Goal: Task Accomplishment & Management: Complete application form

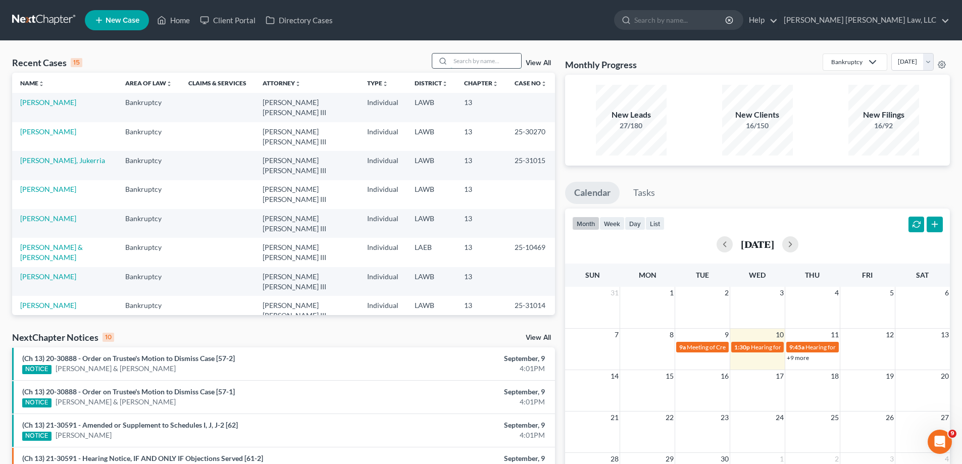
click at [458, 63] on input "search" at bounding box center [486, 61] width 71 height 15
click at [452, 63] on input "search" at bounding box center [486, 61] width 71 height 15
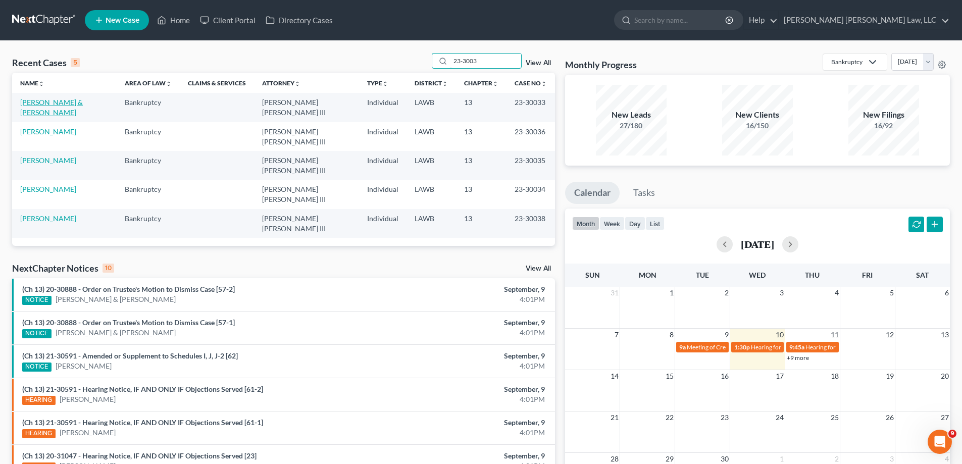
type input "23-3003"
click at [60, 104] on link "[PERSON_NAME] & [PERSON_NAME]" at bounding box center [51, 107] width 63 height 19
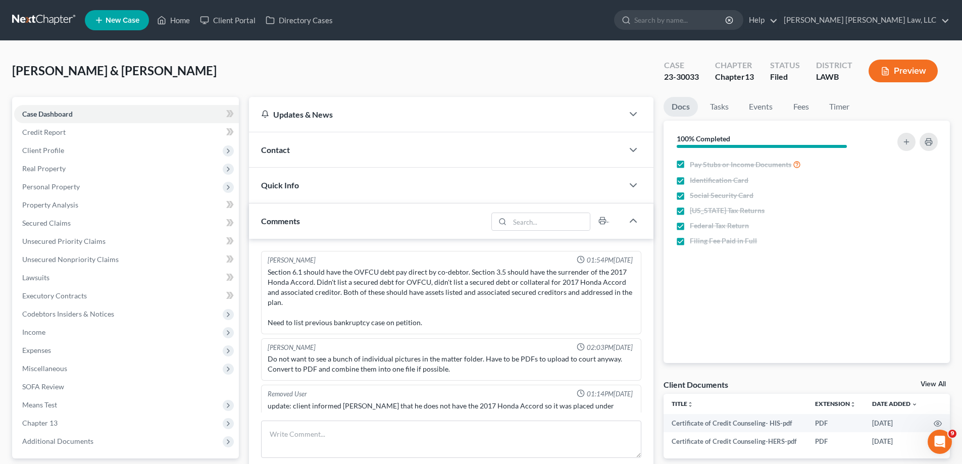
scroll to position [15, 0]
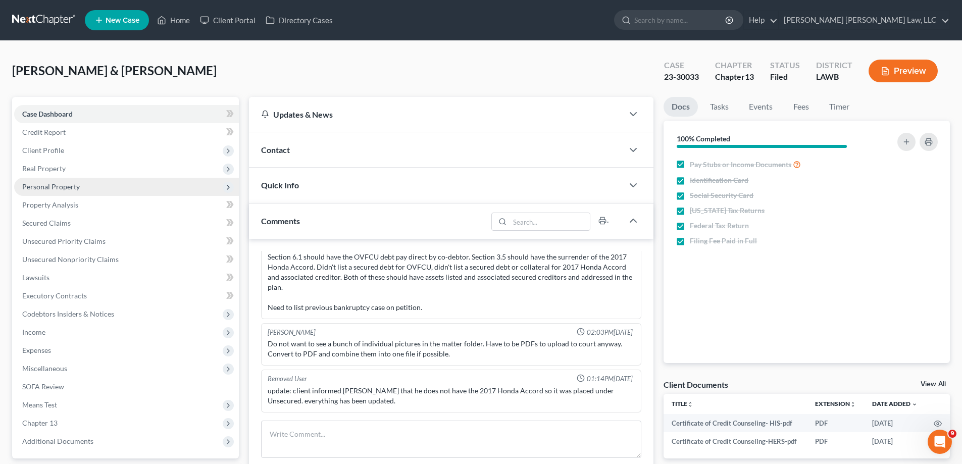
click at [54, 186] on span "Personal Property" at bounding box center [51, 186] width 58 height 9
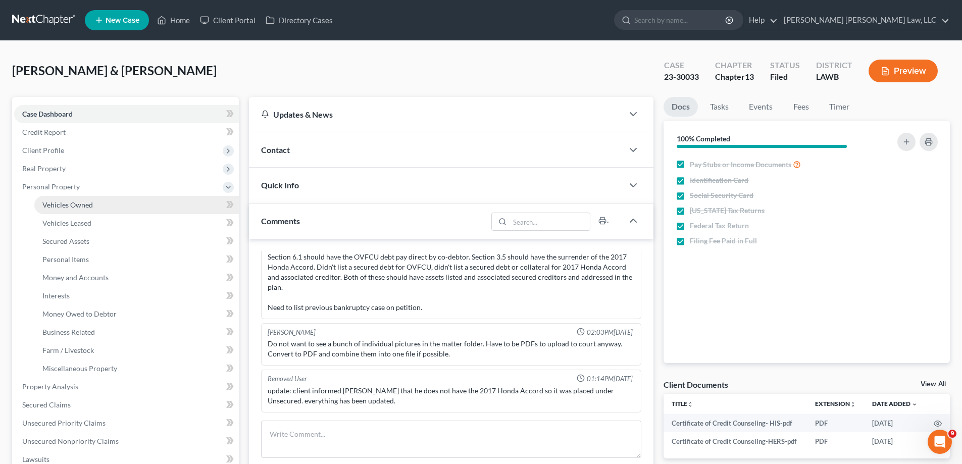
click at [59, 202] on span "Vehicles Owned" at bounding box center [67, 205] width 51 height 9
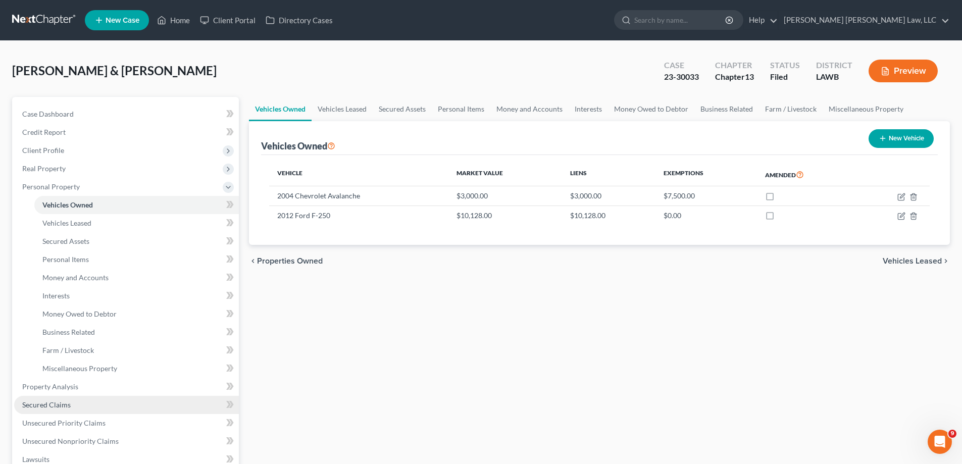
scroll to position [152, 0]
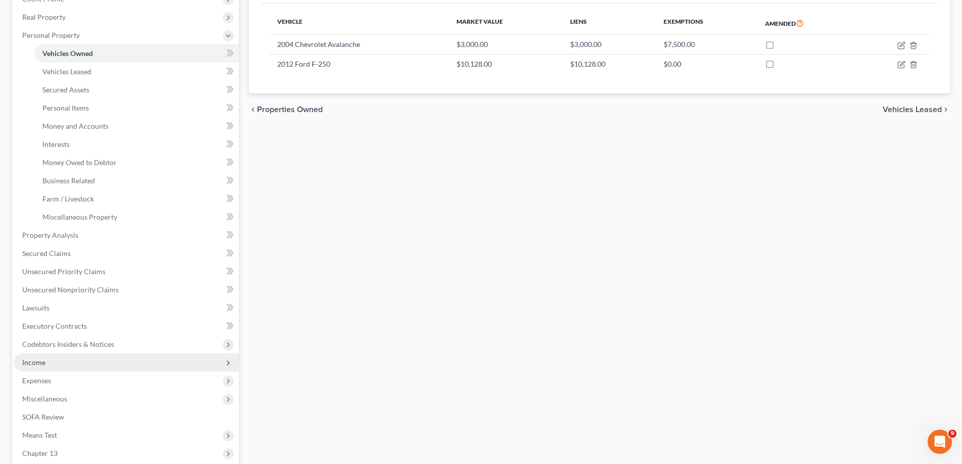
click at [48, 368] on span "Income" at bounding box center [126, 363] width 225 height 18
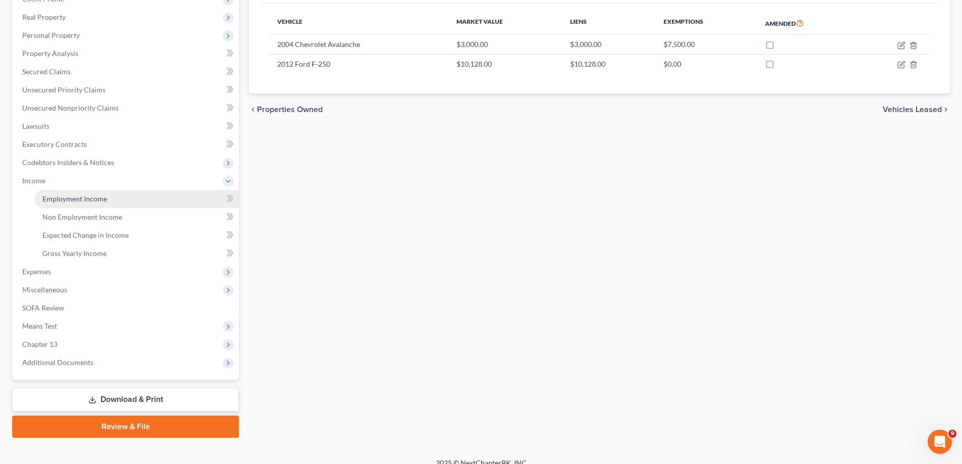
click at [95, 201] on span "Employment Income" at bounding box center [74, 199] width 65 height 9
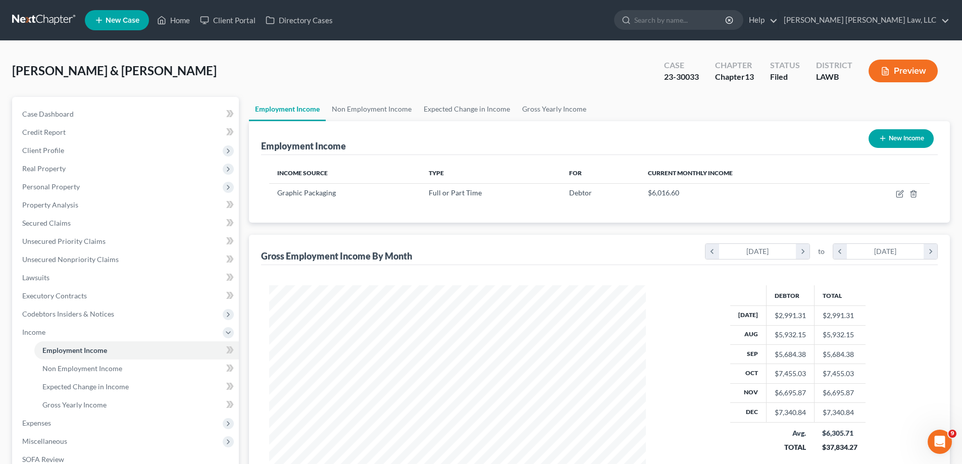
scroll to position [188, 397]
click at [390, 111] on link "Non Employment Income" at bounding box center [372, 109] width 92 height 24
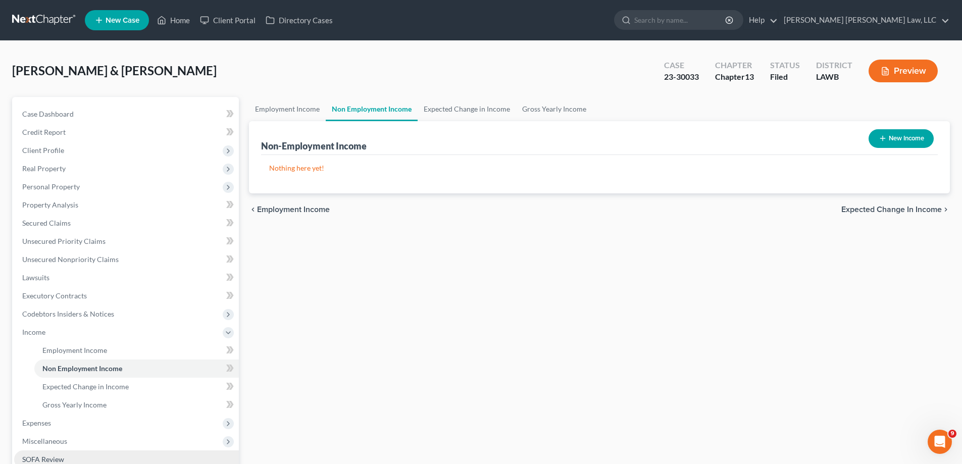
scroll to position [101, 0]
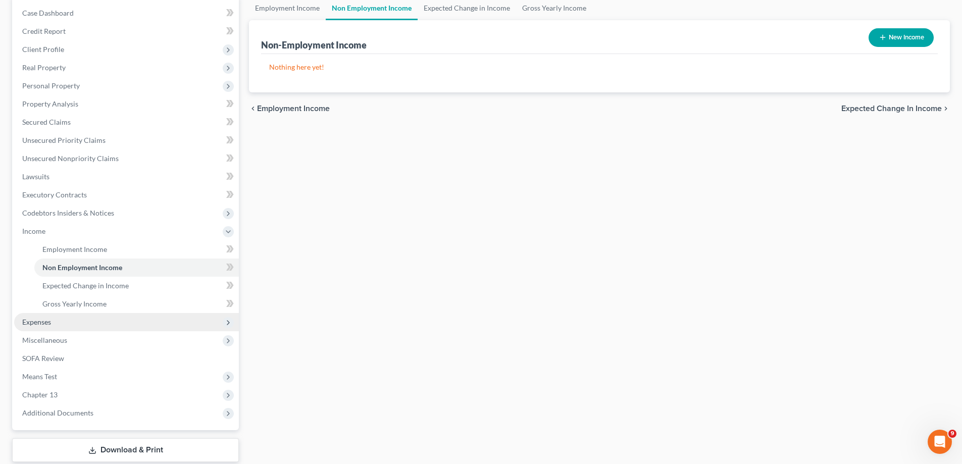
click at [52, 324] on span "Expenses" at bounding box center [126, 322] width 225 height 18
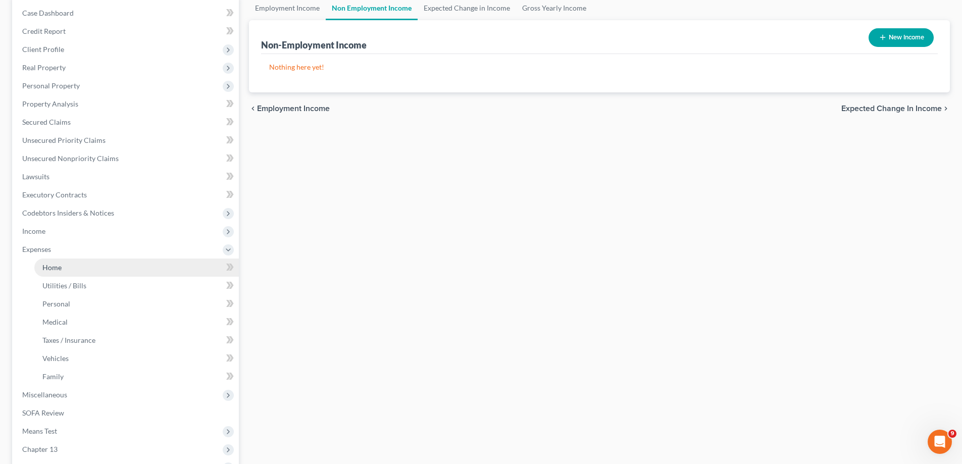
click at [65, 271] on link "Home" at bounding box center [136, 268] width 205 height 18
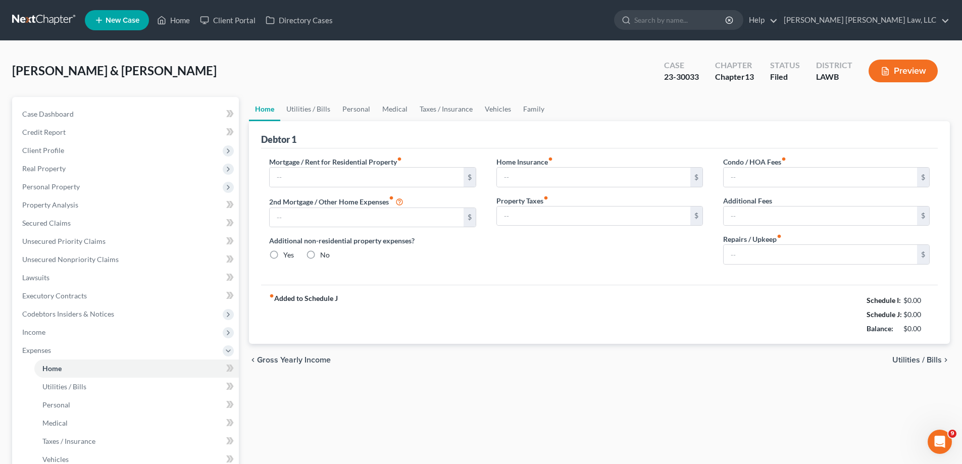
type input "625.00"
type input "0.00"
radio input "true"
type input "100.00"
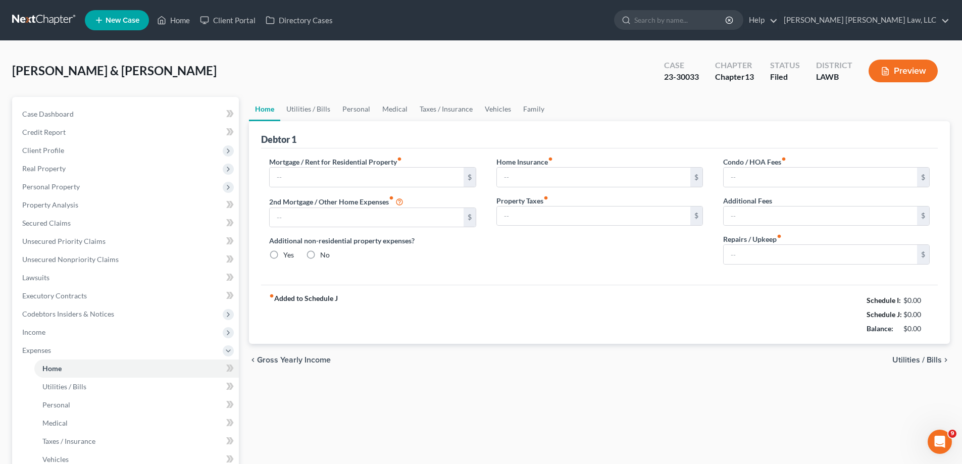
type input "0.00"
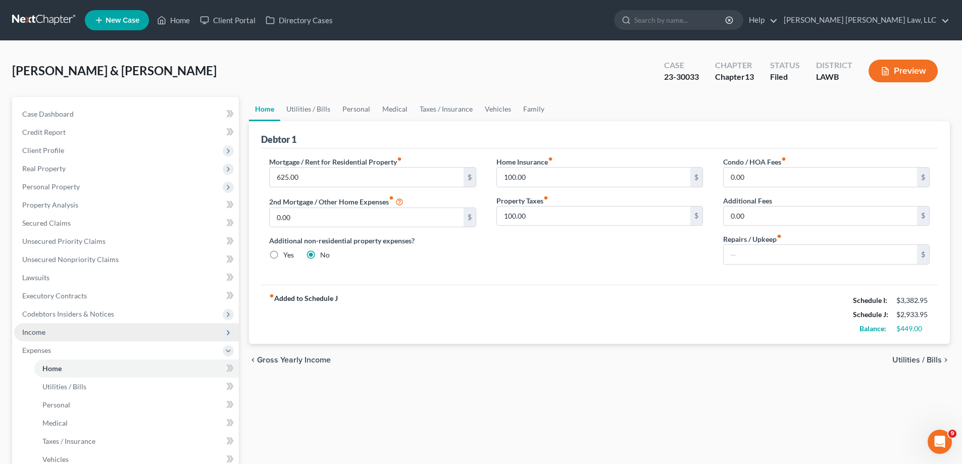
click at [75, 331] on span "Income" at bounding box center [126, 332] width 225 height 18
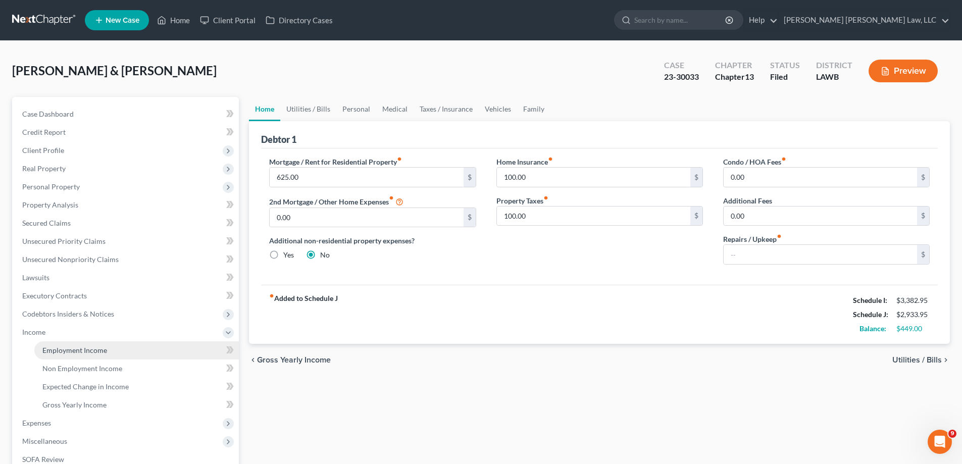
click at [88, 344] on link "Employment Income" at bounding box center [136, 351] width 205 height 18
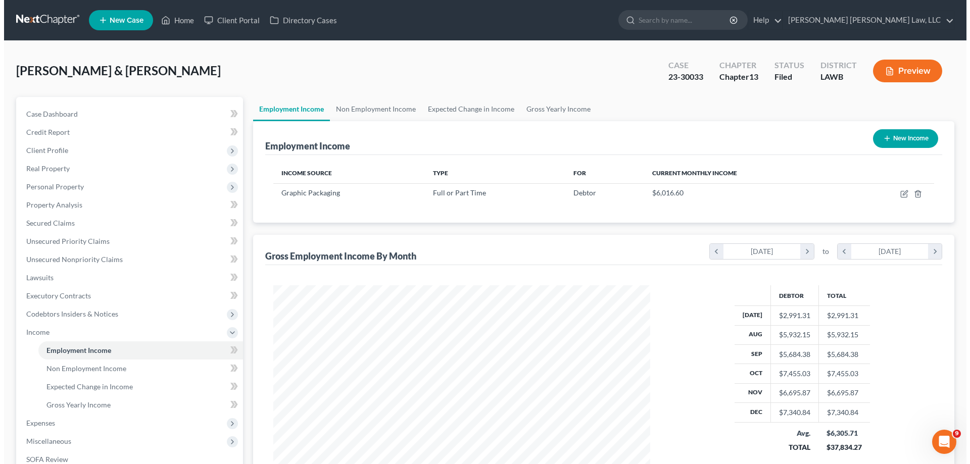
scroll to position [188, 397]
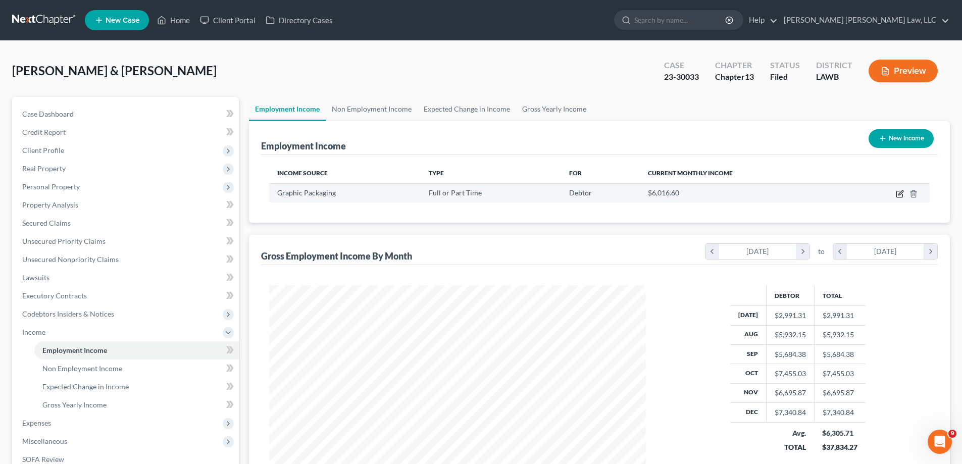
click at [899, 192] on icon "button" at bounding box center [900, 194] width 8 height 8
select select "0"
select select "10"
select select "3"
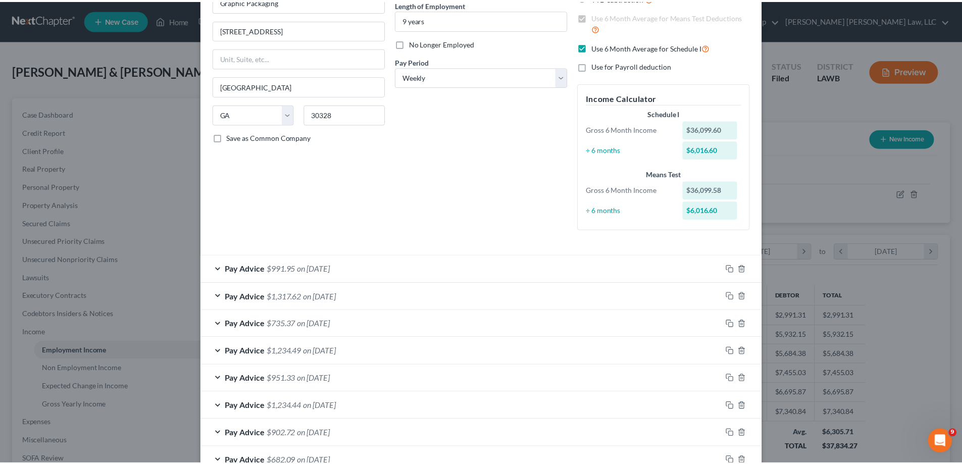
scroll to position [0, 0]
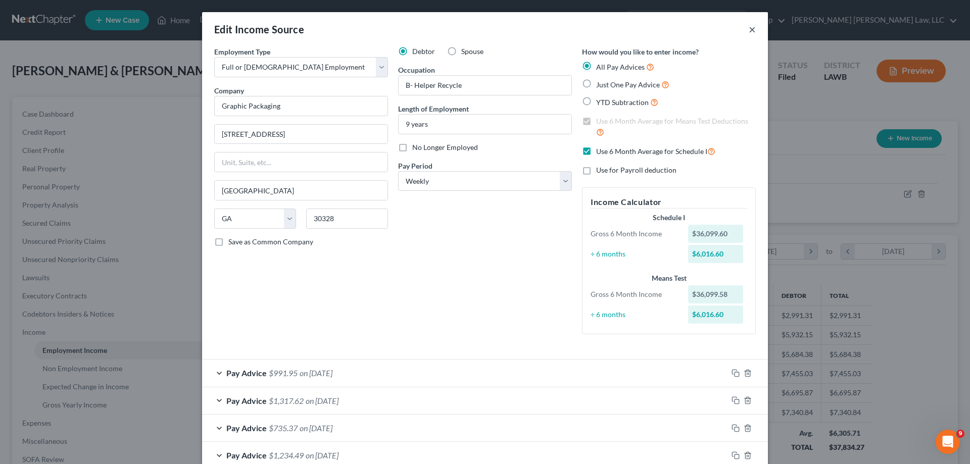
click at [750, 28] on button "×" at bounding box center [752, 29] width 7 height 12
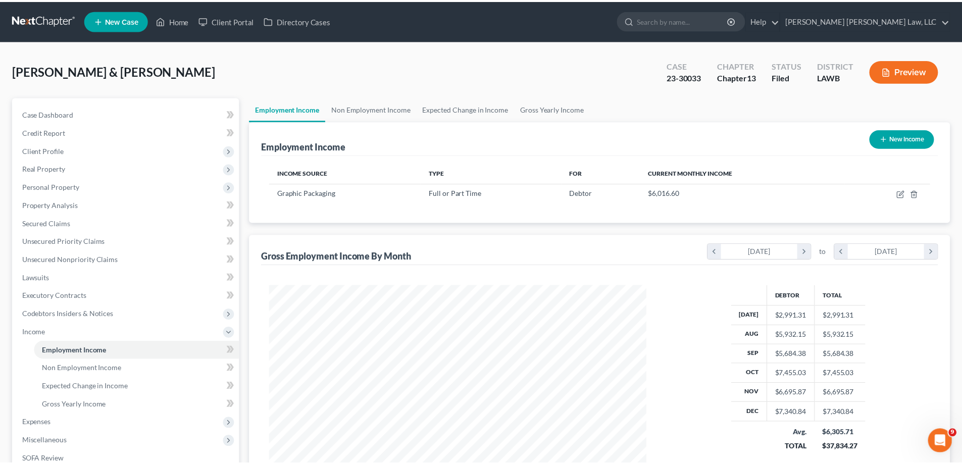
scroll to position [505042, 504833]
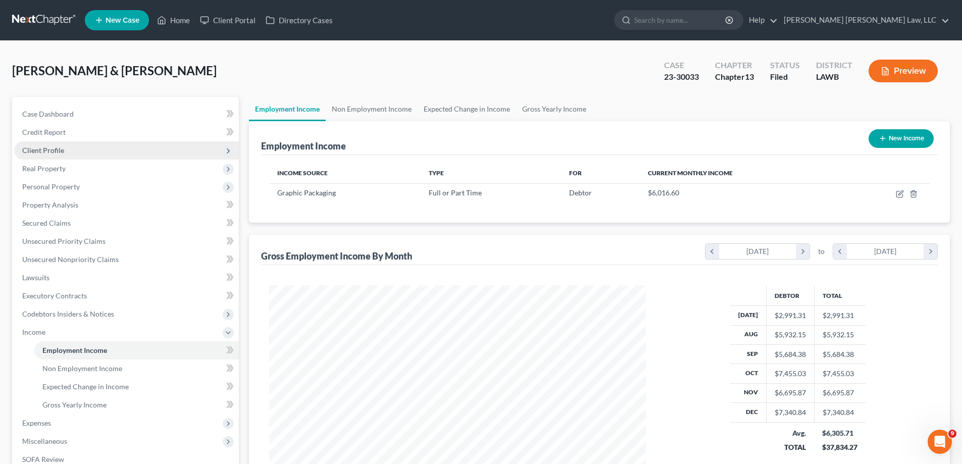
click at [33, 152] on span "Client Profile" at bounding box center [43, 150] width 42 height 9
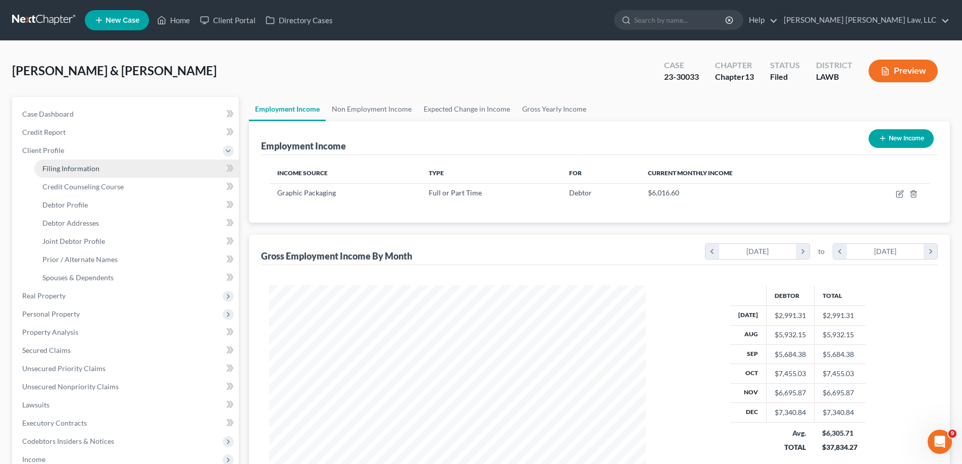
click at [77, 174] on link "Filing Information" at bounding box center [136, 169] width 205 height 18
select select "1"
select select "3"
select select "19"
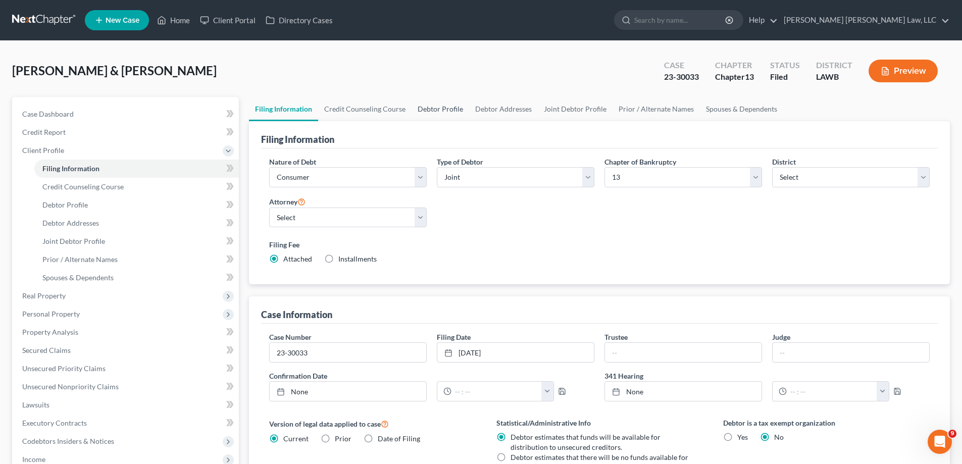
click at [439, 110] on link "Debtor Profile" at bounding box center [441, 109] width 58 height 24
select select "1"
select select "4"
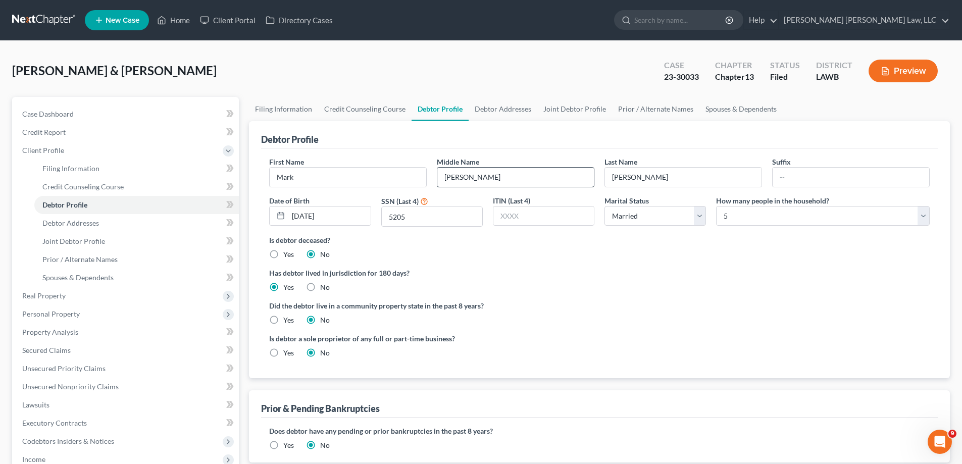
radio input "true"
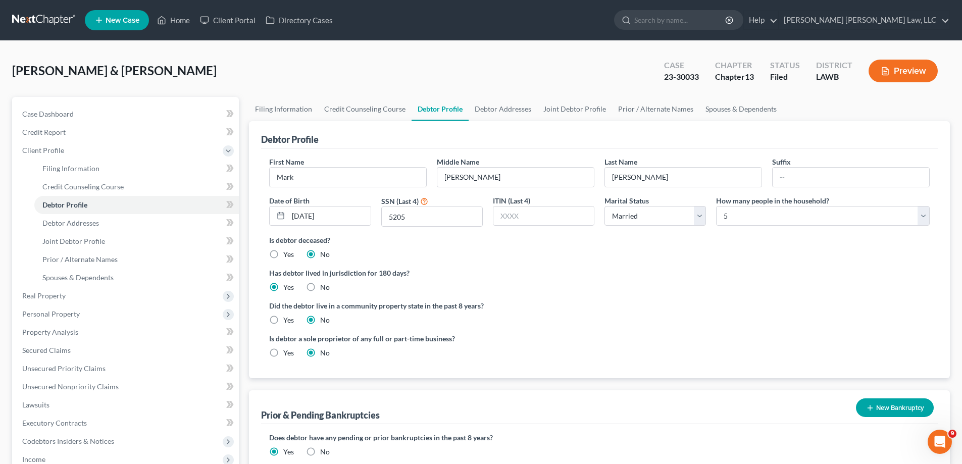
scroll to position [51, 0]
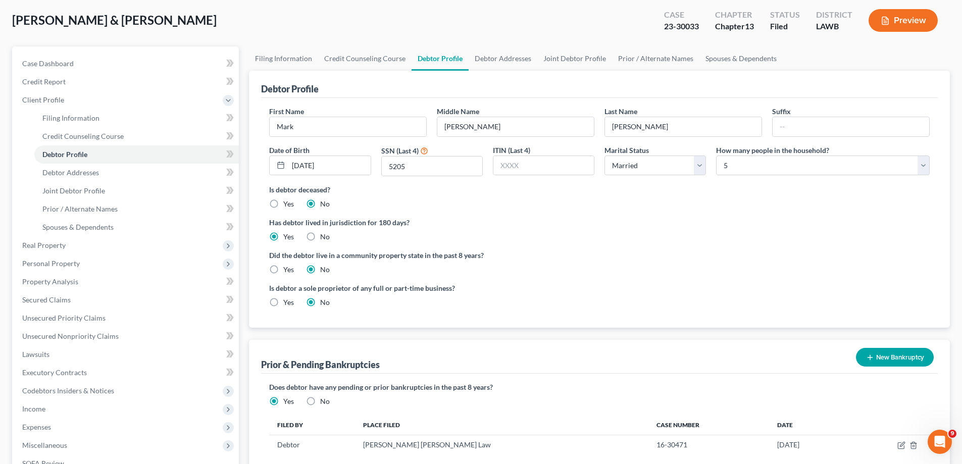
click at [719, 314] on div "Is debtor a sole proprietor of any full or part-time business? Yes No" at bounding box center [599, 299] width 671 height 33
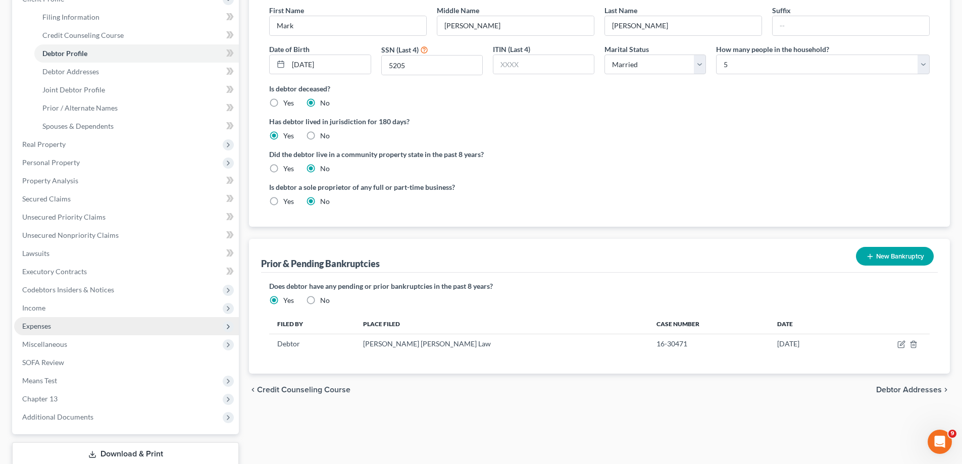
click at [33, 324] on span "Expenses" at bounding box center [36, 326] width 29 height 9
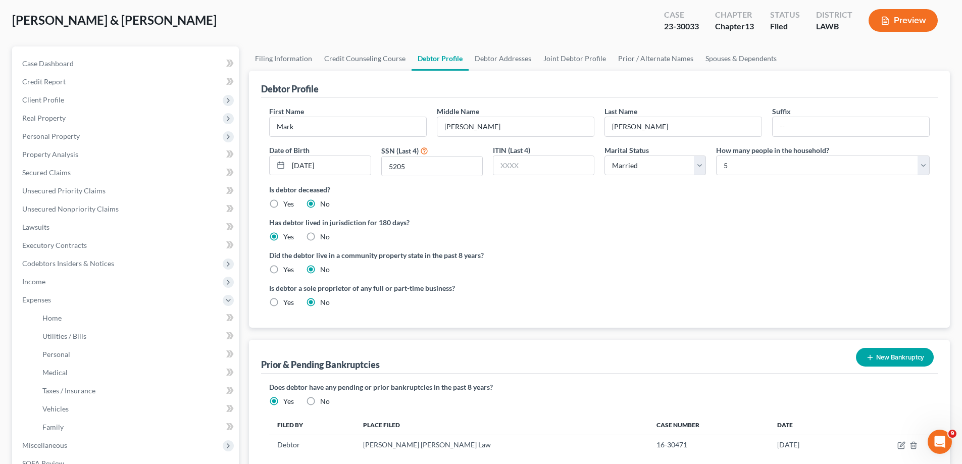
scroll to position [0, 0]
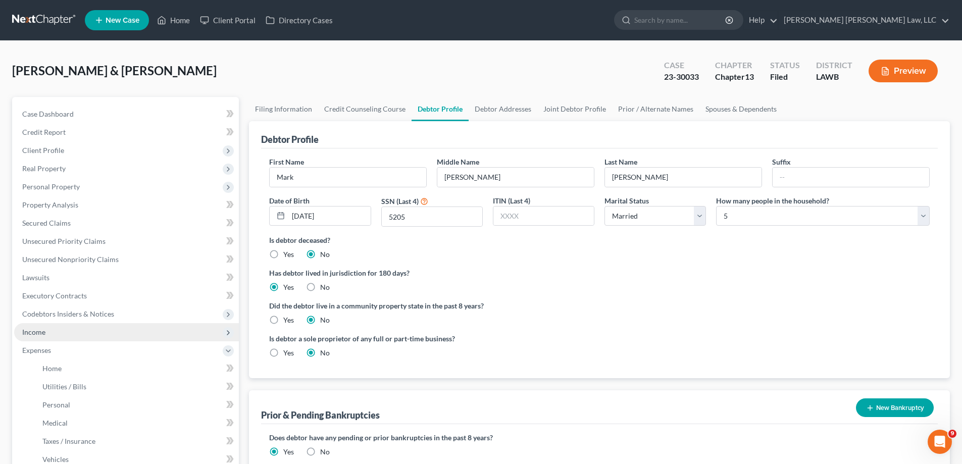
click at [60, 330] on span "Income" at bounding box center [126, 332] width 225 height 18
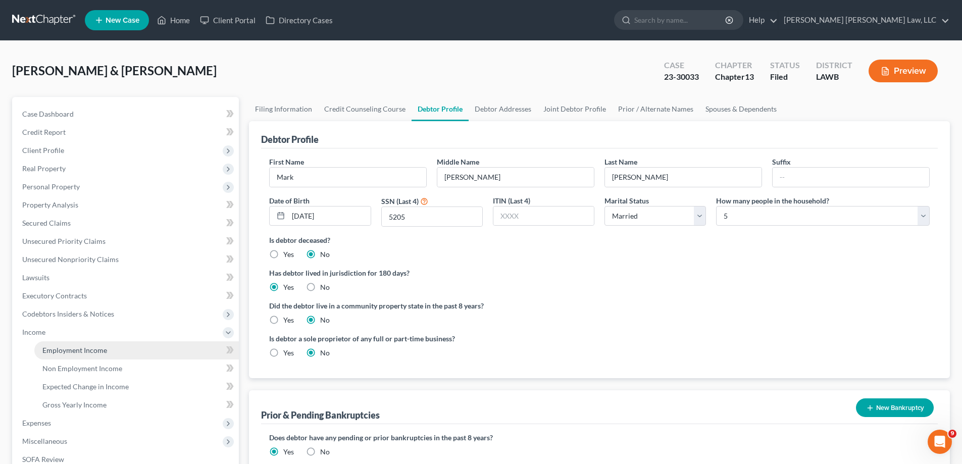
click at [129, 354] on link "Employment Income" at bounding box center [136, 351] width 205 height 18
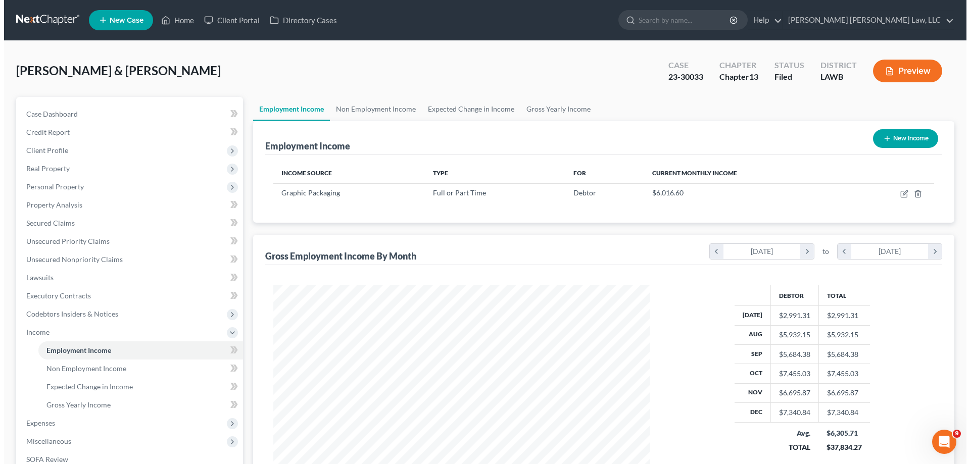
scroll to position [188, 397]
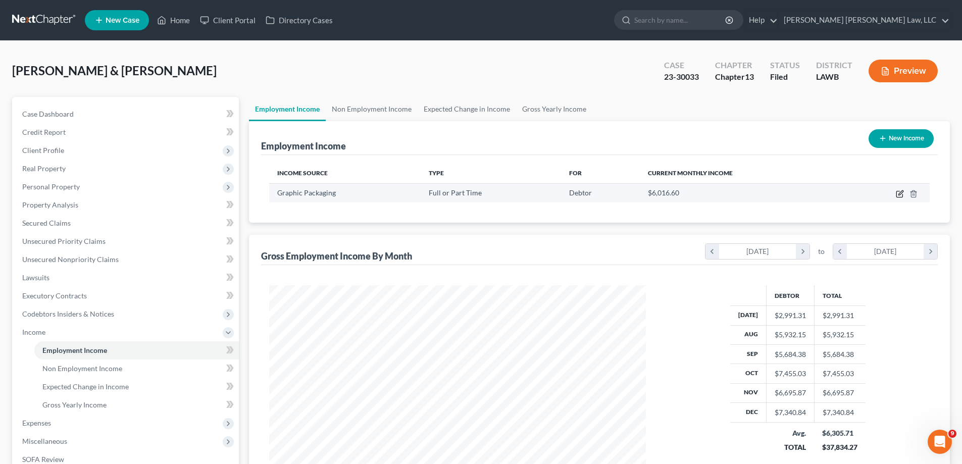
click at [901, 192] on icon "button" at bounding box center [900, 194] width 8 height 8
select select "0"
select select "10"
select select "3"
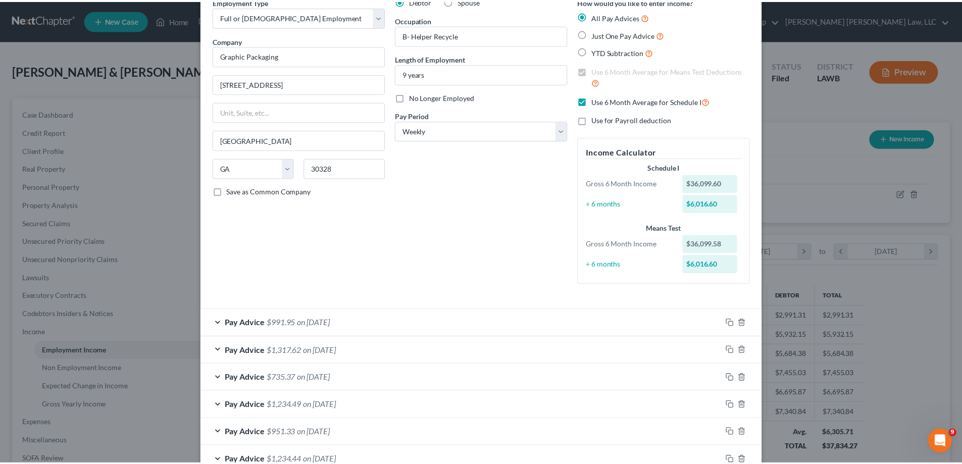
scroll to position [0, 0]
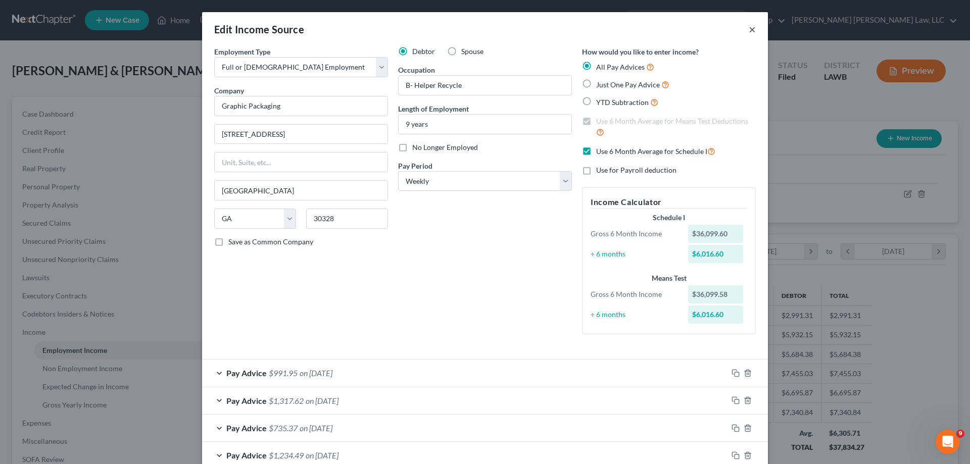
click at [749, 27] on button "×" at bounding box center [752, 29] width 7 height 12
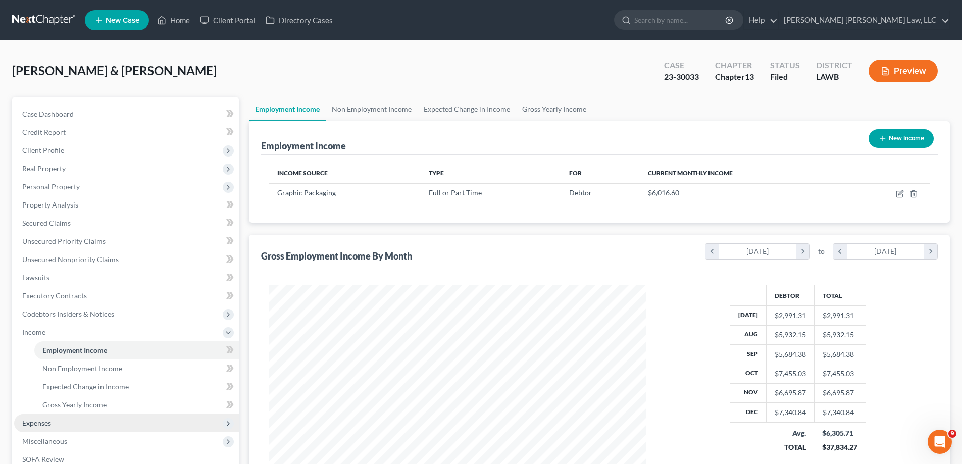
scroll to position [51, 0]
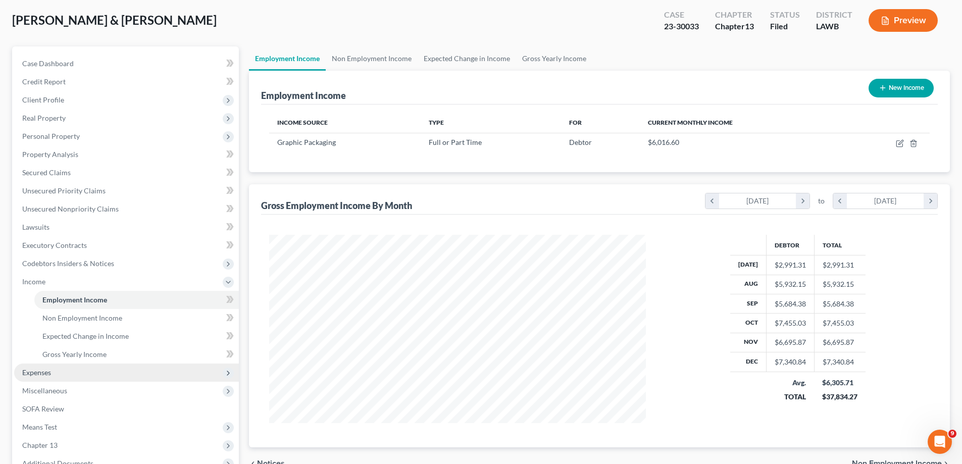
click at [50, 380] on span "Expenses" at bounding box center [126, 373] width 225 height 18
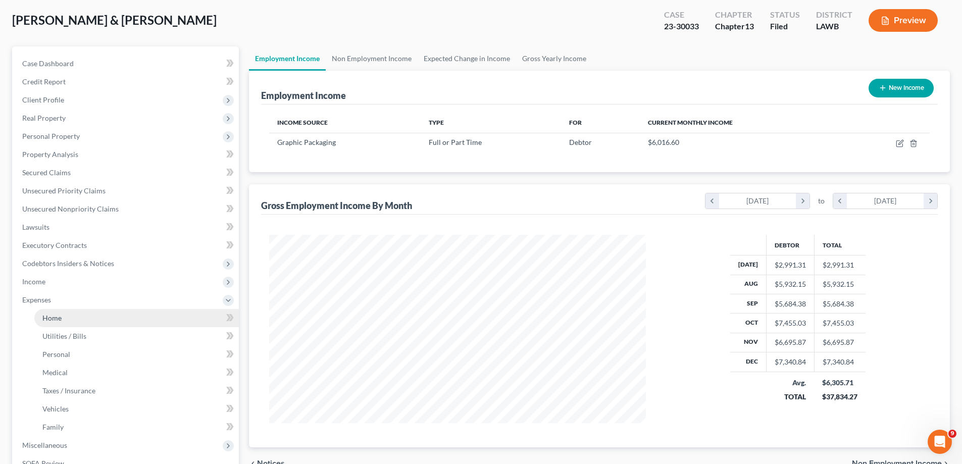
click at [70, 320] on link "Home" at bounding box center [136, 318] width 205 height 18
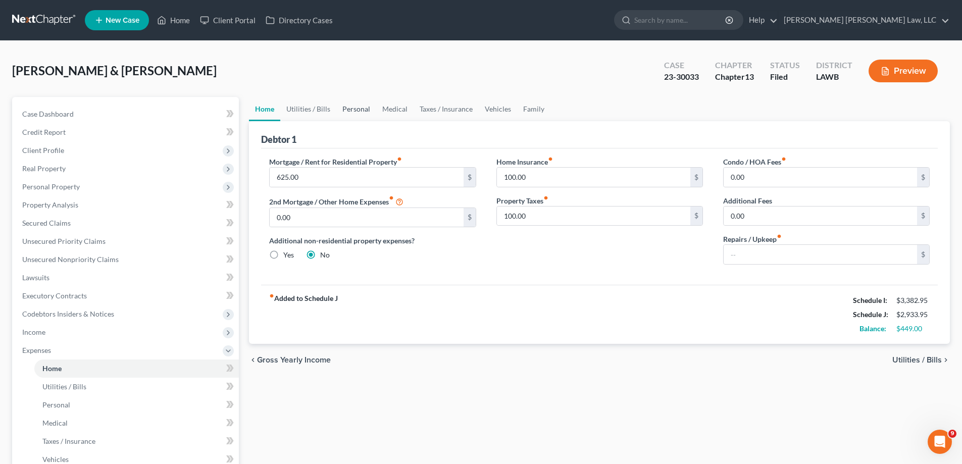
click at [360, 110] on link "Personal" at bounding box center [356, 109] width 40 height 24
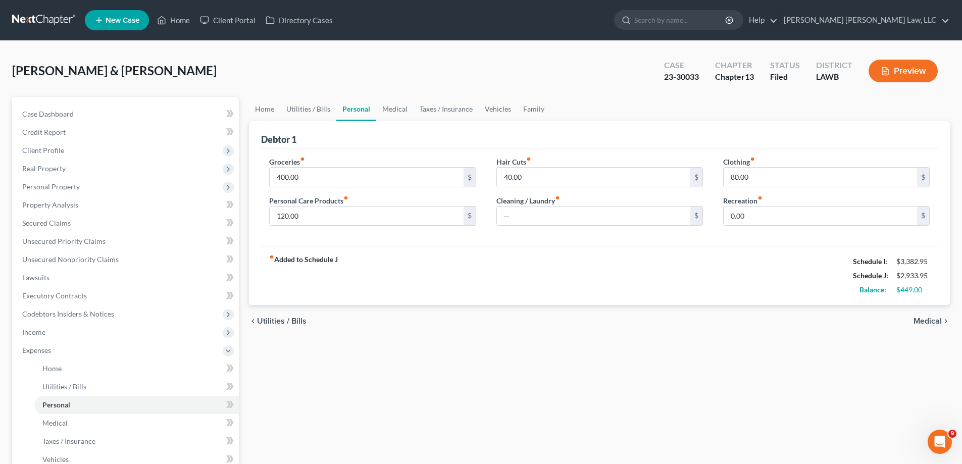
scroll to position [51, 0]
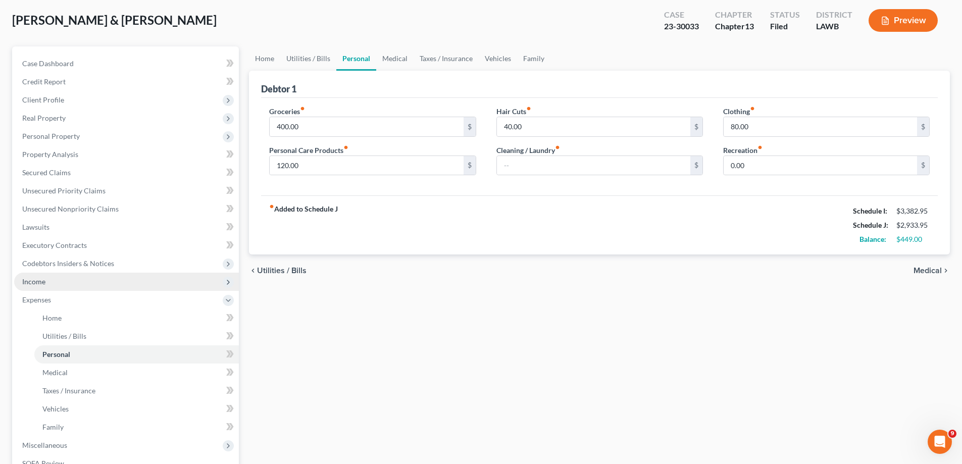
click at [58, 284] on span "Income" at bounding box center [126, 282] width 225 height 18
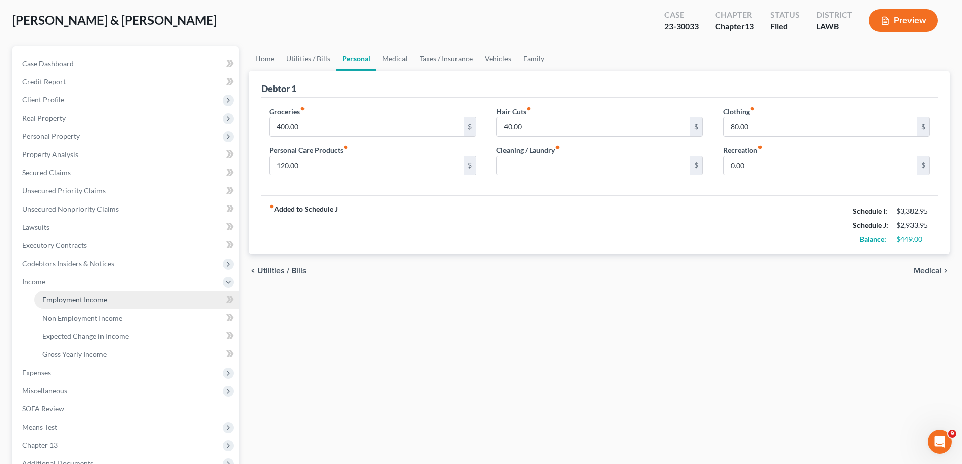
click at [74, 300] on span "Employment Income" at bounding box center [74, 300] width 65 height 9
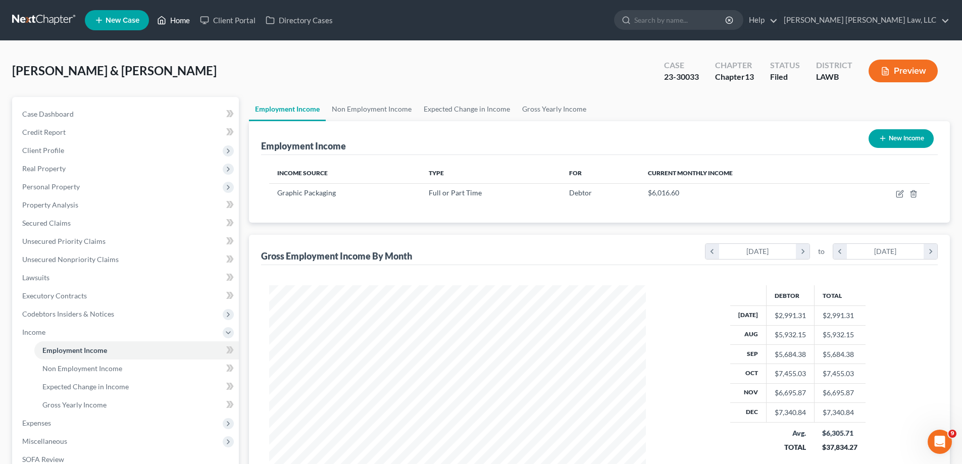
click at [174, 23] on link "Home" at bounding box center [173, 20] width 43 height 18
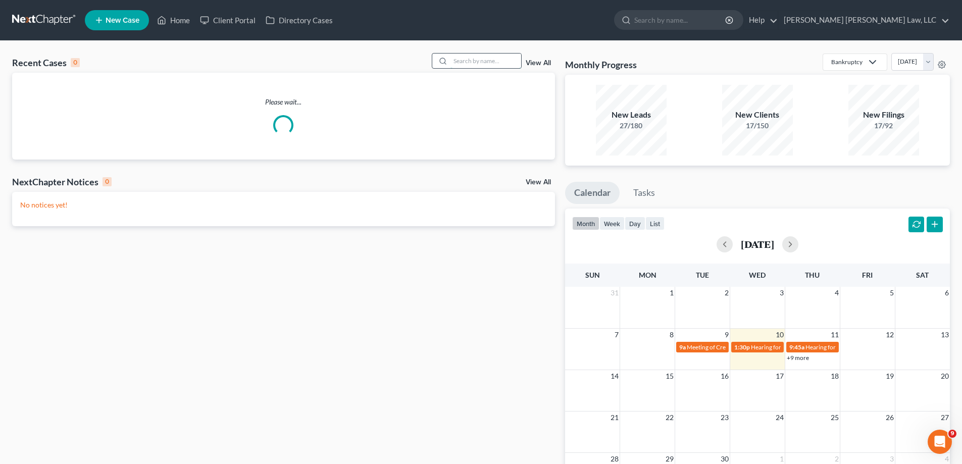
click at [473, 62] on input "search" at bounding box center [486, 61] width 71 height 15
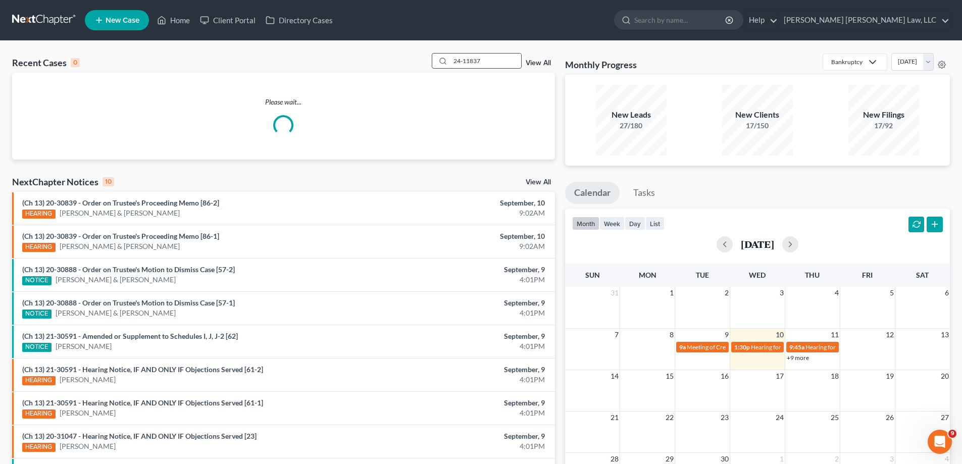
type input "24-11837"
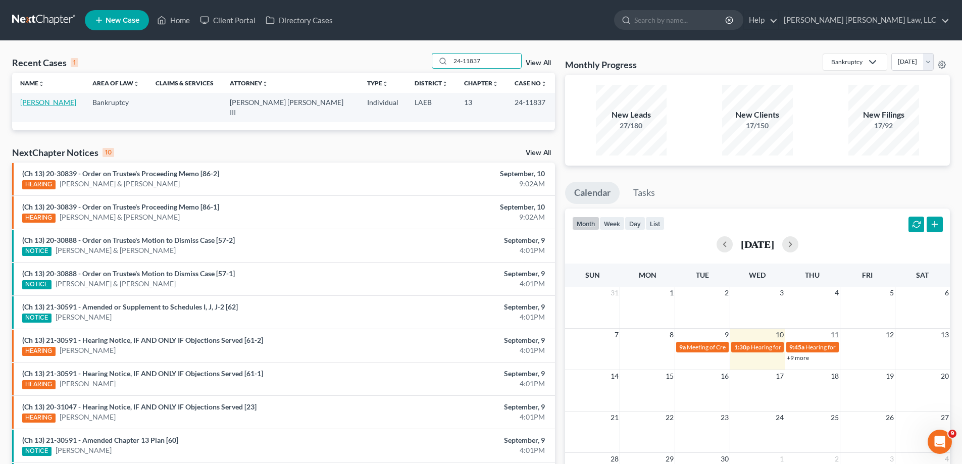
click at [76, 104] on link "[PERSON_NAME]" at bounding box center [48, 102] width 56 height 9
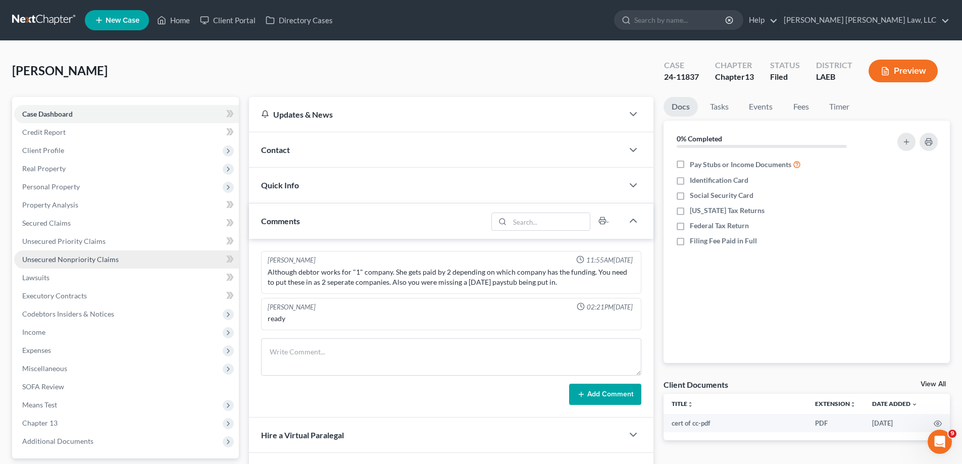
click at [74, 263] on span "Unsecured Nonpriority Claims" at bounding box center [70, 259] width 96 height 9
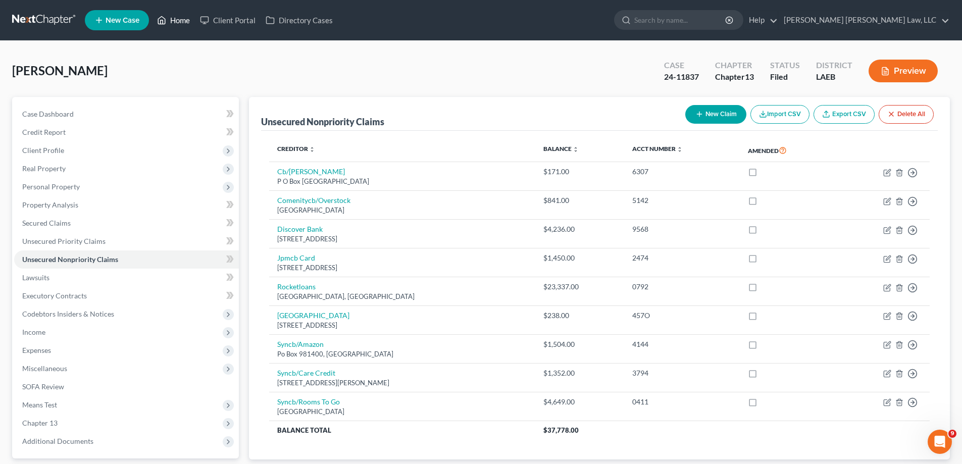
click at [181, 23] on link "Home" at bounding box center [173, 20] width 43 height 18
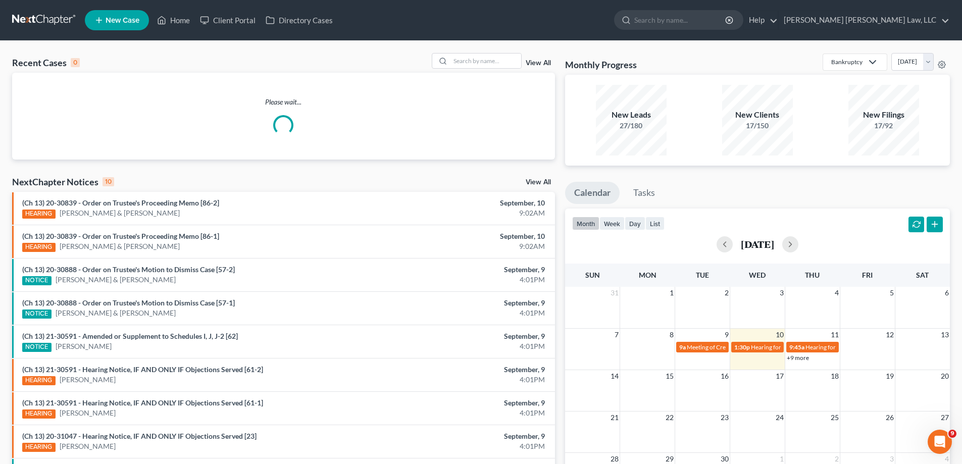
click at [541, 61] on link "View All" at bounding box center [538, 63] width 25 height 7
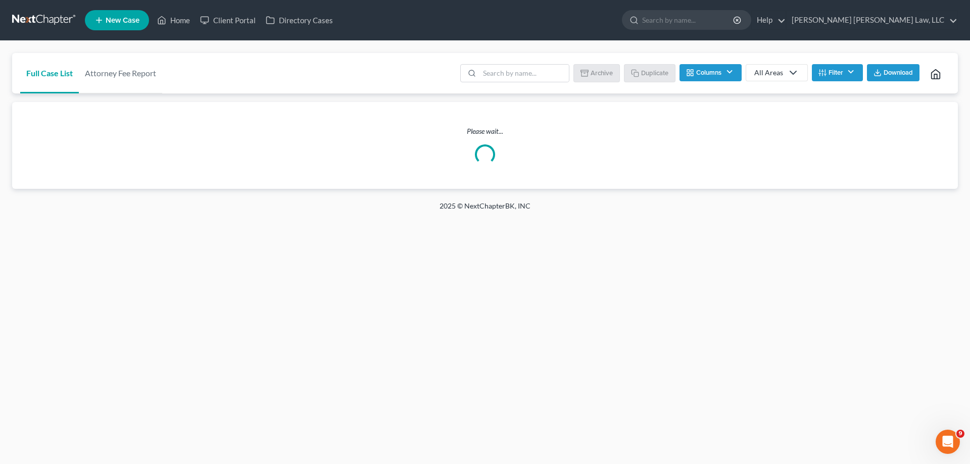
click at [850, 75] on button "Filter" at bounding box center [837, 72] width 51 height 17
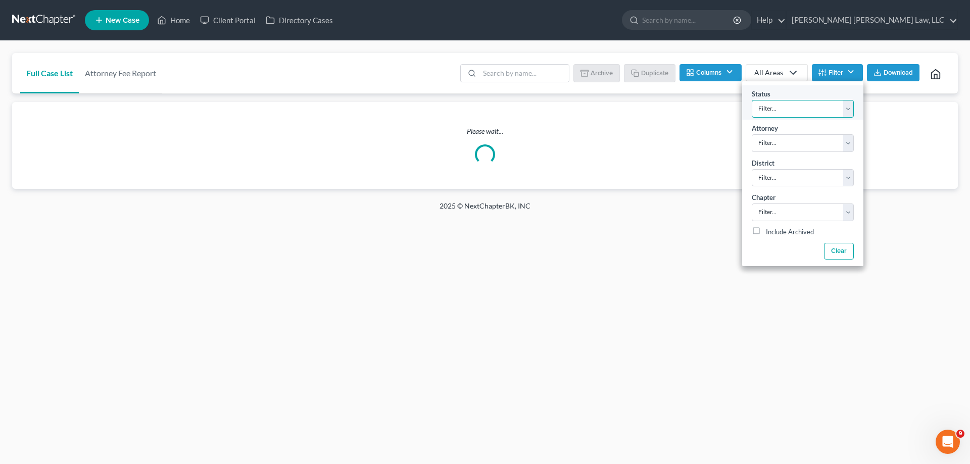
click at [827, 110] on select "Filter... Amended Plan Confirmed Confirmed Plan Corrections Discharged Filed In…" at bounding box center [803, 109] width 102 height 18
select select "4"
click at [752, 100] on select "Filter... Amended Plan Confirmed Confirmed Plan Corrections Discharged Filed In…" at bounding box center [803, 109] width 102 height 18
click at [784, 144] on select "Filter..." at bounding box center [803, 143] width 102 height 18
click at [779, 141] on select "Filter..." at bounding box center [803, 143] width 102 height 18
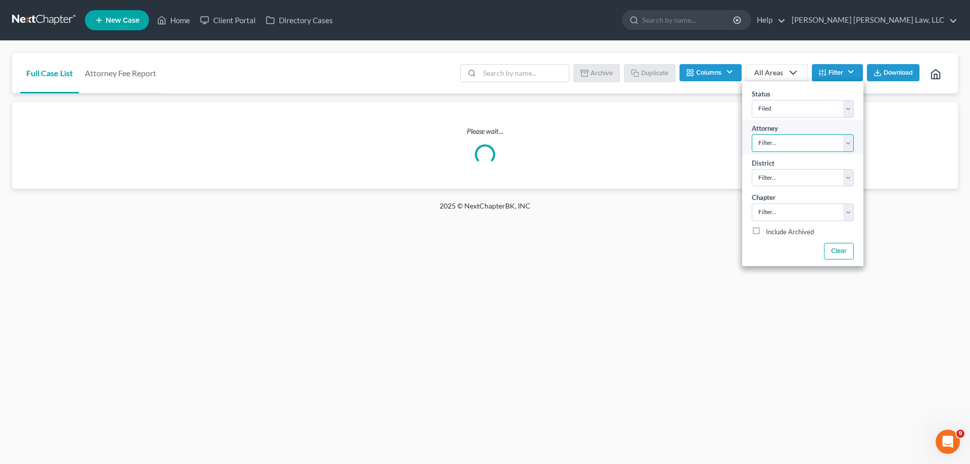
click at [843, 143] on select "Filter..." at bounding box center [803, 143] width 102 height 18
click at [828, 142] on select "Filter..." at bounding box center [803, 143] width 102 height 18
click at [838, 178] on select "Filter... Filter... [US_STATE] - [GEOGRAPHIC_DATA] [US_STATE] - [GEOGRAPHIC_DAT…" at bounding box center [803, 178] width 102 height 18
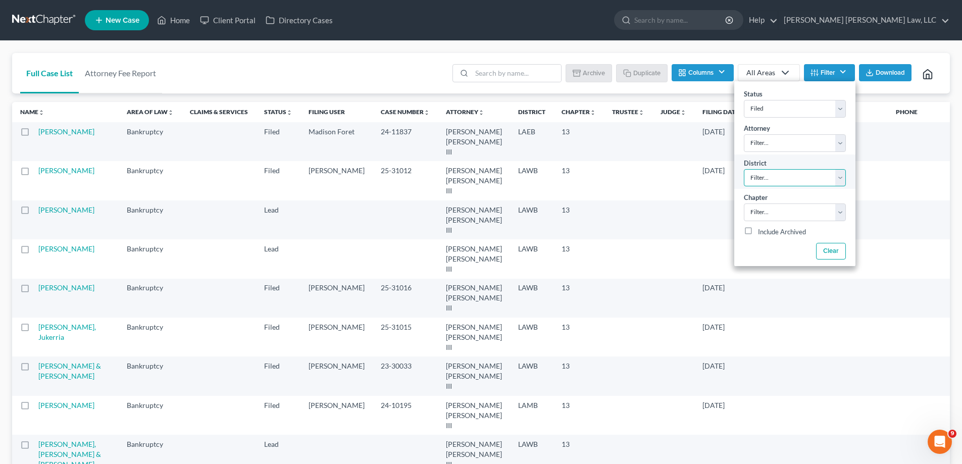
select select "34"
click at [744, 169] on select "Filter... Filter... [US_STATE] - [GEOGRAPHIC_DATA] [US_STATE] - [GEOGRAPHIC_DAT…" at bounding box center [795, 178] width 102 height 18
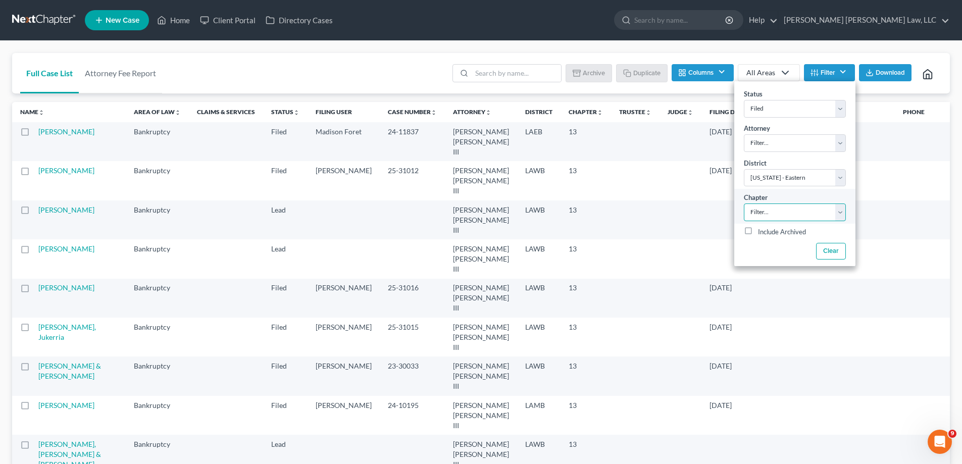
click at [786, 212] on select "Filter... 7 11 13" at bounding box center [795, 213] width 102 height 18
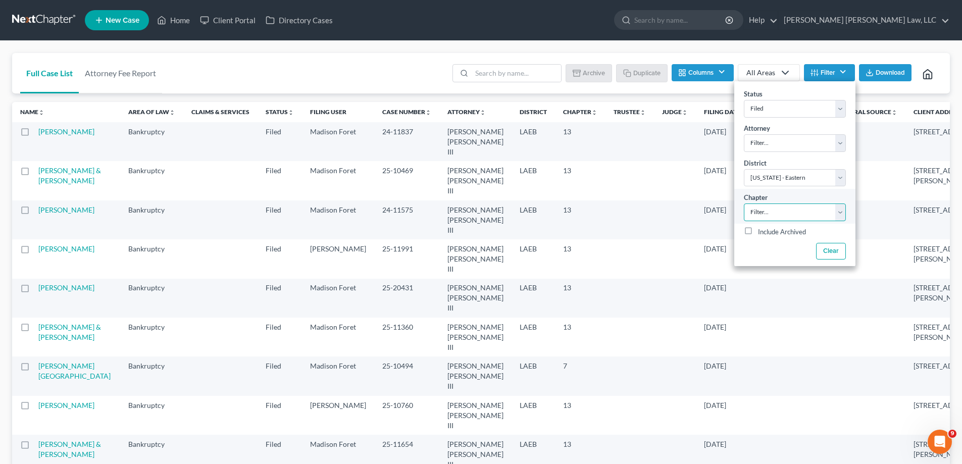
select select "2"
click at [744, 204] on select "Filter... 7 11 13" at bounding box center [795, 213] width 102 height 18
click at [769, 148] on select "Filter... [PERSON_NAME] [PERSON_NAME] III [PERSON_NAME]" at bounding box center [795, 143] width 102 height 18
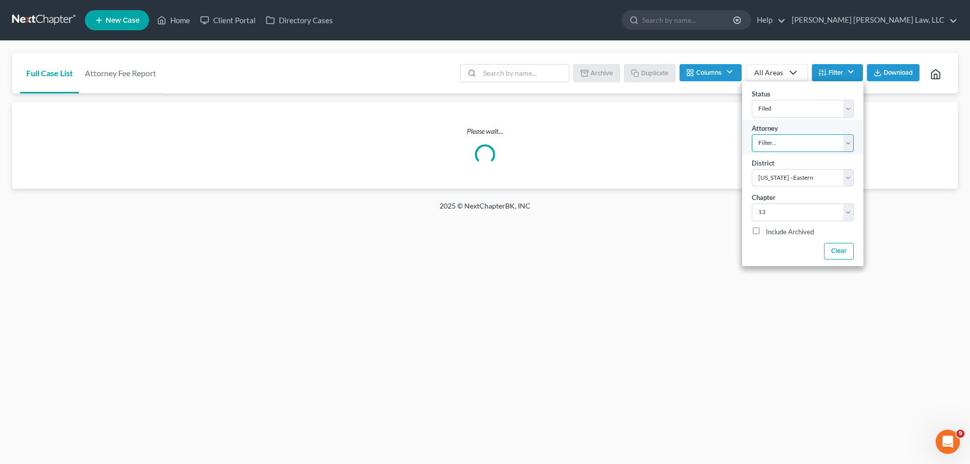
select select "0"
click at [752, 134] on select "Filter... [PERSON_NAME] [PERSON_NAME] III [PERSON_NAME]" at bounding box center [803, 143] width 102 height 18
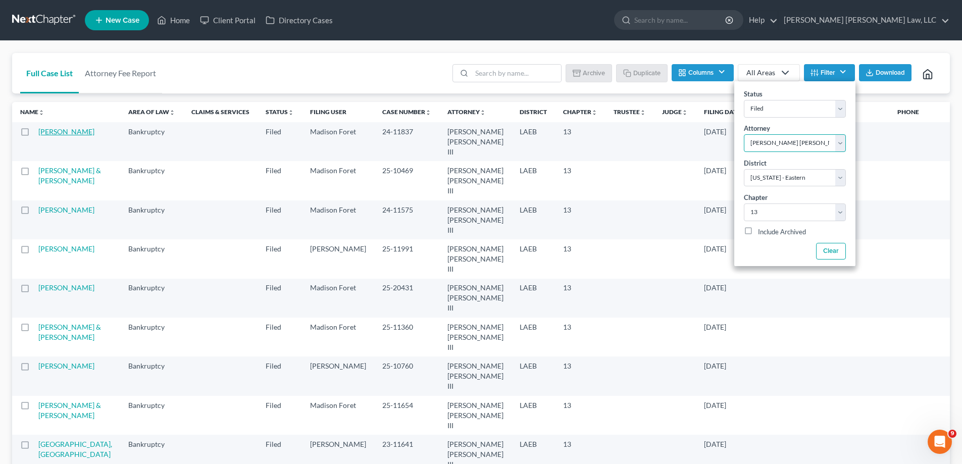
click at [38, 136] on link "[PERSON_NAME]" at bounding box center [66, 131] width 56 height 9
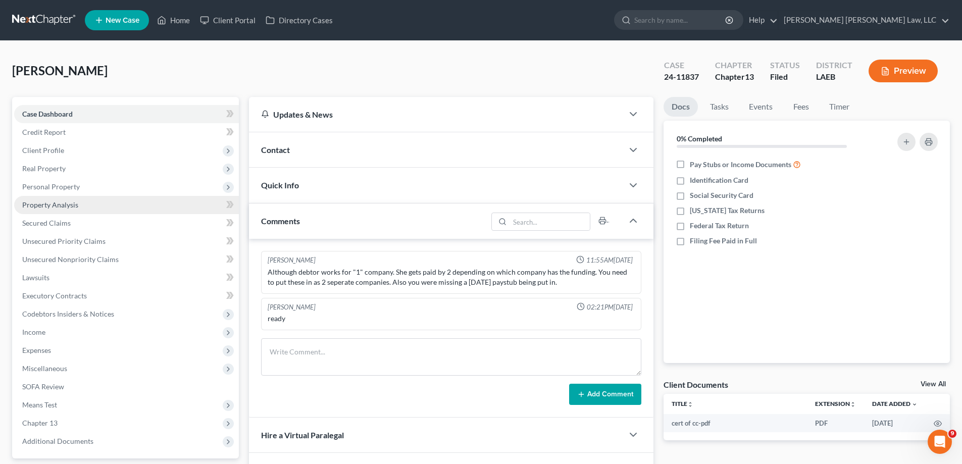
click at [62, 201] on span "Property Analysis" at bounding box center [50, 205] width 56 height 9
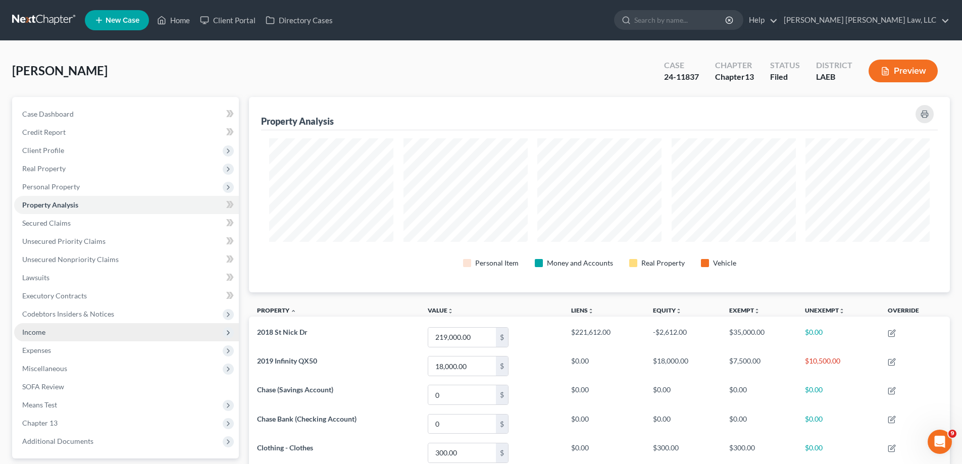
click at [47, 335] on span "Income" at bounding box center [126, 332] width 225 height 18
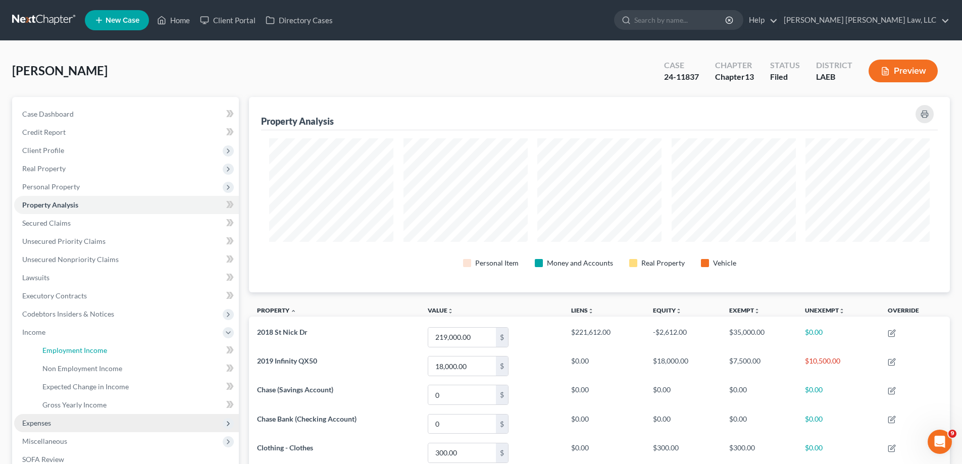
click at [57, 347] on span "Employment Income" at bounding box center [74, 350] width 65 height 9
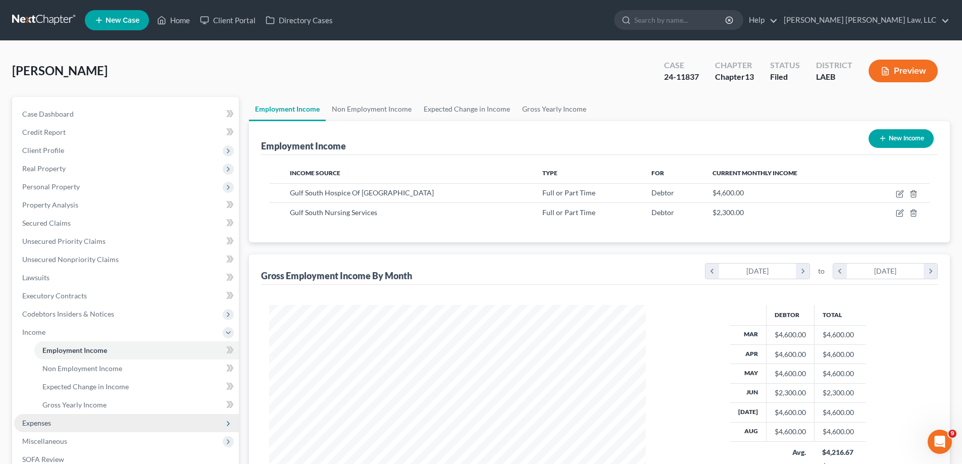
scroll to position [188, 397]
click at [179, 22] on link "Home" at bounding box center [173, 20] width 43 height 18
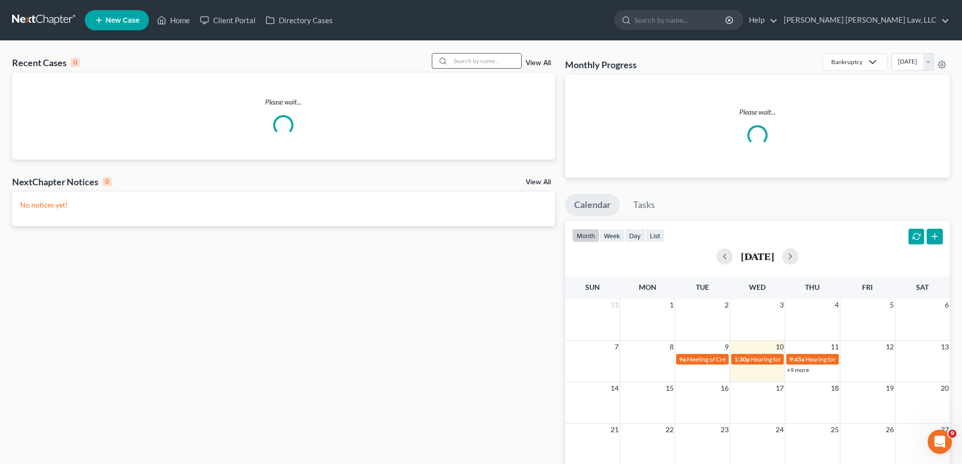
click at [462, 62] on input "search" at bounding box center [486, 61] width 71 height 15
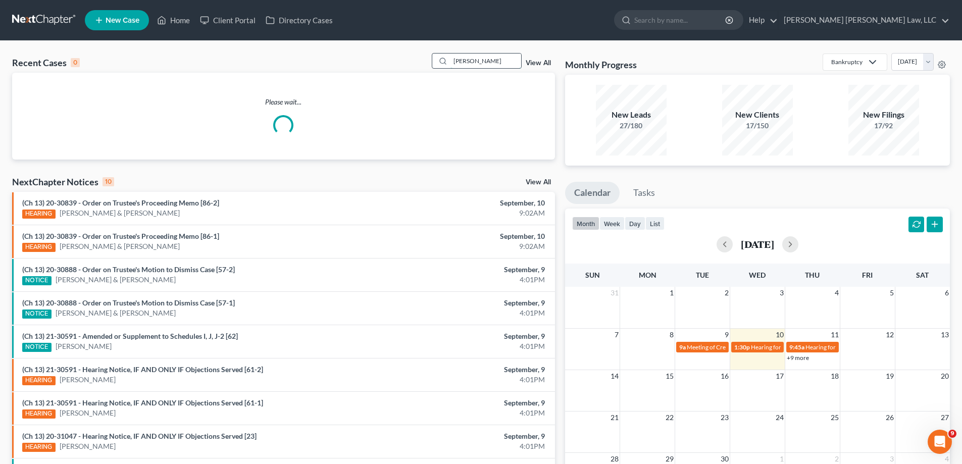
type input "[PERSON_NAME]"
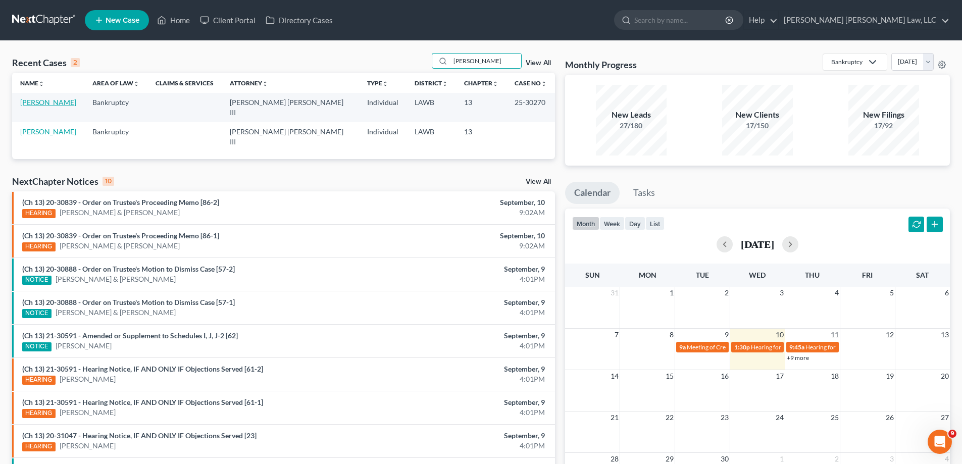
click at [58, 102] on link "[PERSON_NAME]" at bounding box center [48, 102] width 56 height 9
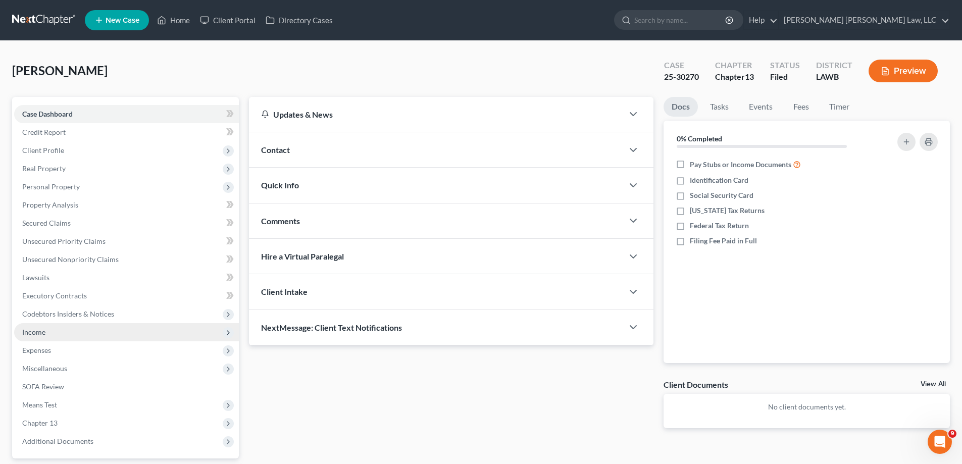
click at [41, 336] on span "Income" at bounding box center [126, 332] width 225 height 18
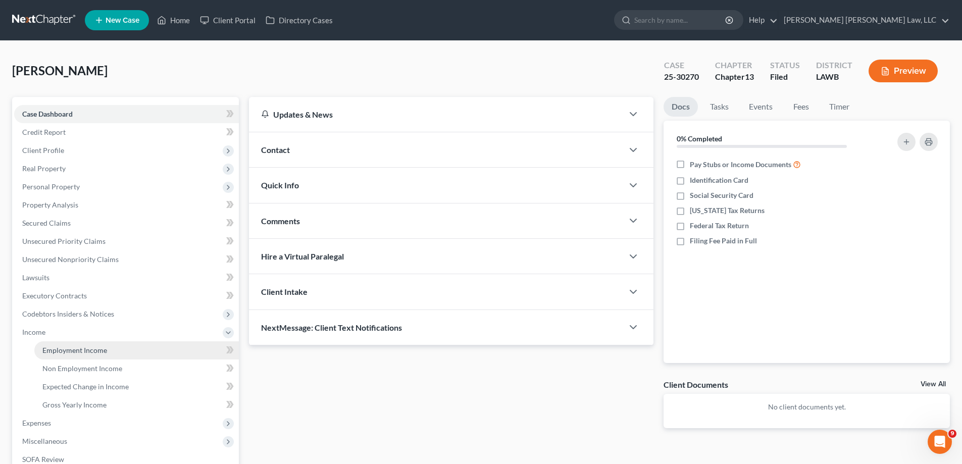
click at [62, 351] on span "Employment Income" at bounding box center [74, 350] width 65 height 9
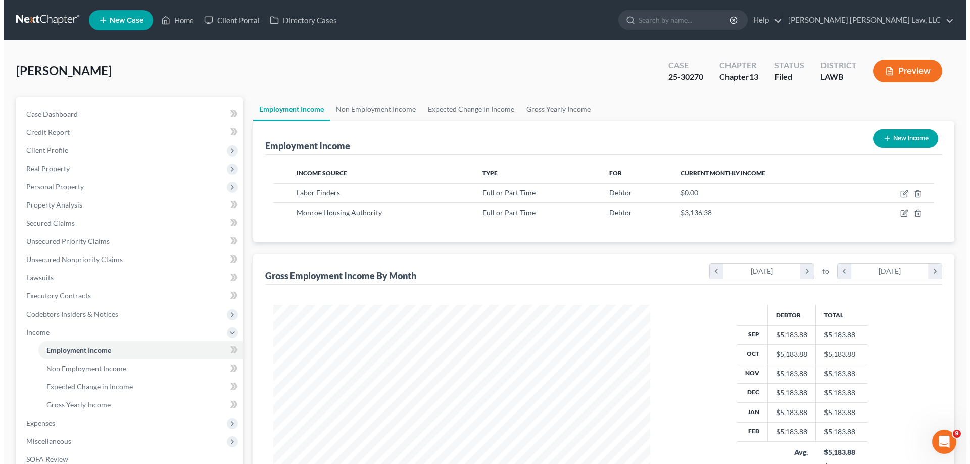
scroll to position [188, 397]
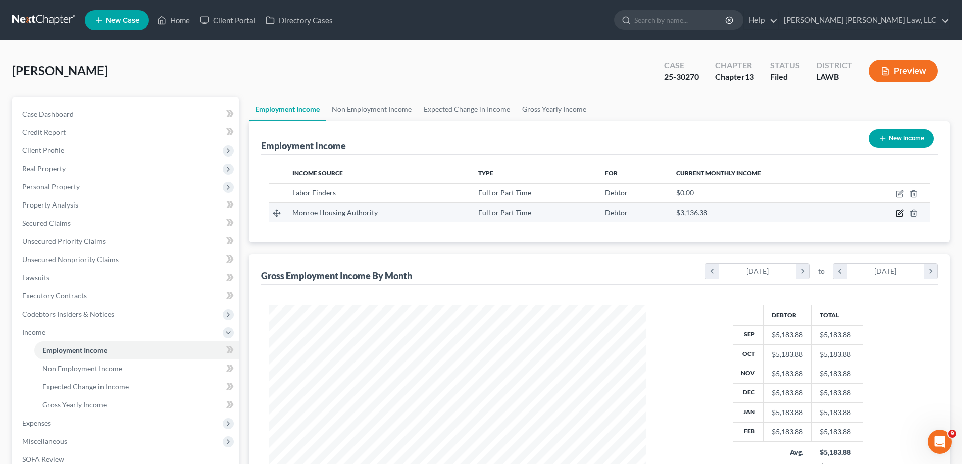
click at [903, 214] on icon "button" at bounding box center [900, 213] width 8 height 8
select select "0"
select select "19"
select select "0"
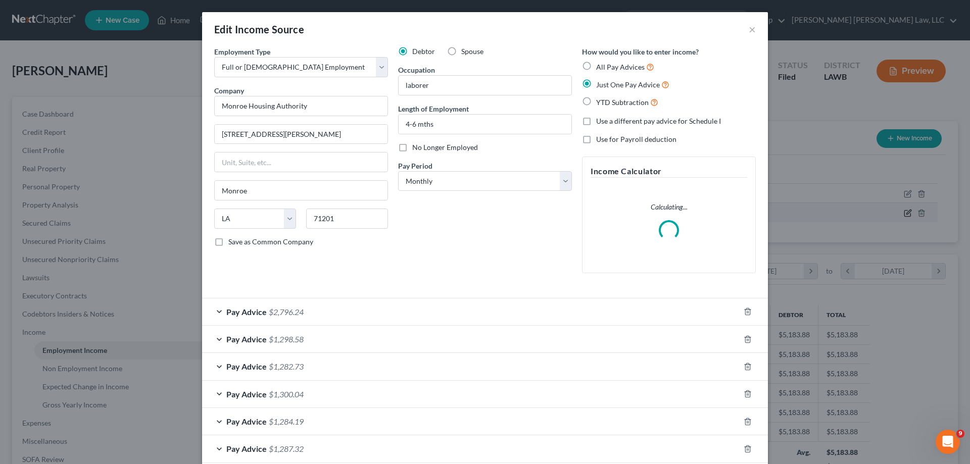
scroll to position [190, 401]
click at [283, 312] on span "$2,796.24" at bounding box center [286, 312] width 35 height 10
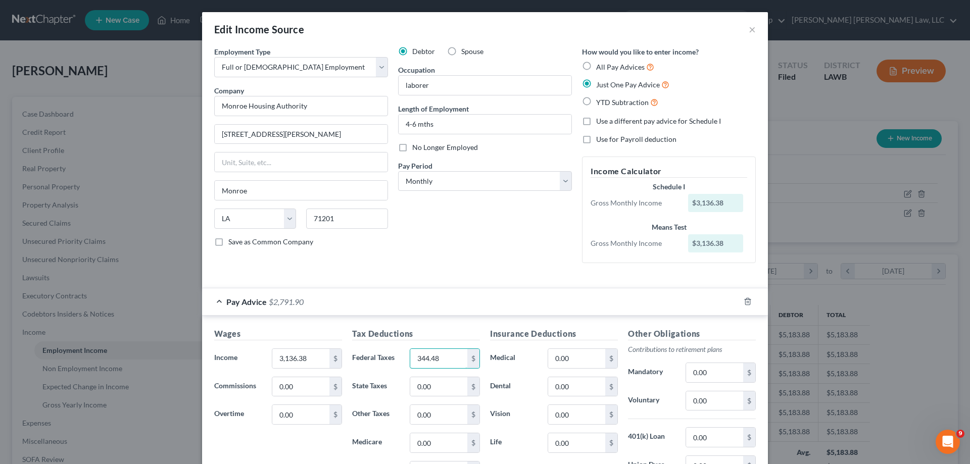
type input "344.48"
drag, startPoint x: 893, startPoint y: 335, endPoint x: 886, endPoint y: 361, distance: 27.2
click at [893, 335] on div "Edit Income Source × Employment Type * Select Full or [DEMOGRAPHIC_DATA] Employ…" at bounding box center [485, 232] width 970 height 464
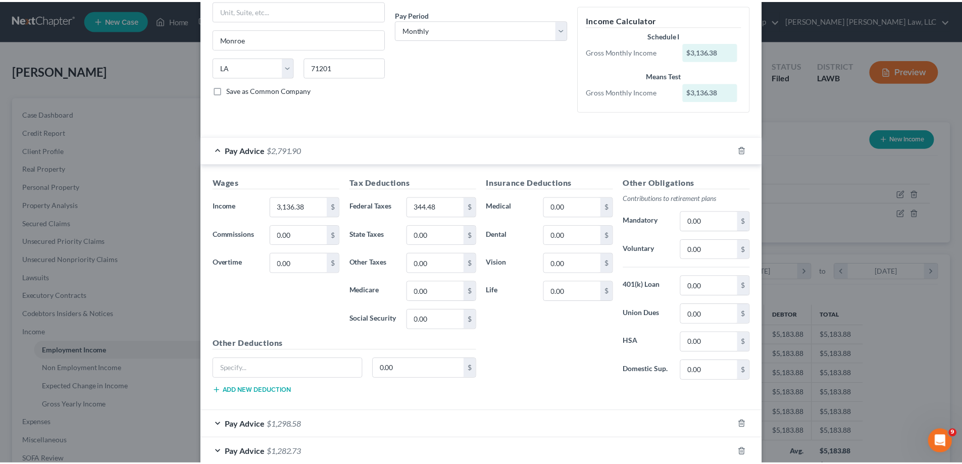
scroll to position [292, 0]
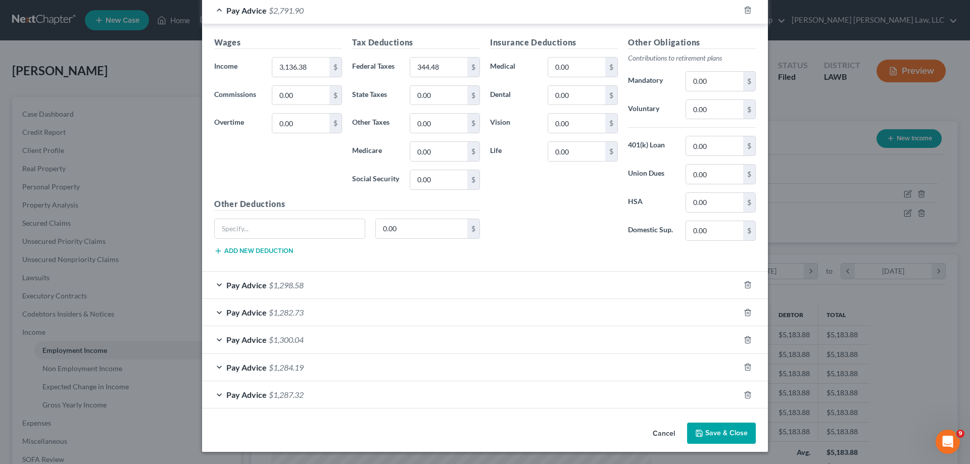
click at [748, 432] on button "Save & Close" at bounding box center [721, 433] width 69 height 21
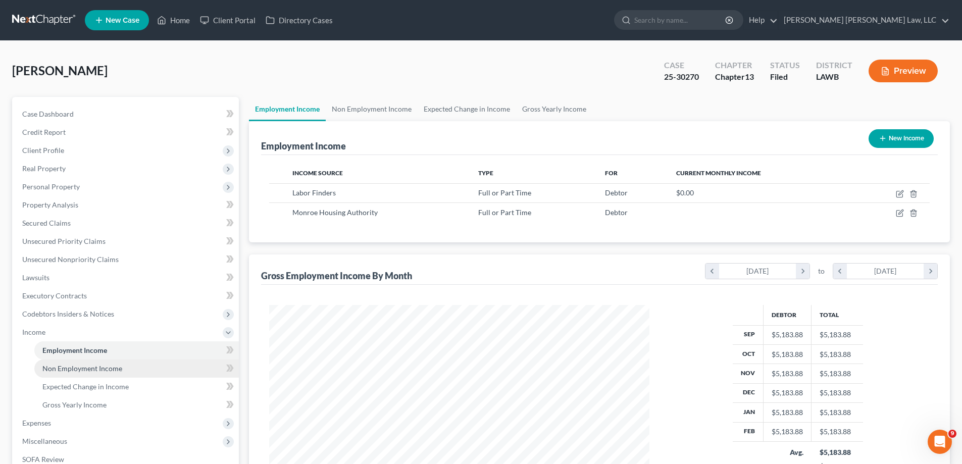
scroll to position [505042, 504833]
click at [54, 405] on span "Gross Yearly Income" at bounding box center [74, 405] width 64 height 9
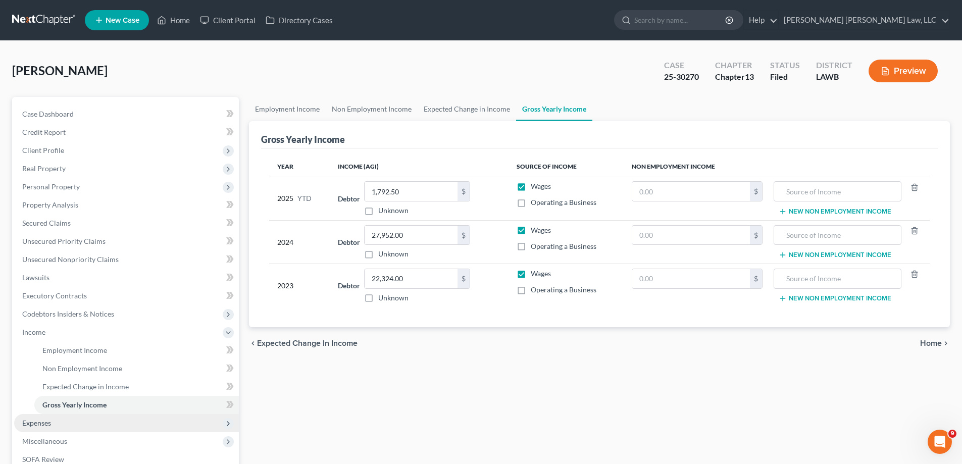
click at [52, 428] on span "Expenses" at bounding box center [126, 423] width 225 height 18
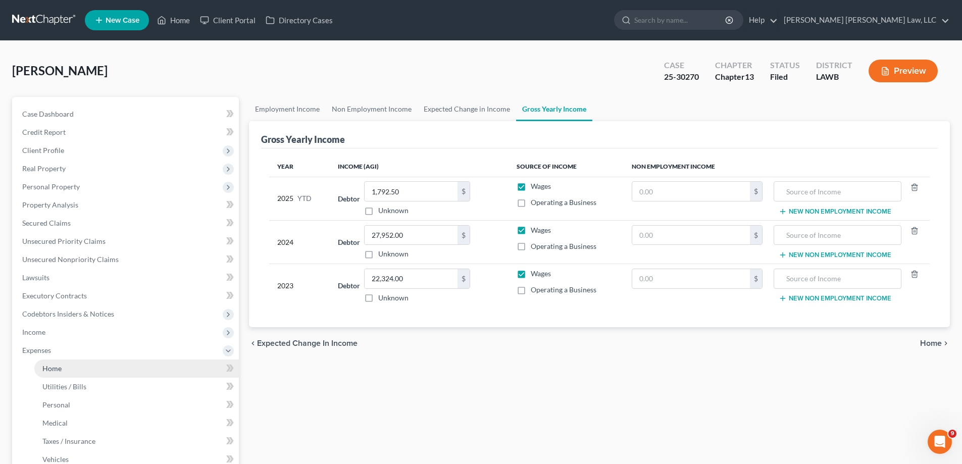
click at [60, 373] on link "Home" at bounding box center [136, 369] width 205 height 18
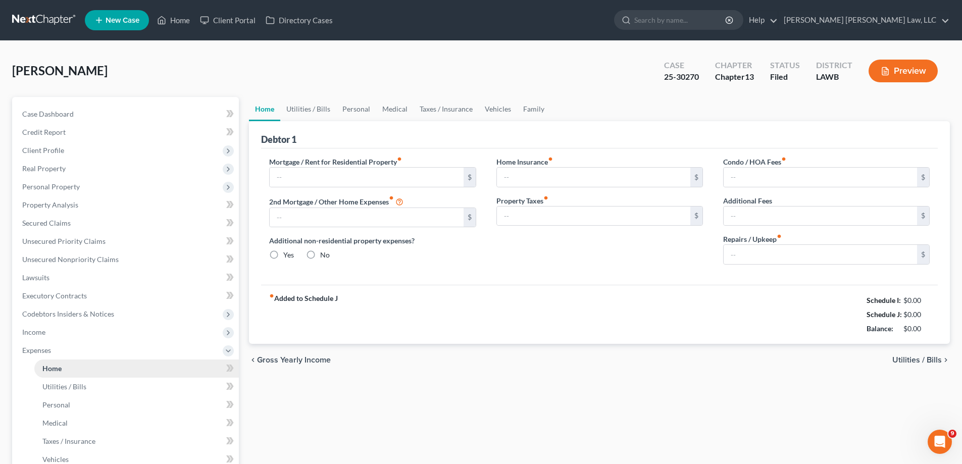
type input "0.00"
radio input "true"
type input "189.00"
type input "9.00"
type input "0.00"
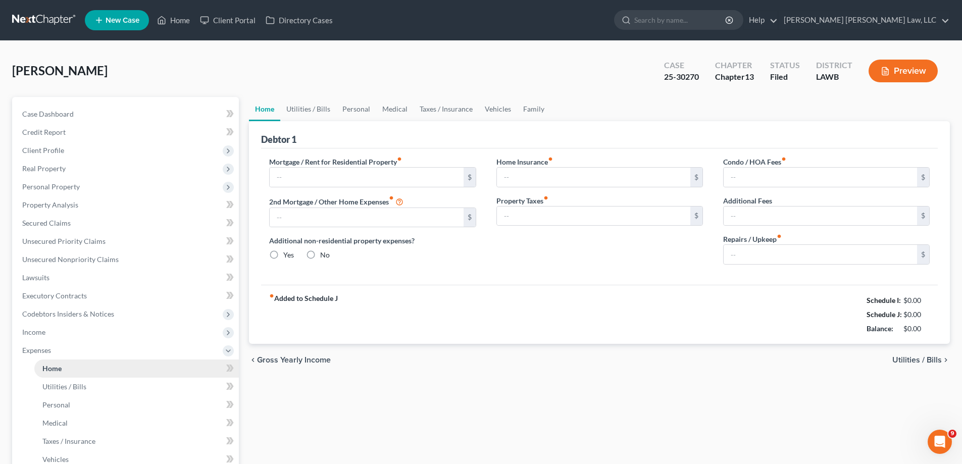
type input "0.00"
drag, startPoint x: 365, startPoint y: 265, endPoint x: 545, endPoint y: 280, distance: 180.5
click at [365, 265] on div "Mortgage / Rent for Residential Property fiber_manual_record $ 2nd Mortgage / O…" at bounding box center [372, 215] width 227 height 116
click at [310, 112] on link "Utilities / Bills" at bounding box center [308, 109] width 56 height 24
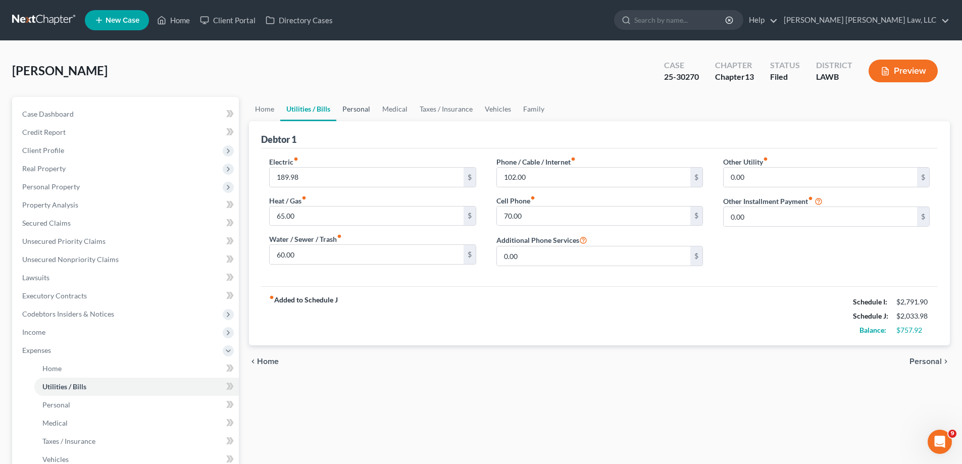
click at [348, 114] on link "Personal" at bounding box center [356, 109] width 40 height 24
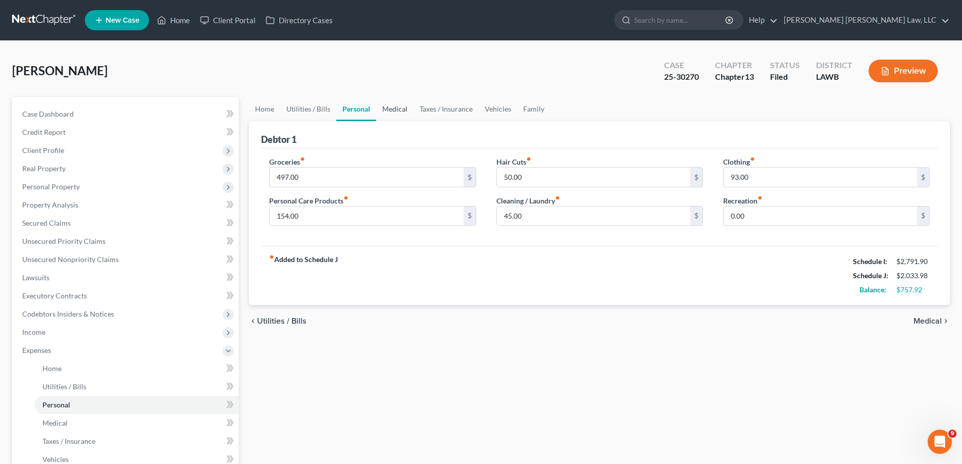
click at [398, 109] on link "Medical" at bounding box center [394, 109] width 37 height 24
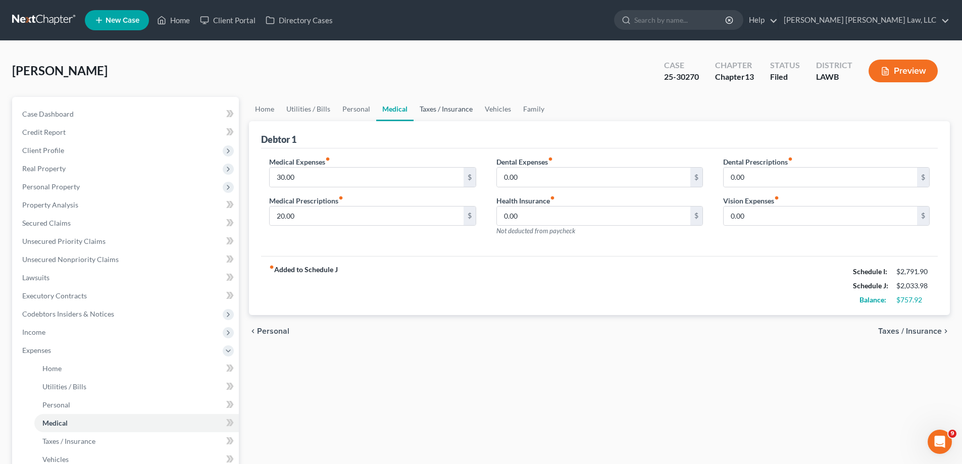
click at [436, 109] on link "Taxes / Insurance" at bounding box center [446, 109] width 65 height 24
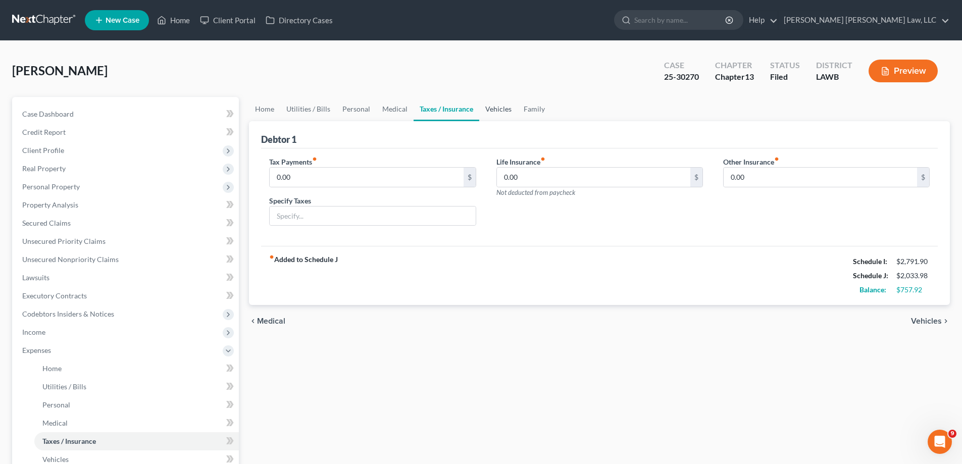
click at [498, 106] on link "Vehicles" at bounding box center [498, 109] width 38 height 24
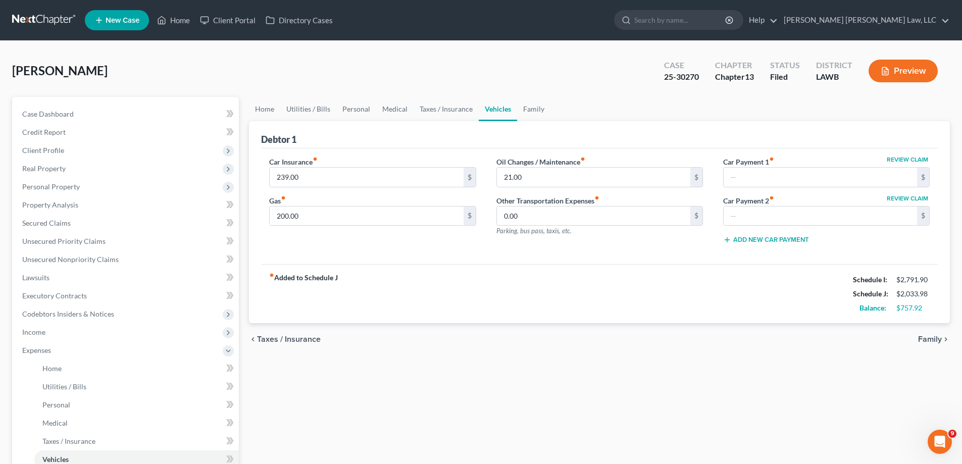
click at [625, 301] on div "fiber_manual_record Added to Schedule J Schedule I: $2,791.90 Schedule J: $2,03…" at bounding box center [599, 293] width 677 height 59
click at [732, 323] on div "fiber_manual_record Added to Schedule J Schedule I: $2,791.90 Schedule J: $2,03…" at bounding box center [599, 293] width 677 height 59
drag, startPoint x: 319, startPoint y: 107, endPoint x: 332, endPoint y: 138, distance: 34.2
click at [319, 107] on link "Utilities / Bills" at bounding box center [308, 109] width 56 height 24
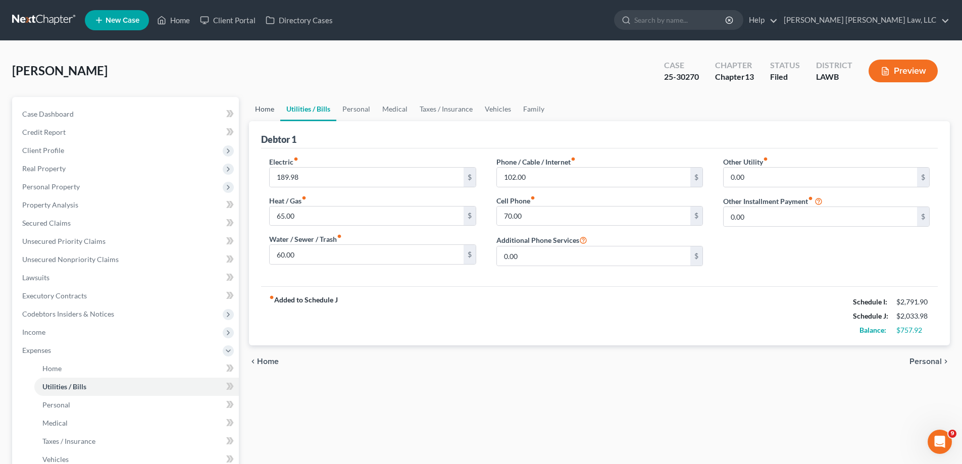
click at [271, 108] on link "Home" at bounding box center [264, 109] width 31 height 24
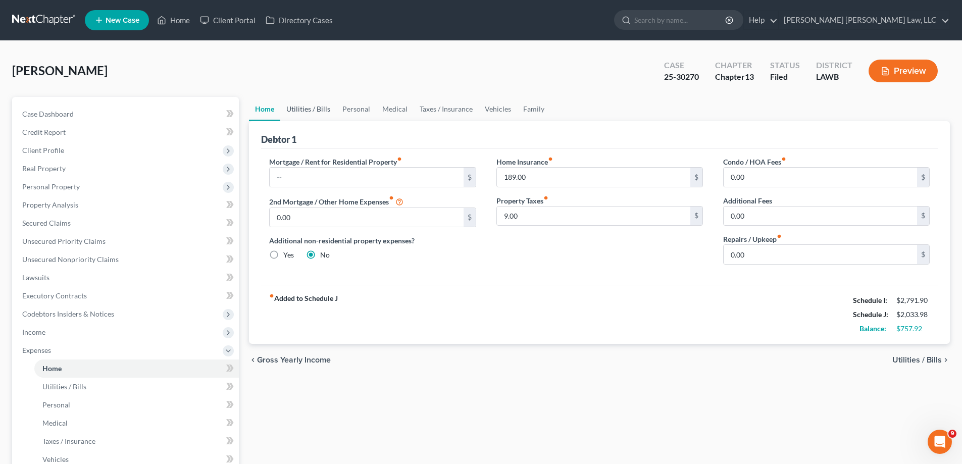
click at [314, 111] on link "Utilities / Bills" at bounding box center [308, 109] width 56 height 24
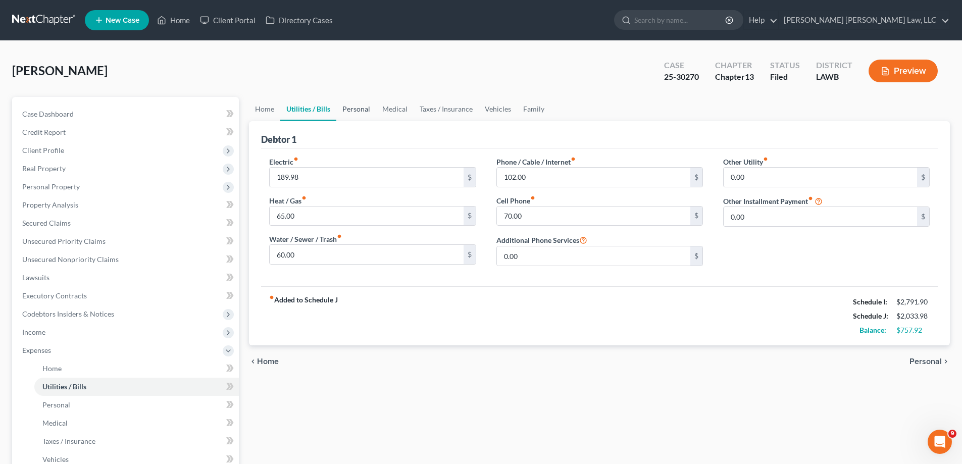
click at [354, 110] on link "Personal" at bounding box center [356, 109] width 40 height 24
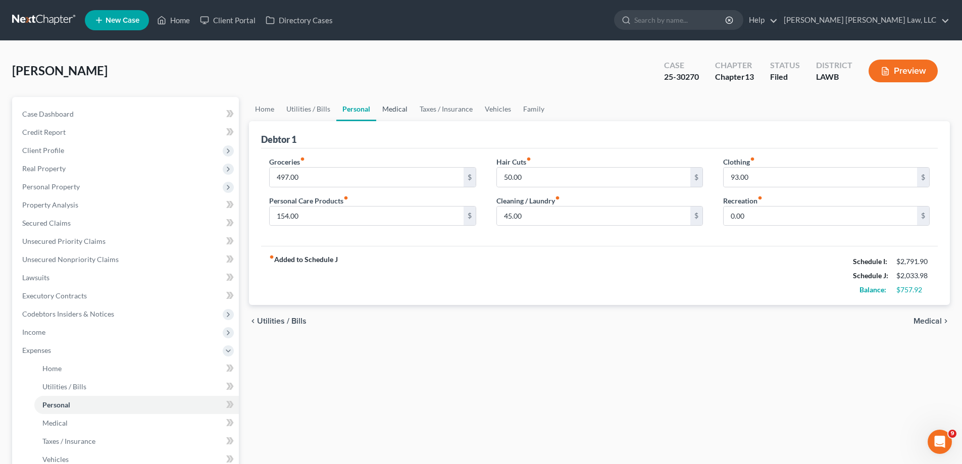
click at [407, 111] on link "Medical" at bounding box center [394, 109] width 37 height 24
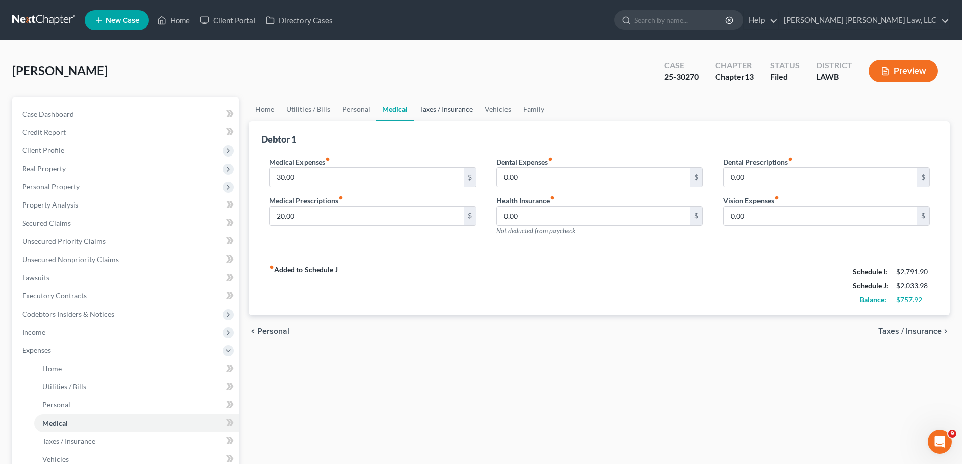
click at [452, 111] on link "Taxes / Insurance" at bounding box center [446, 109] width 65 height 24
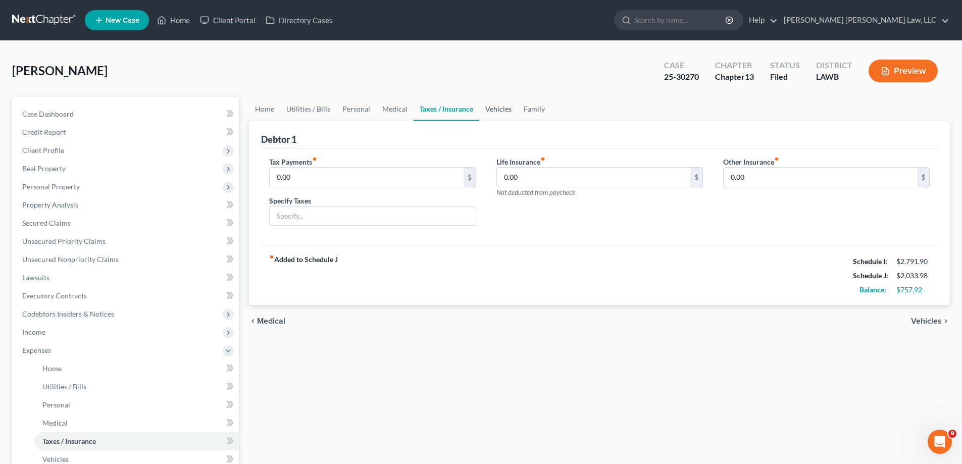
click at [496, 113] on link "Vehicles" at bounding box center [498, 109] width 38 height 24
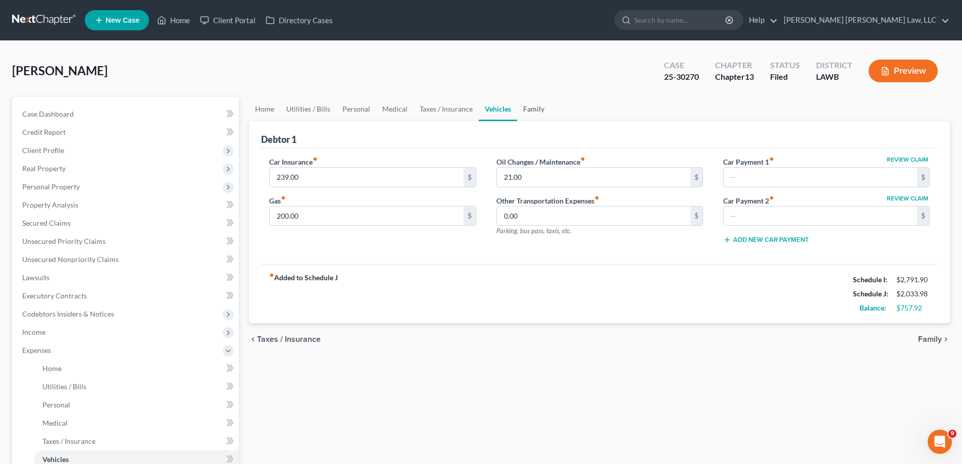
click at [532, 112] on link "Family" at bounding box center [533, 109] width 33 height 24
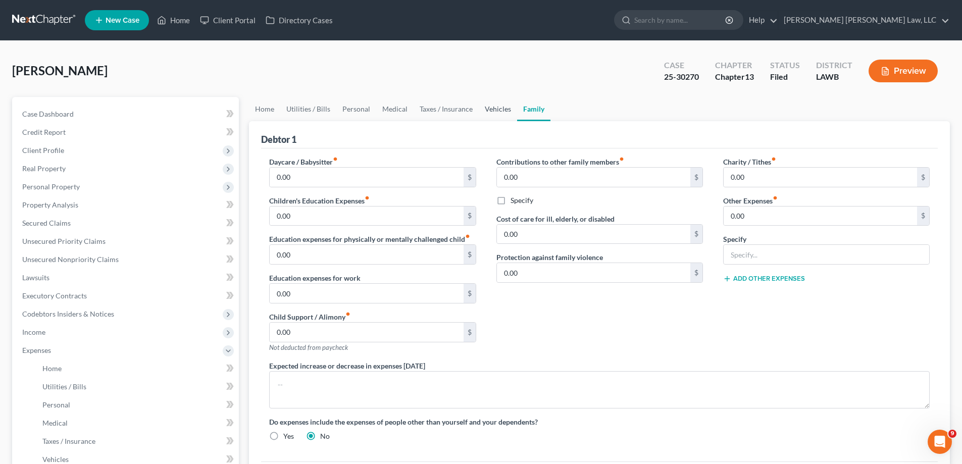
click at [506, 109] on link "Vehicles" at bounding box center [498, 109] width 38 height 24
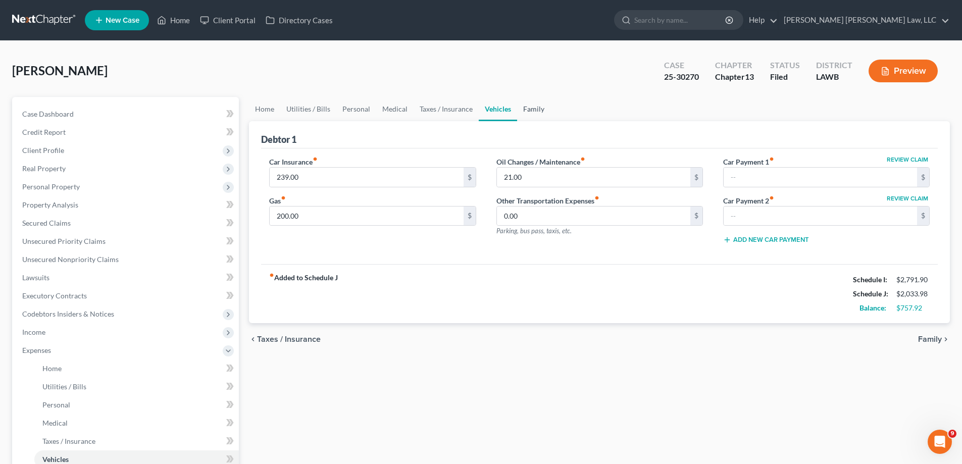
click at [545, 111] on link "Family" at bounding box center [533, 109] width 33 height 24
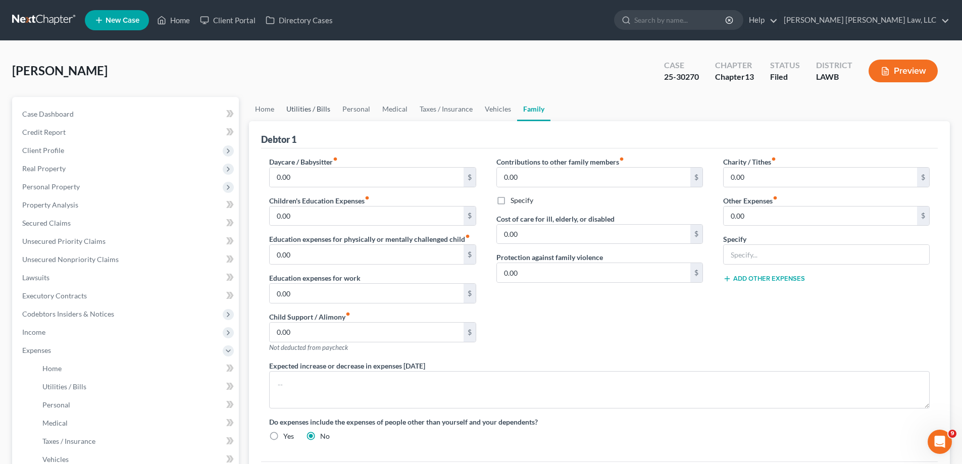
click at [297, 118] on link "Utilities / Bills" at bounding box center [308, 109] width 56 height 24
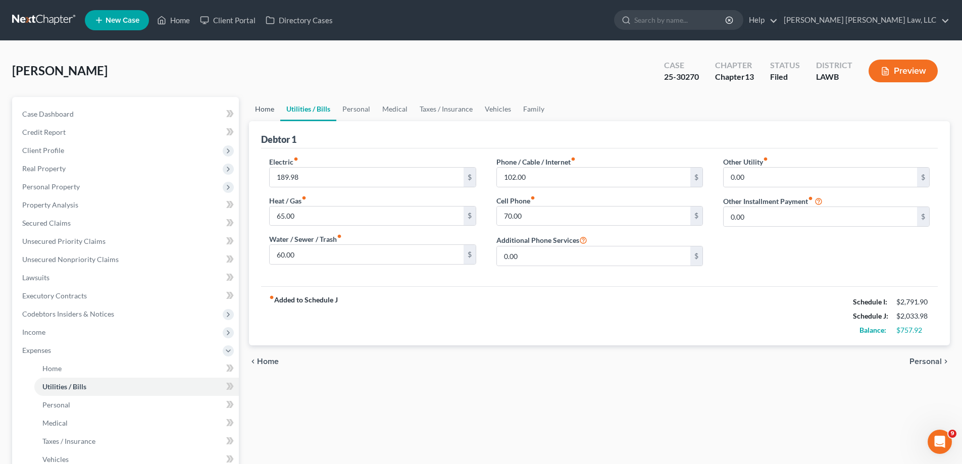
click at [264, 113] on link "Home" at bounding box center [264, 109] width 31 height 24
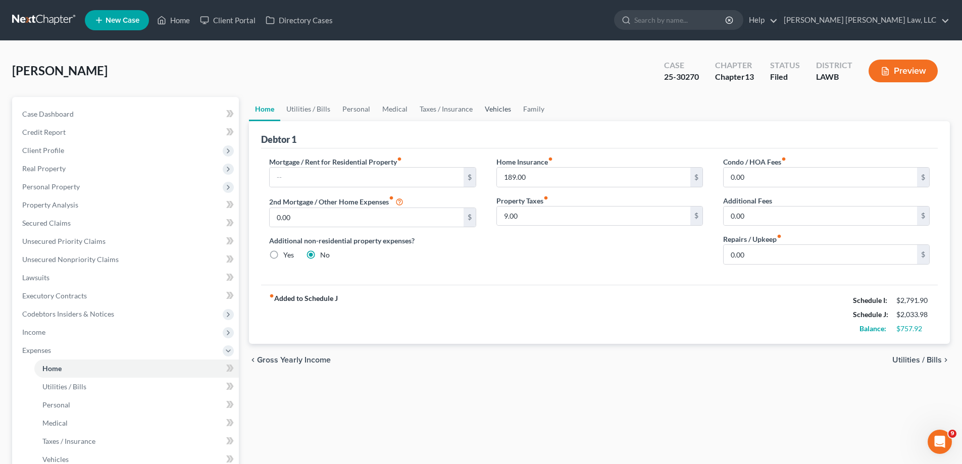
drag, startPoint x: 495, startPoint y: 100, endPoint x: 517, endPoint y: 134, distance: 40.9
click at [495, 100] on link "Vehicles" at bounding box center [498, 109] width 38 height 24
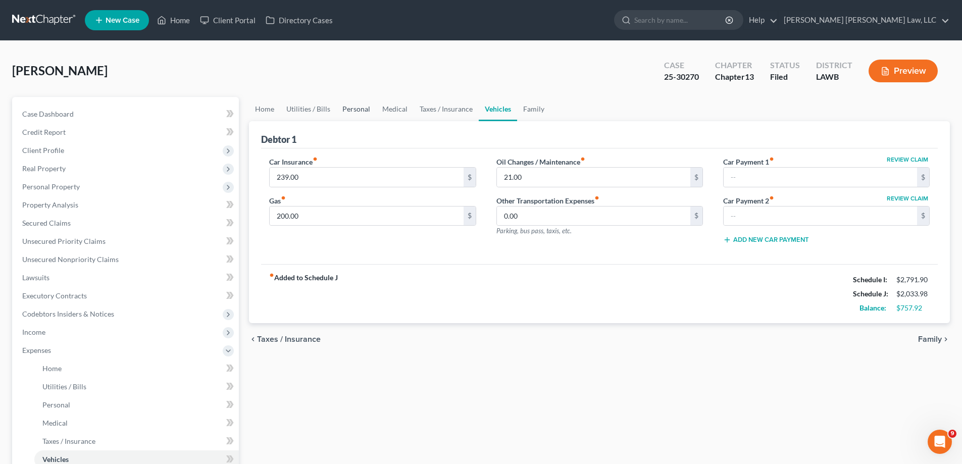
click at [367, 107] on link "Personal" at bounding box center [356, 109] width 40 height 24
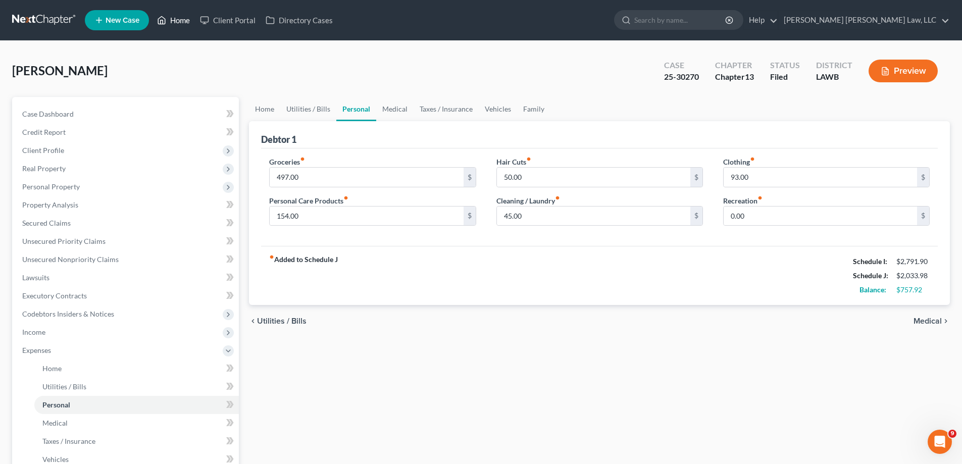
click at [187, 20] on link "Home" at bounding box center [173, 20] width 43 height 18
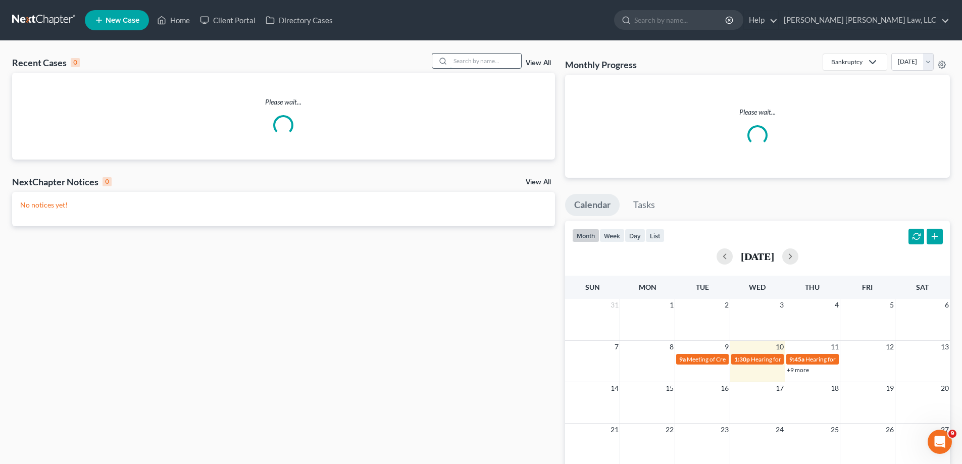
click at [459, 62] on input "search" at bounding box center [486, 61] width 71 height 15
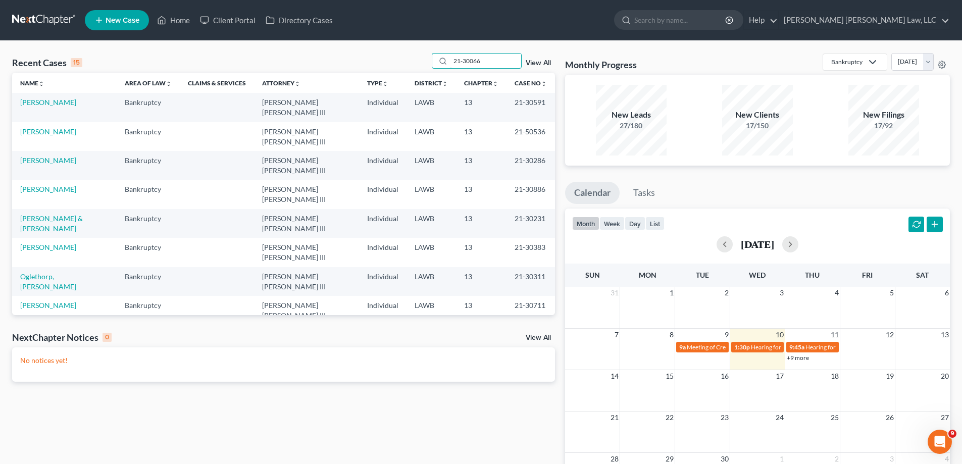
type input "21-30066"
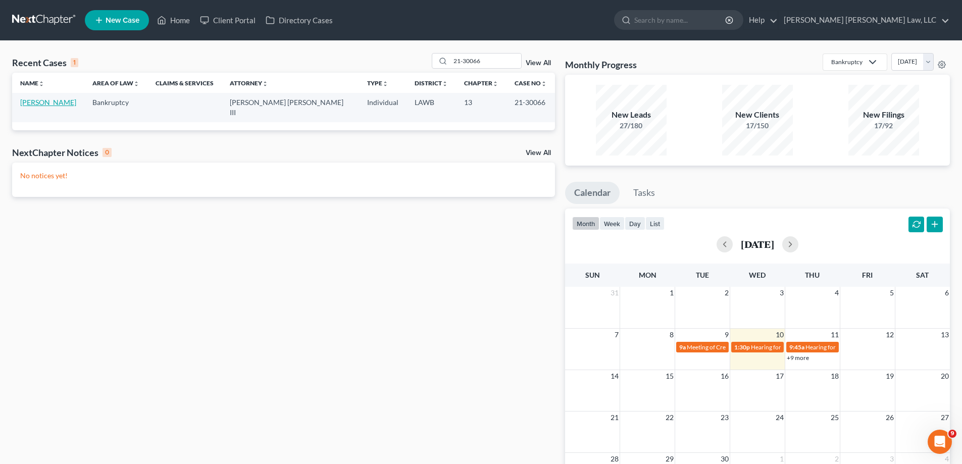
click at [31, 101] on link "[PERSON_NAME]" at bounding box center [48, 102] width 56 height 9
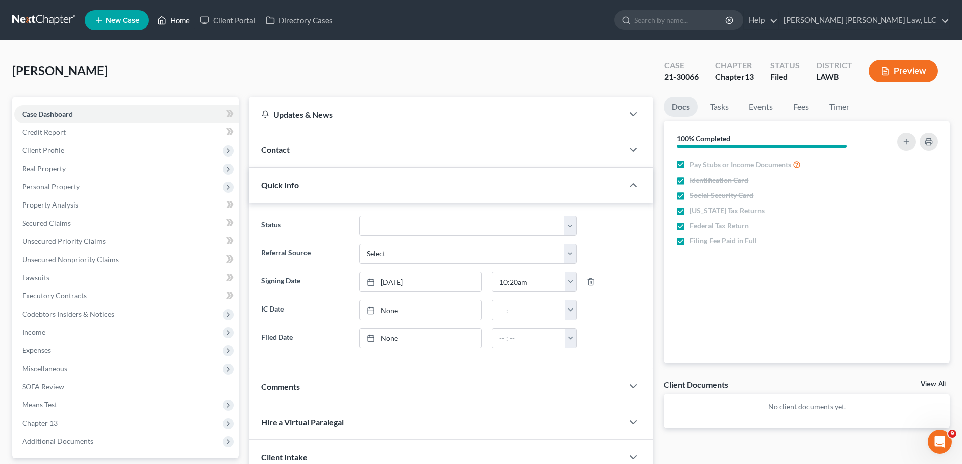
click at [182, 18] on link "Home" at bounding box center [173, 20] width 43 height 18
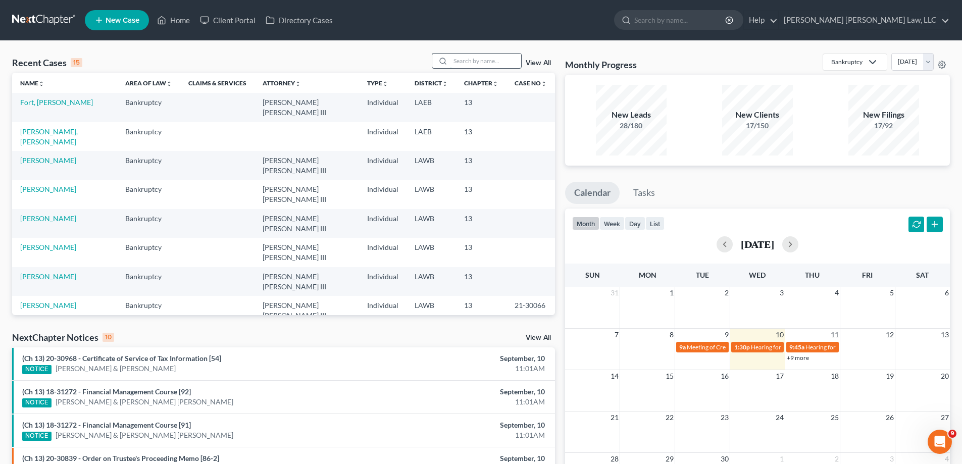
click at [501, 61] on input "search" at bounding box center [486, 61] width 71 height 15
type input "[PERSON_NAME]"
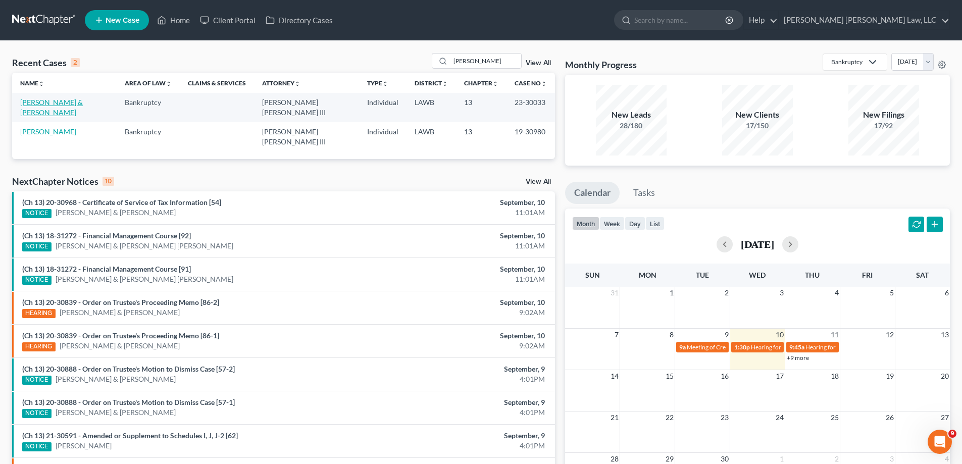
click at [43, 107] on link "[PERSON_NAME] & [PERSON_NAME]" at bounding box center [51, 107] width 63 height 19
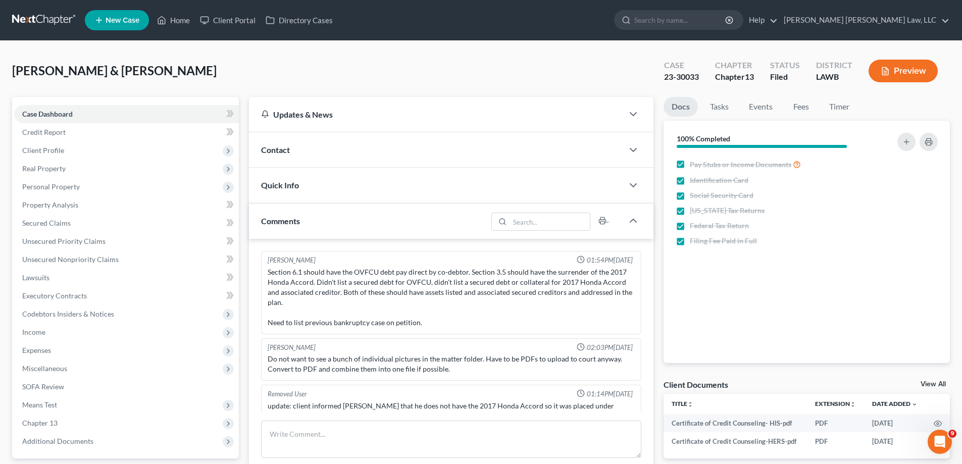
scroll to position [15, 0]
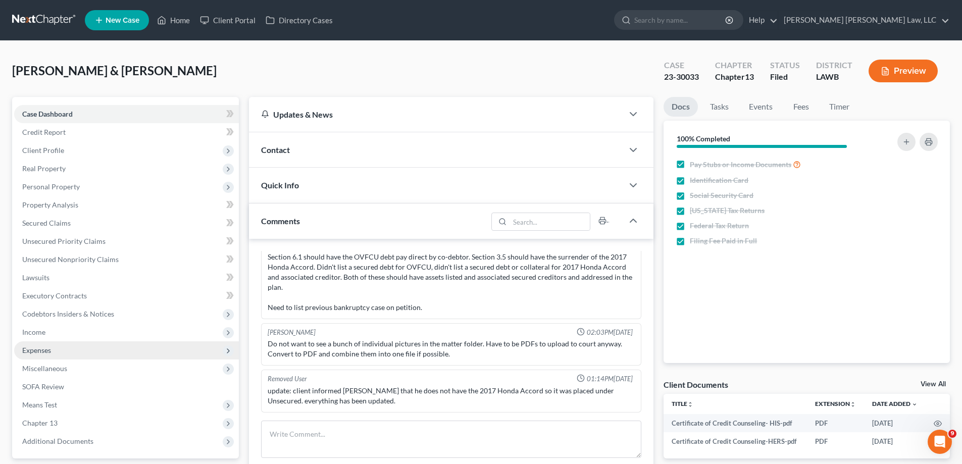
drag, startPoint x: 45, startPoint y: 329, endPoint x: 84, endPoint y: 344, distance: 42.0
click at [45, 329] on span "Income" at bounding box center [33, 332] width 23 height 9
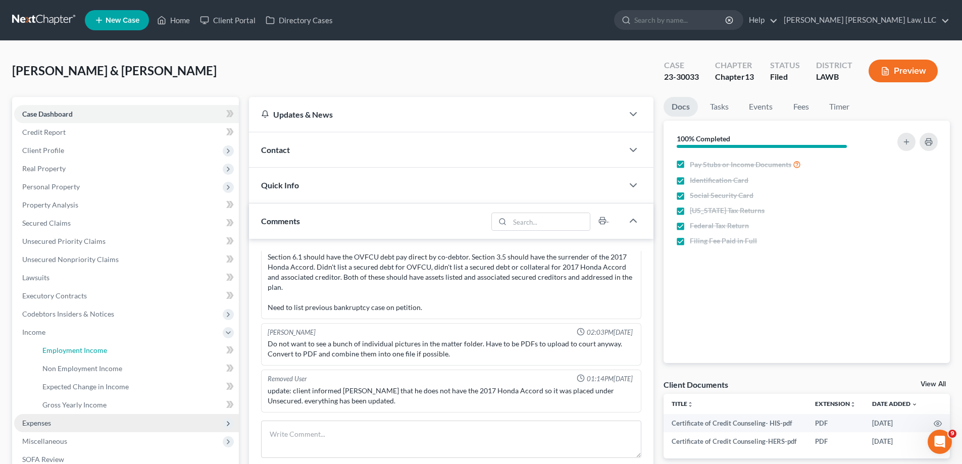
click at [84, 344] on link "Employment Income" at bounding box center [136, 351] width 205 height 18
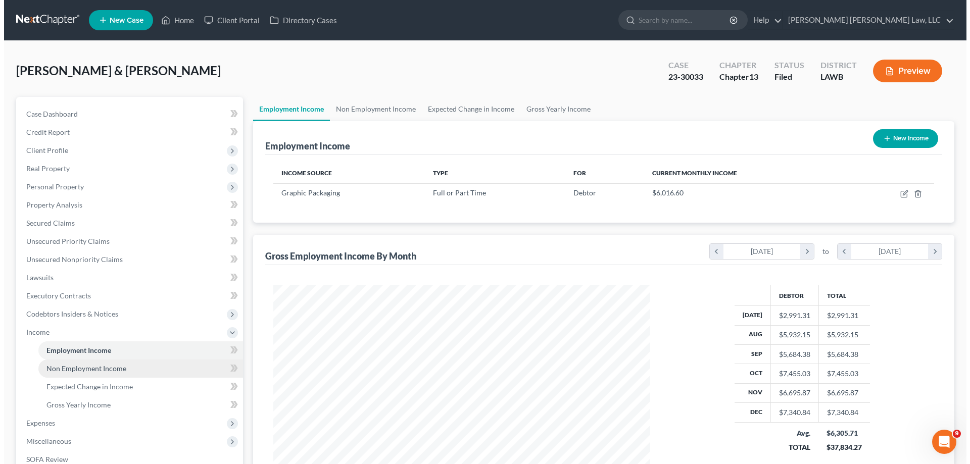
scroll to position [188, 397]
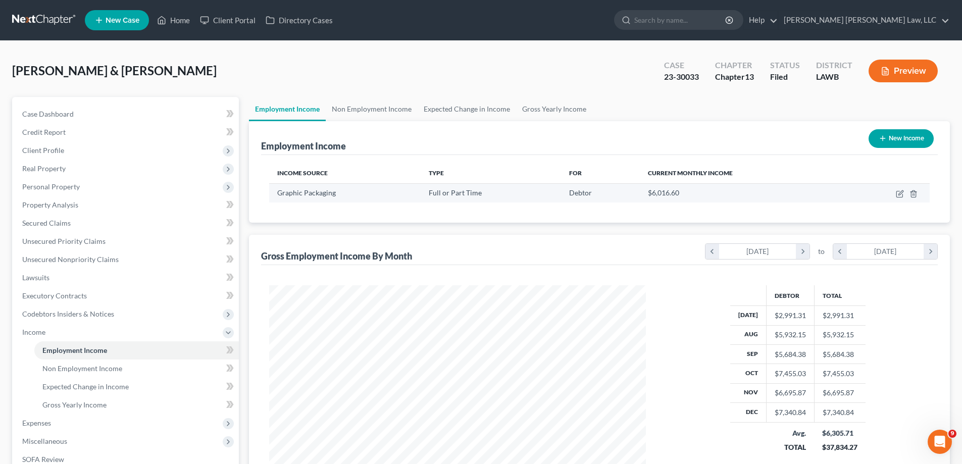
click at [901, 198] on td at bounding box center [887, 192] width 85 height 19
click at [897, 196] on icon "button" at bounding box center [900, 194] width 6 height 6
select select "0"
select select "10"
select select "3"
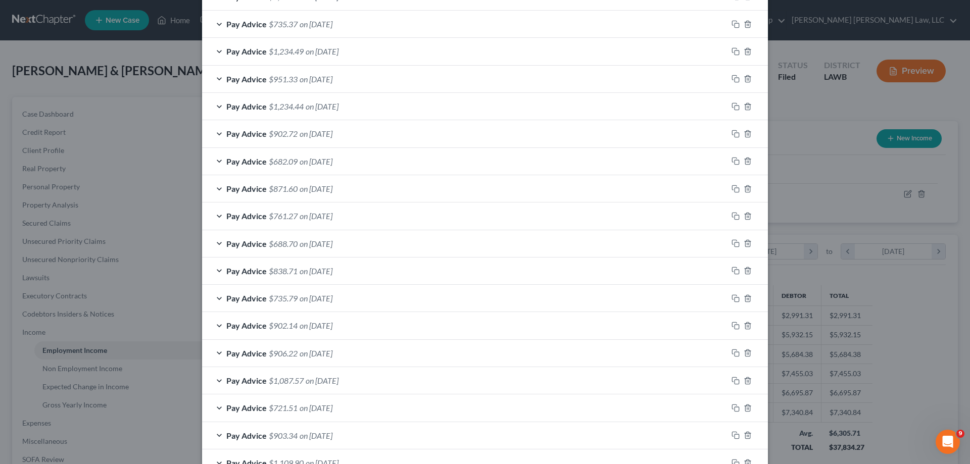
scroll to position [610, 0]
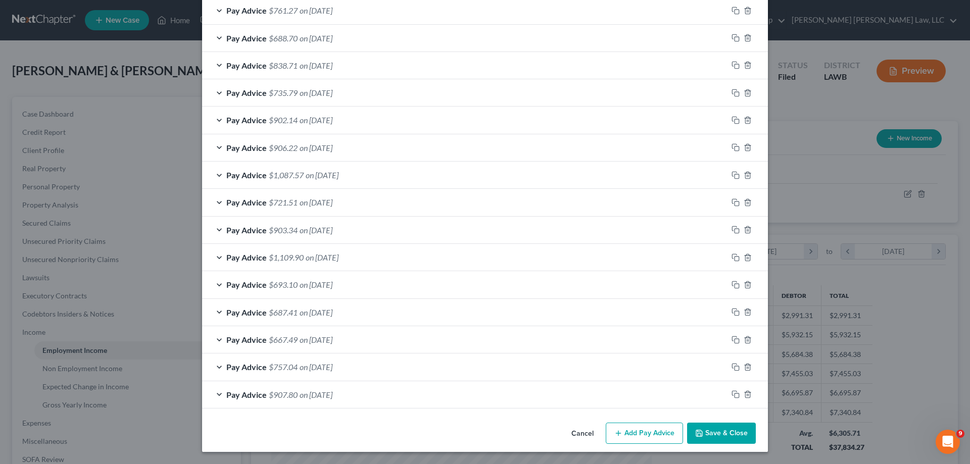
click at [650, 438] on button "Add Pay Advice" at bounding box center [644, 433] width 77 height 21
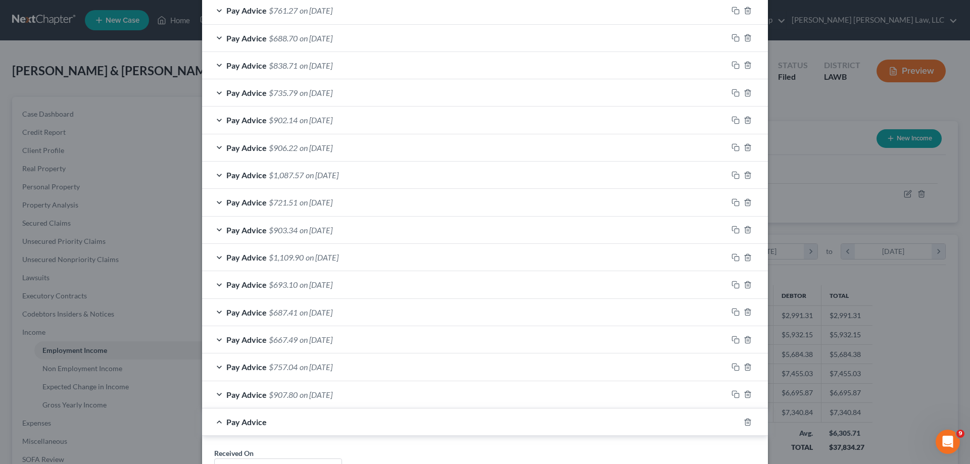
scroll to position [862, 0]
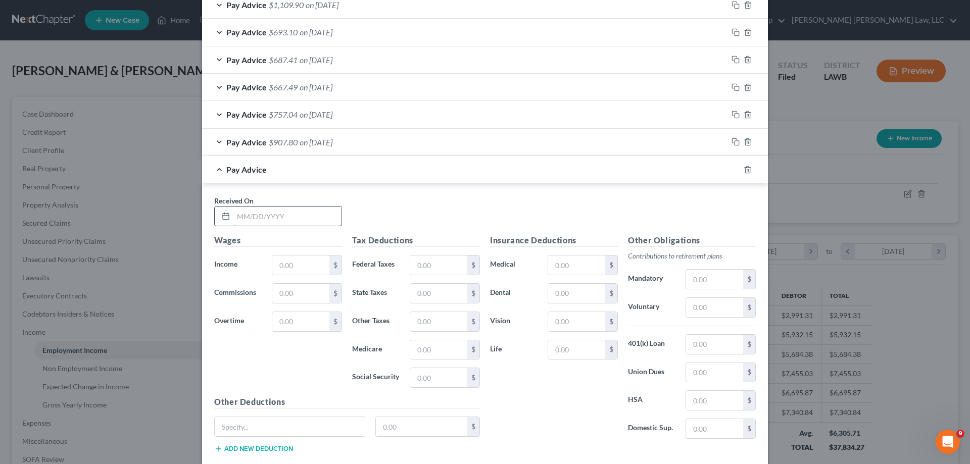
click at [295, 214] on input "text" at bounding box center [287, 216] width 108 height 19
type input "[DATE]"
click at [306, 270] on input "text" at bounding box center [300, 265] width 57 height 19
type input "2,577.44"
click at [713, 280] on input "text" at bounding box center [714, 279] width 57 height 19
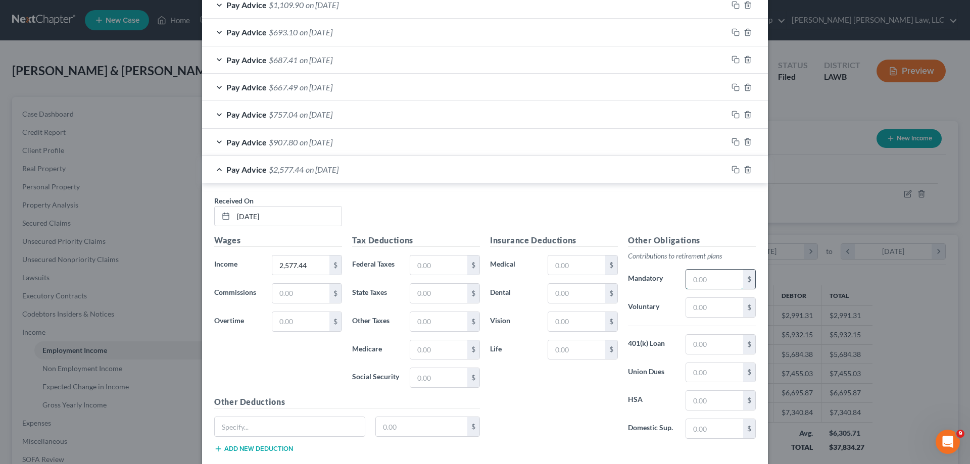
click at [713, 280] on input "text" at bounding box center [714, 279] width 57 height 19
type input "216.25"
click at [548, 266] on input "text" at bounding box center [576, 265] width 57 height 19
click at [553, 267] on input "text" at bounding box center [576, 265] width 57 height 19
click at [563, 267] on input "text" at bounding box center [576, 265] width 57 height 19
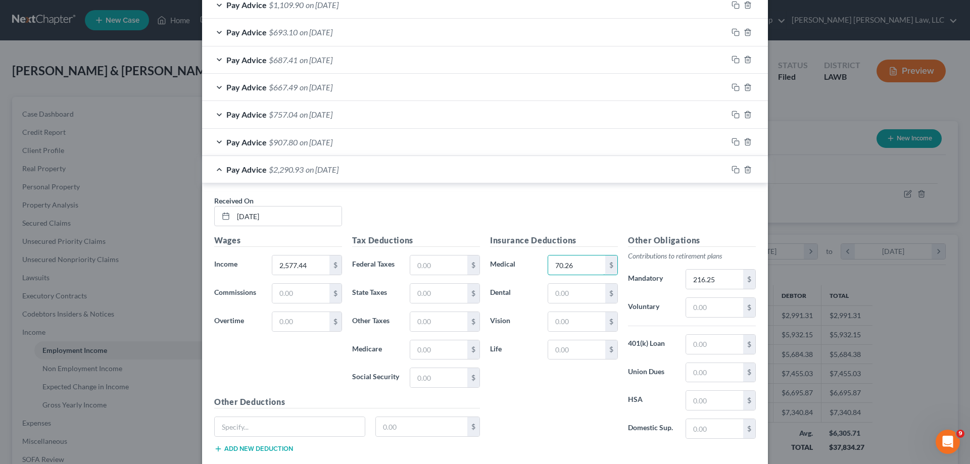
type input "70.26"
click at [566, 327] on input "text" at bounding box center [576, 321] width 57 height 19
type input "3.80"
click at [433, 266] on input "text" at bounding box center [438, 265] width 57 height 19
type input "457.65"
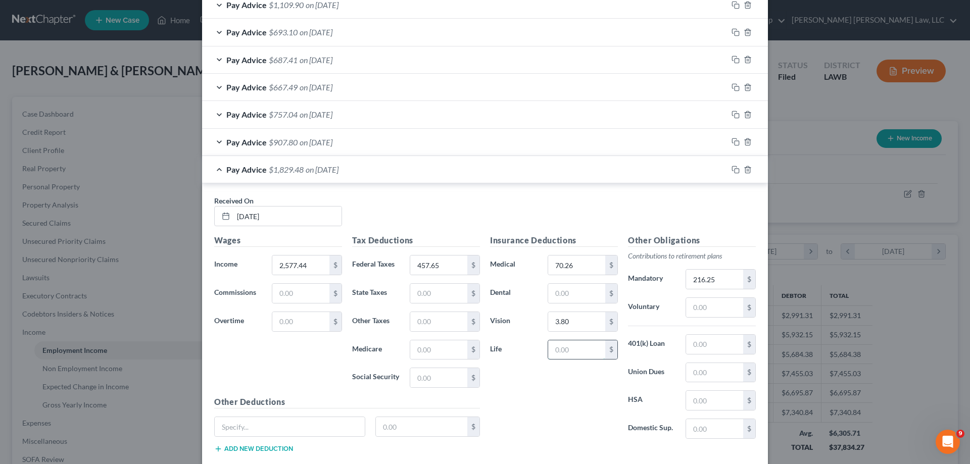
click at [578, 348] on input "text" at bounding box center [576, 350] width 57 height 19
type input "2.55"
click at [717, 373] on input "text" at bounding box center [714, 372] width 57 height 19
type input "19.88"
type input "72.07"
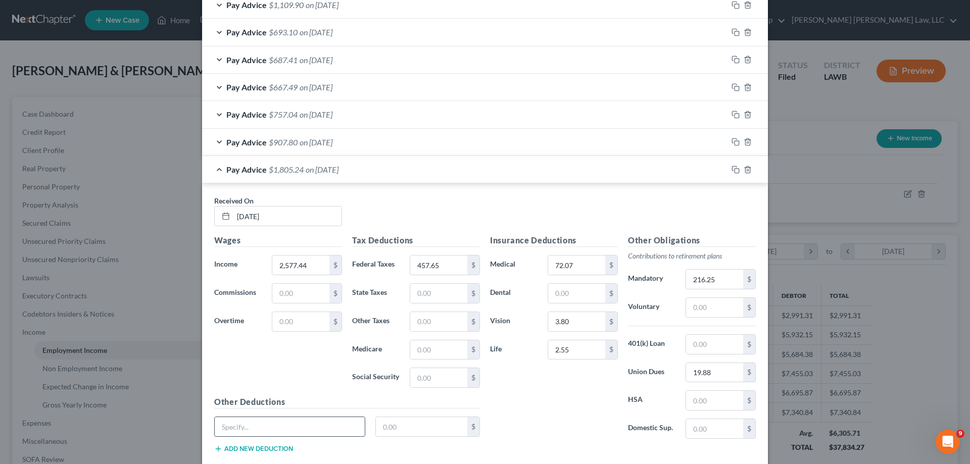
click at [264, 423] on input "text" at bounding box center [290, 426] width 150 height 19
click at [248, 431] on input "text" at bounding box center [290, 426] width 150 height 19
type input "safety shoes"
type input "12.00"
type input "73.28"
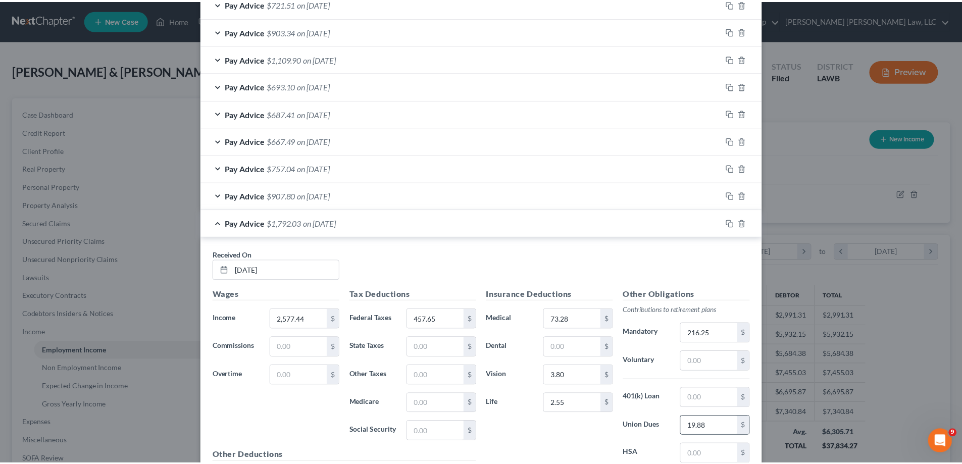
scroll to position [923, 0]
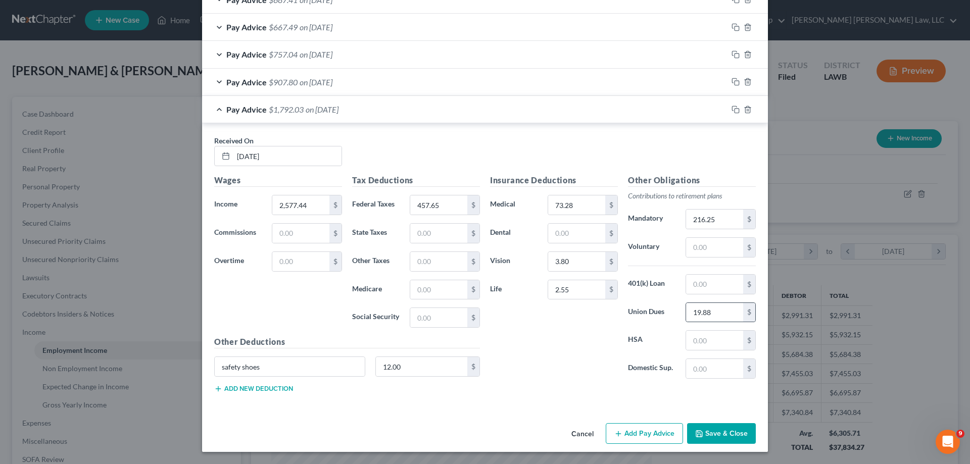
click at [743, 431] on button "Save & Close" at bounding box center [721, 433] width 69 height 21
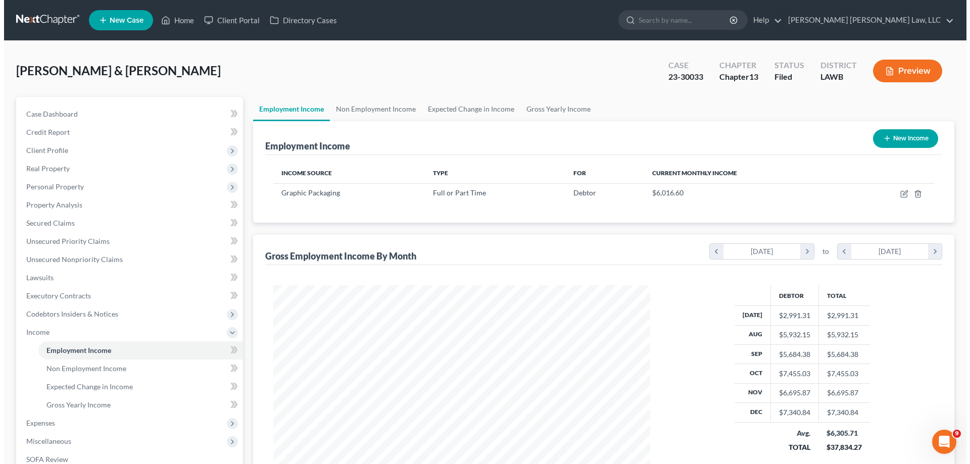
scroll to position [505042, 504833]
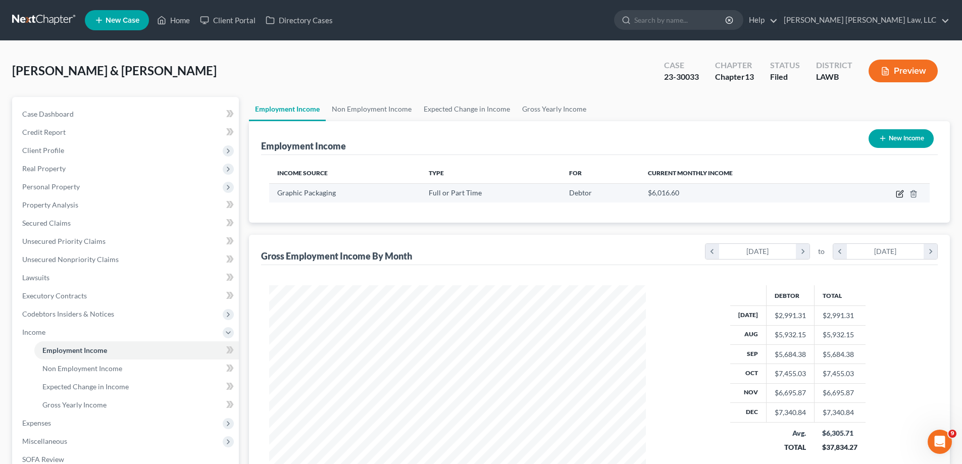
click at [899, 192] on icon "button" at bounding box center [900, 194] width 8 height 8
select select "0"
select select "10"
select select "3"
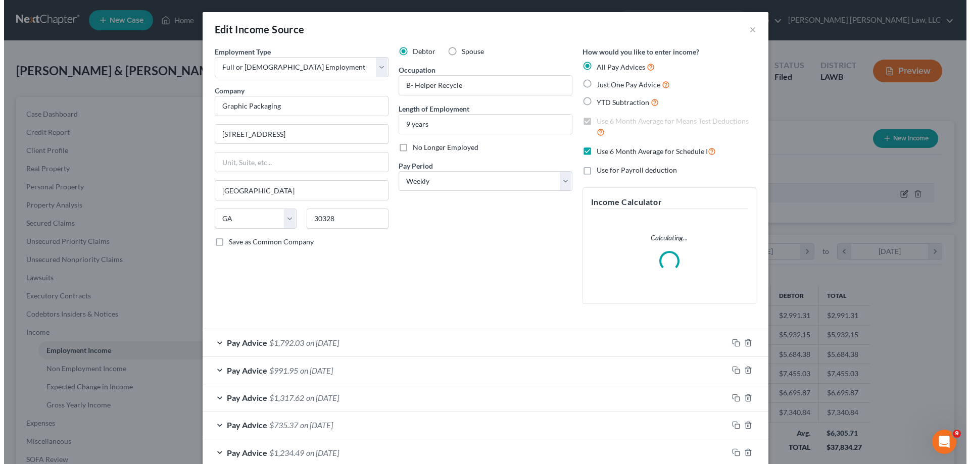
scroll to position [190, 401]
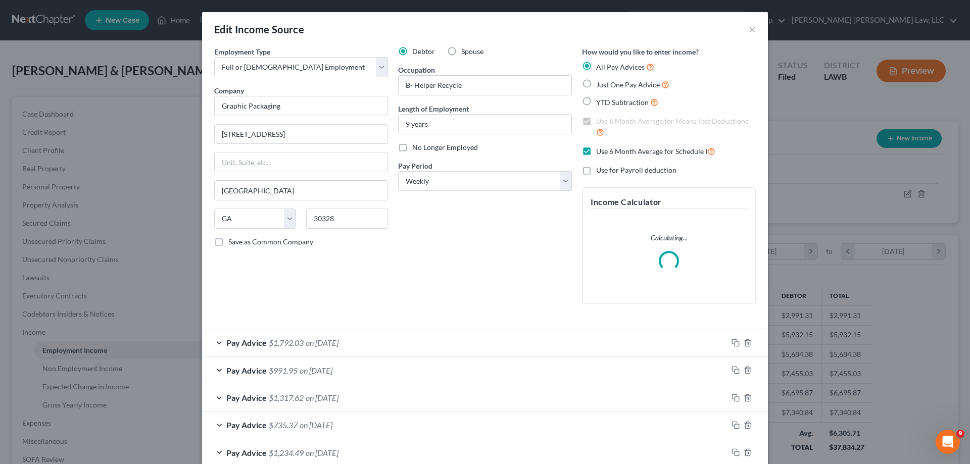
click at [596, 123] on label "Use 6 Month Average for Means Test Deductions" at bounding box center [676, 127] width 160 height 22
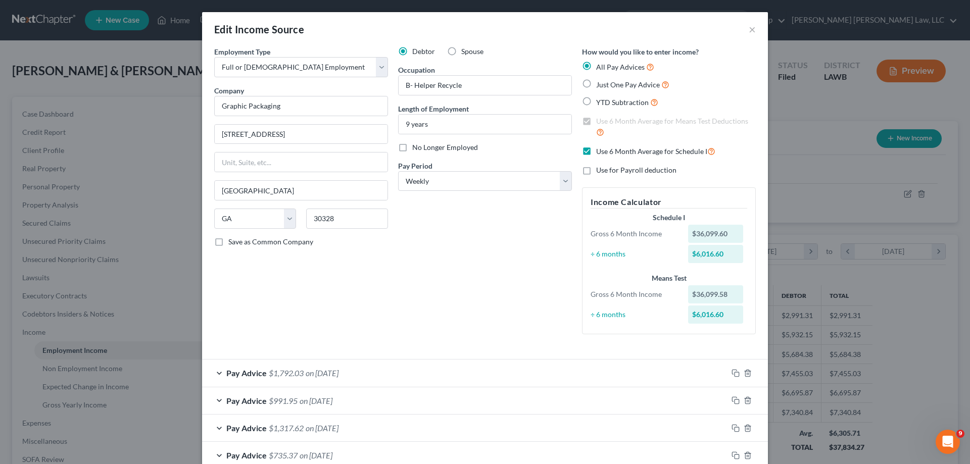
click at [596, 148] on label "Use 6 Month Average for Schedule I" at bounding box center [655, 152] width 119 height 12
click at [600, 148] on input "Use 6 Month Average for Schedule I" at bounding box center [603, 149] width 7 height 7
checkbox input "false"
click at [596, 120] on label "Use 6 Month Average for Means Test Deductions" at bounding box center [676, 127] width 160 height 22
click at [600, 120] on input "Use 6 Month Average for Means Test Deductions" at bounding box center [603, 119] width 7 height 7
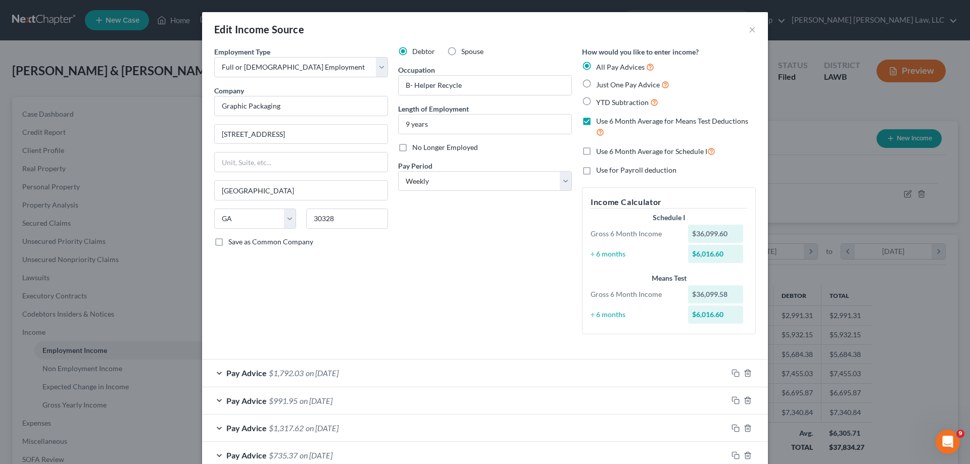
checkbox input "false"
click at [596, 84] on label "Just One Pay Advice" at bounding box center [632, 85] width 73 height 12
click at [600, 84] on input "Just One Pay Advice" at bounding box center [603, 82] width 7 height 7
radio input "true"
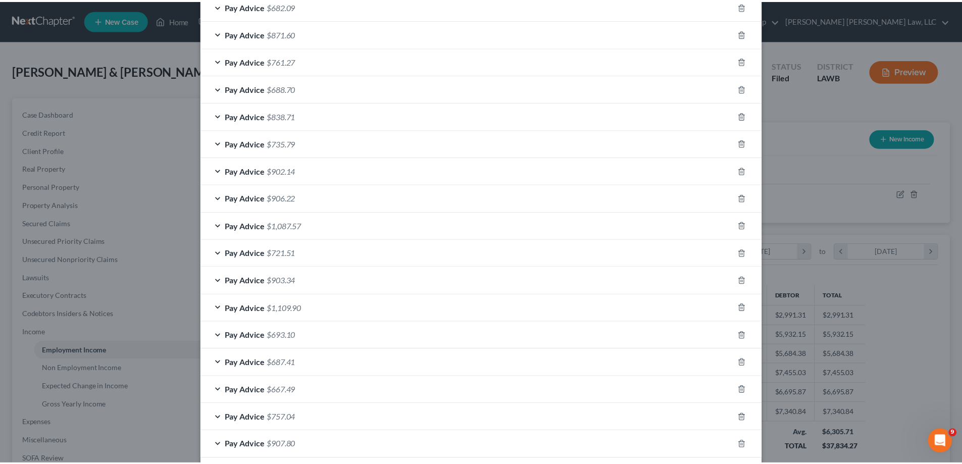
scroll to position [606, 0]
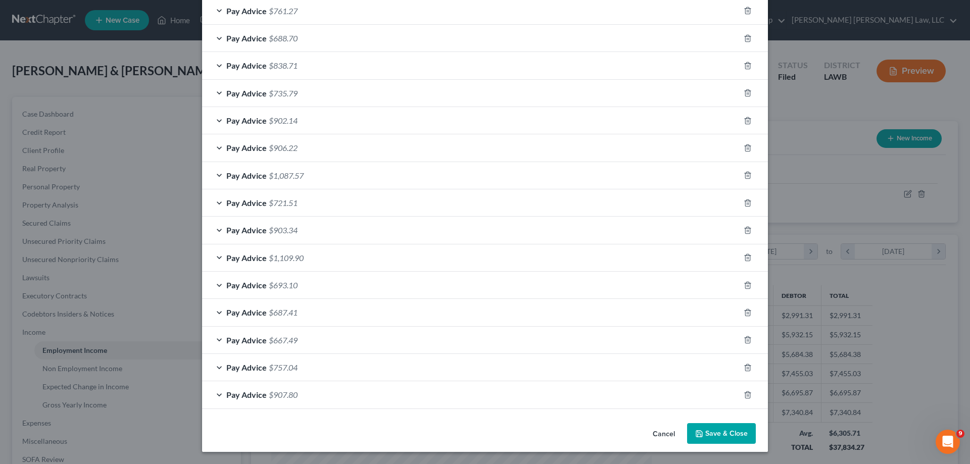
click at [731, 434] on button "Save & Close" at bounding box center [721, 433] width 69 height 21
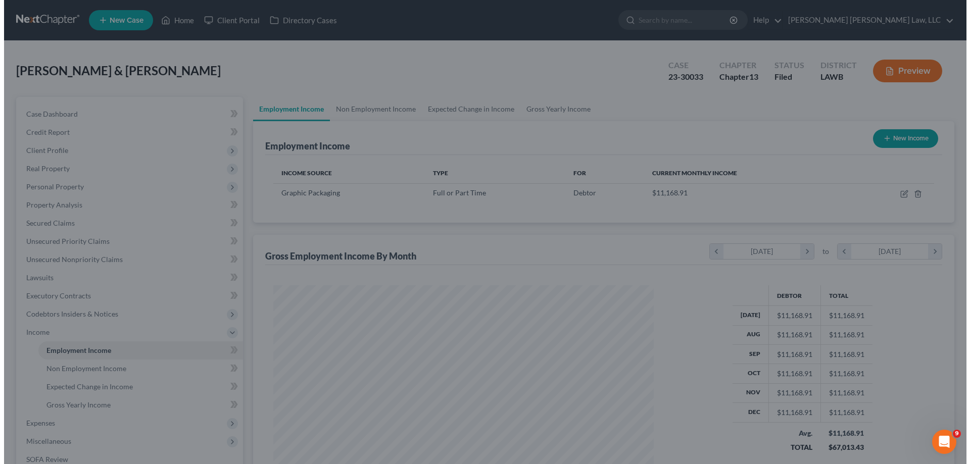
scroll to position [505042, 504833]
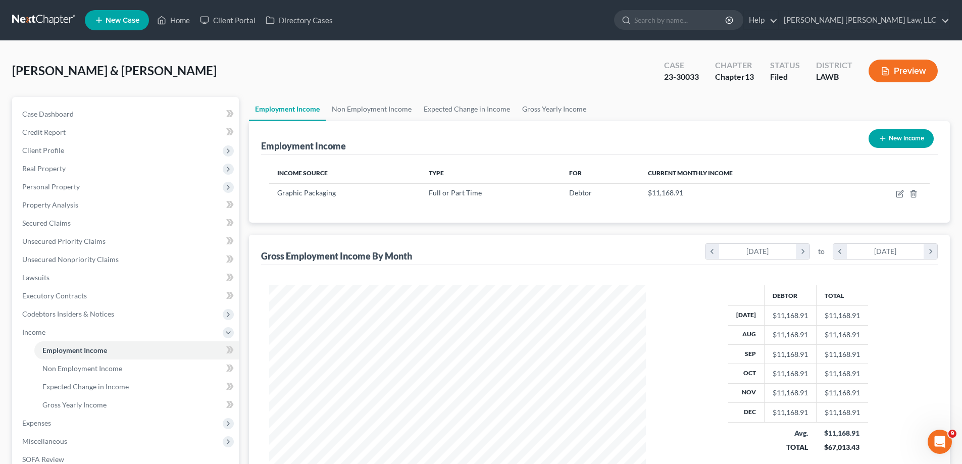
click at [887, 76] on button "Preview" at bounding box center [903, 71] width 69 height 23
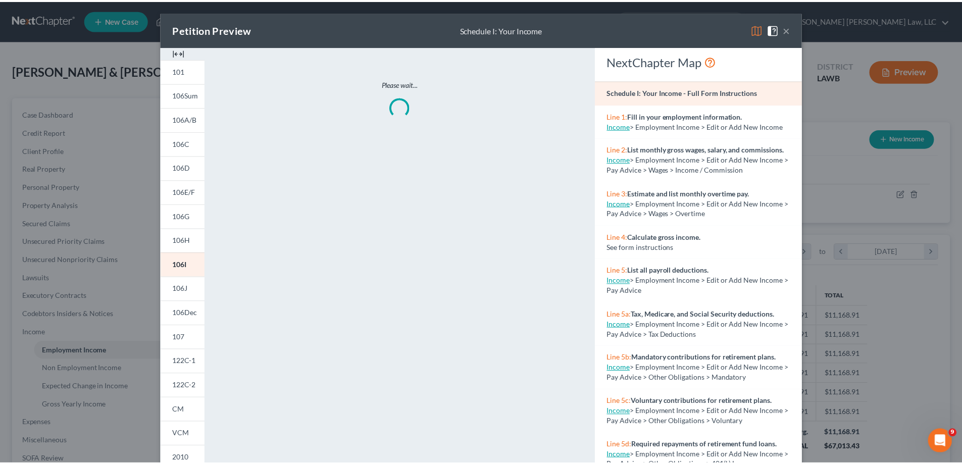
scroll to position [190, 401]
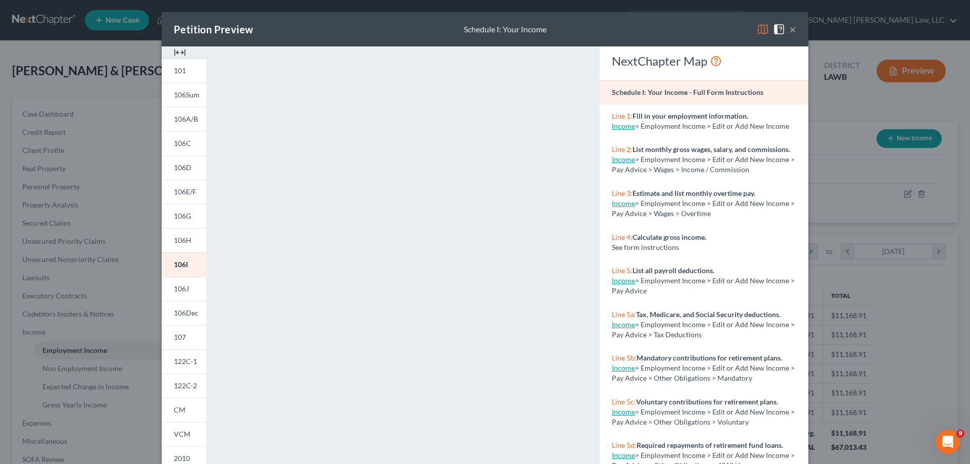
drag, startPoint x: 791, startPoint y: 25, endPoint x: 795, endPoint y: 243, distance: 217.3
click at [791, 25] on button "×" at bounding box center [792, 29] width 7 height 12
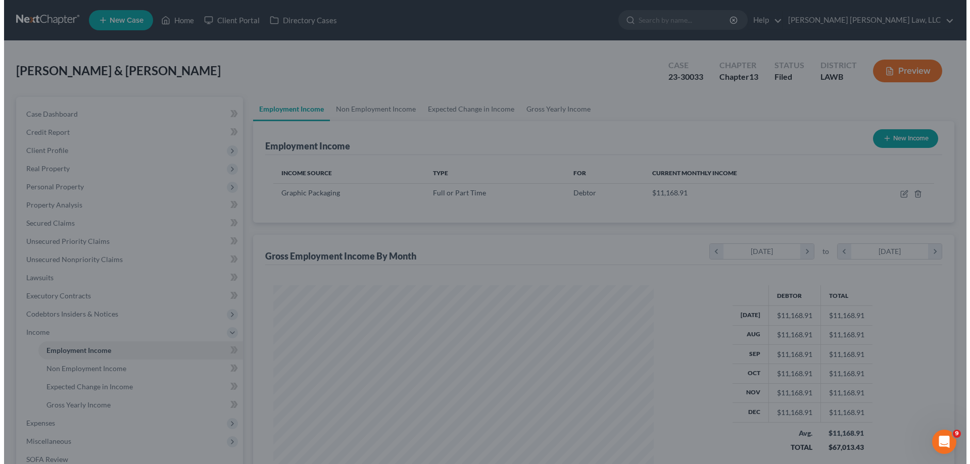
scroll to position [505042, 504833]
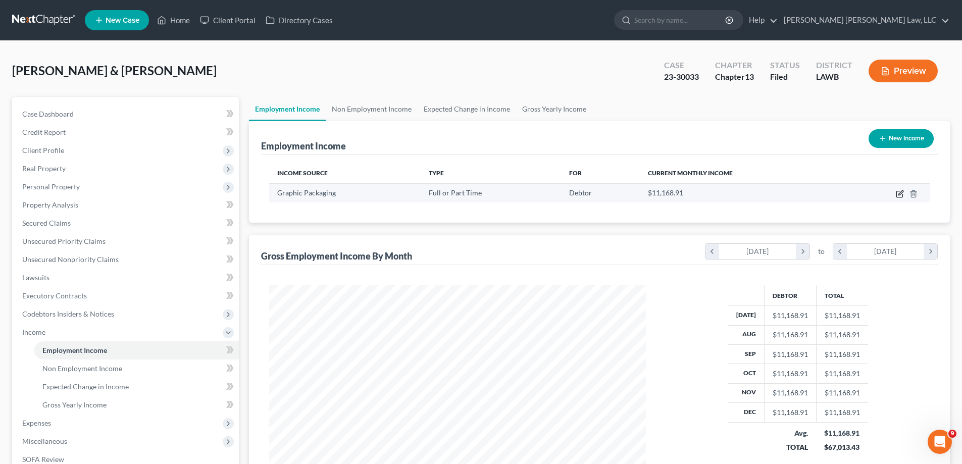
click at [900, 198] on icon "button" at bounding box center [900, 194] width 6 height 6
select select "0"
select select "10"
select select "3"
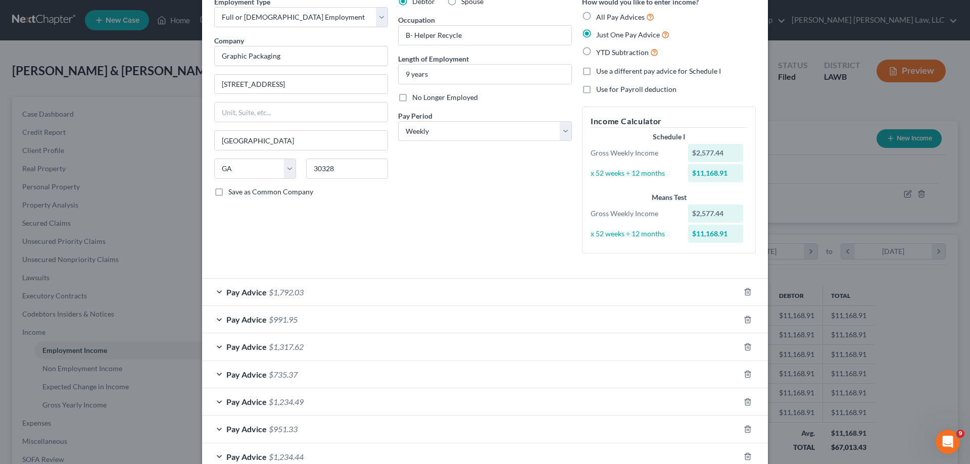
scroll to position [0, 0]
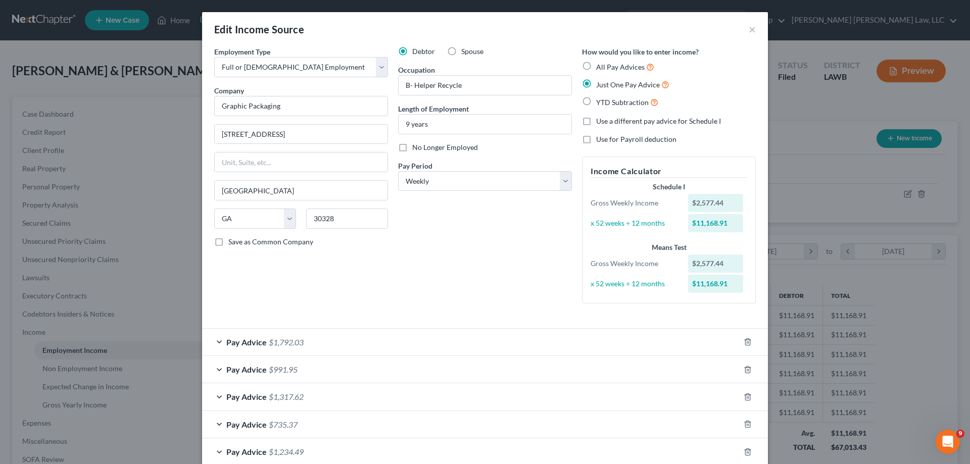
click at [269, 344] on span "$1,792.03" at bounding box center [286, 342] width 35 height 10
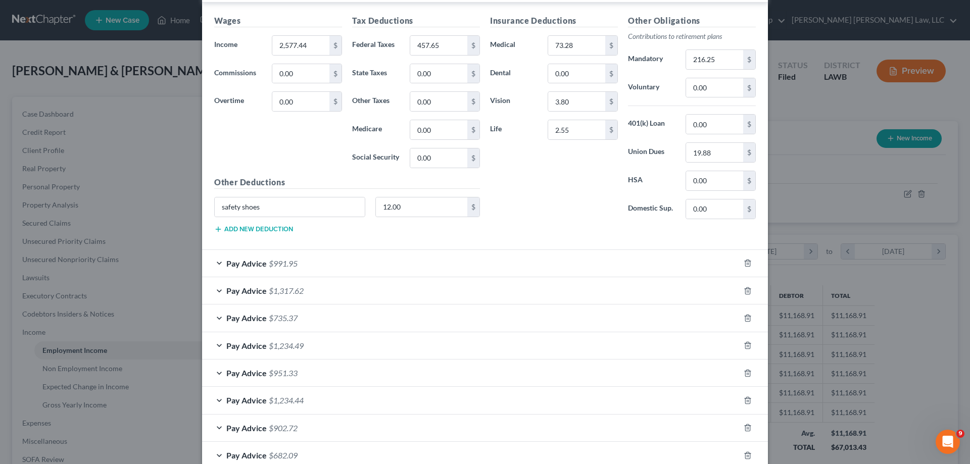
scroll to position [253, 0]
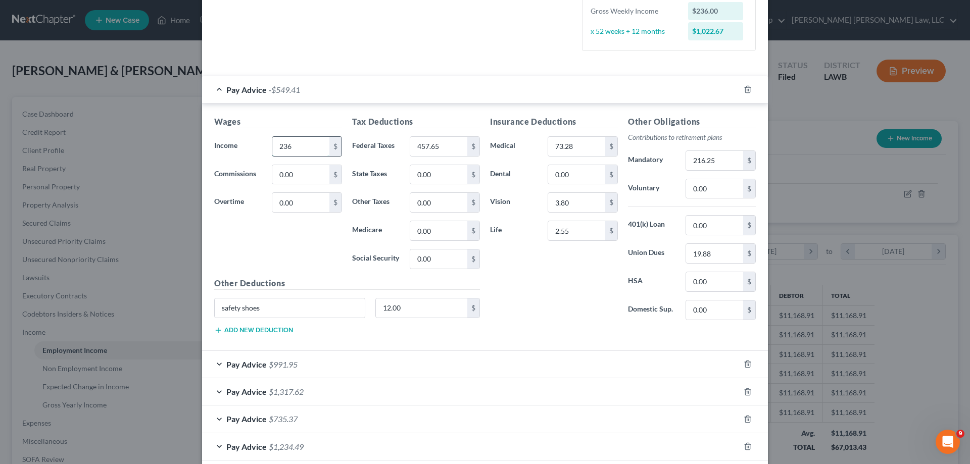
click at [316, 147] on input "236" at bounding box center [300, 146] width 57 height 19
type input "2,362,369.77"
type input "403.45"
type input "236.98"
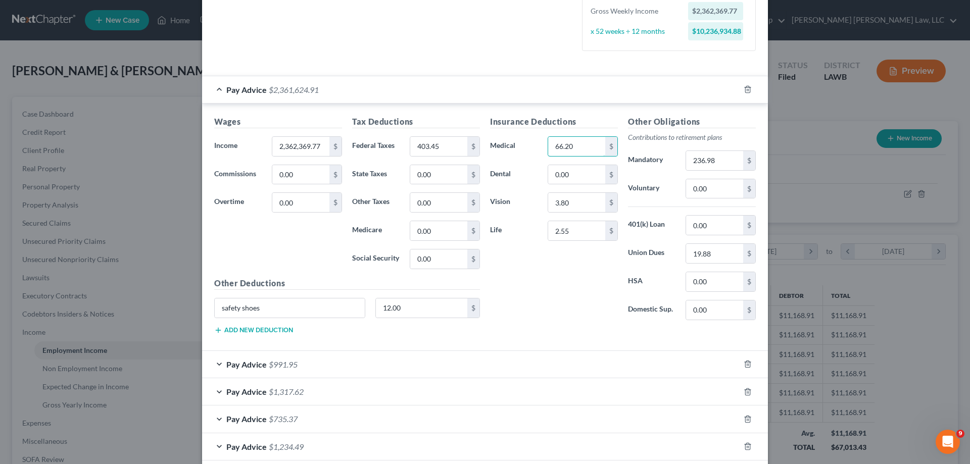
type input "66.20"
type input "3.69"
type input "2,369.77"
drag, startPoint x: 569, startPoint y: 240, endPoint x: 563, endPoint y: 233, distance: 9.3
click at [569, 240] on div "$" at bounding box center [583, 231] width 70 height 20
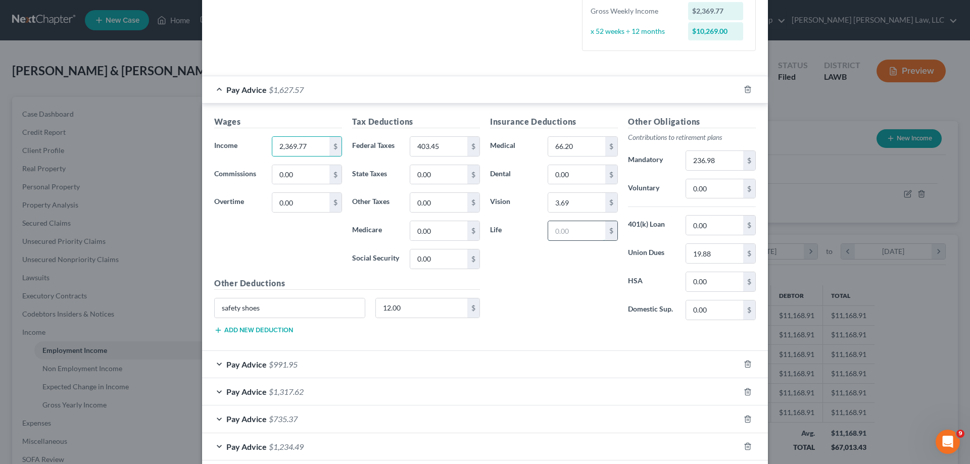
click at [563, 233] on input "text" at bounding box center [576, 230] width 57 height 19
type input "4.24"
type input "19.30"
drag, startPoint x: 304, startPoint y: 309, endPoint x: 330, endPoint y: 330, distance: 33.4
click at [75, 330] on div "Edit Income Source × Employment Type * Select Full or [DEMOGRAPHIC_DATA] Employ…" at bounding box center [485, 232] width 970 height 464
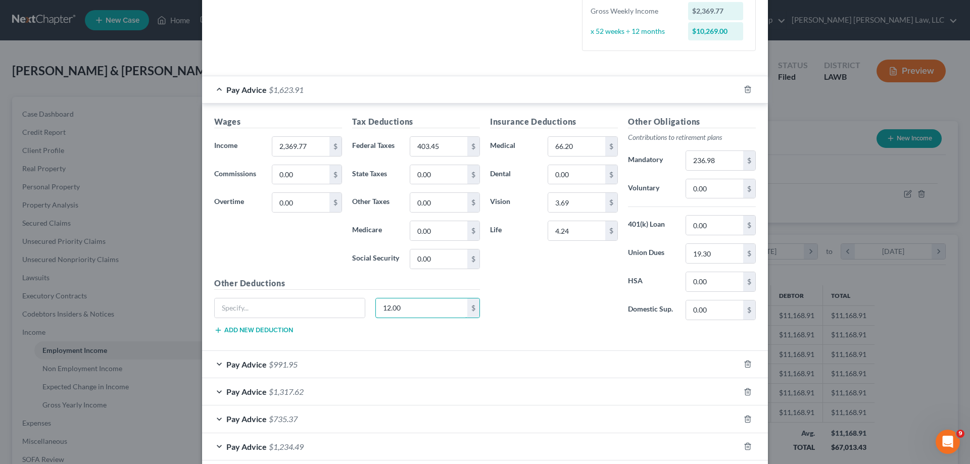
drag, startPoint x: 419, startPoint y: 307, endPoint x: 634, endPoint y: 392, distance: 230.9
click at [417, 307] on input "12.00" at bounding box center [422, 308] width 92 height 19
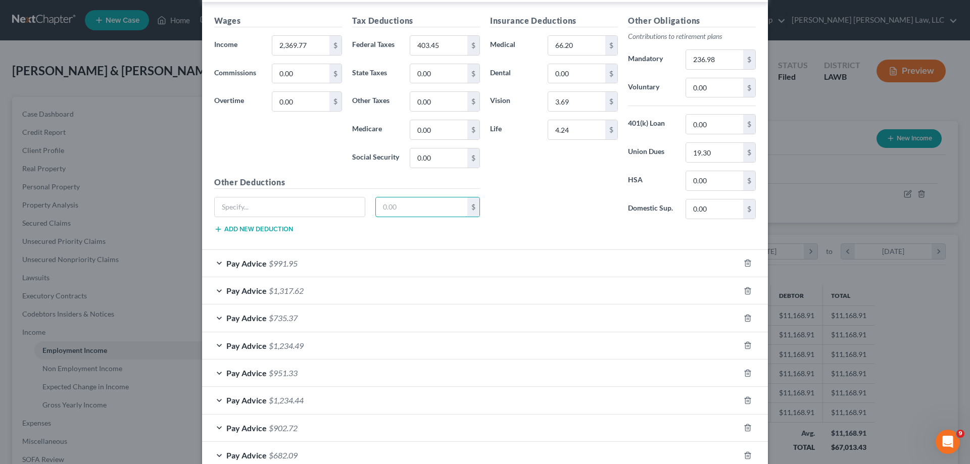
scroll to position [202, 0]
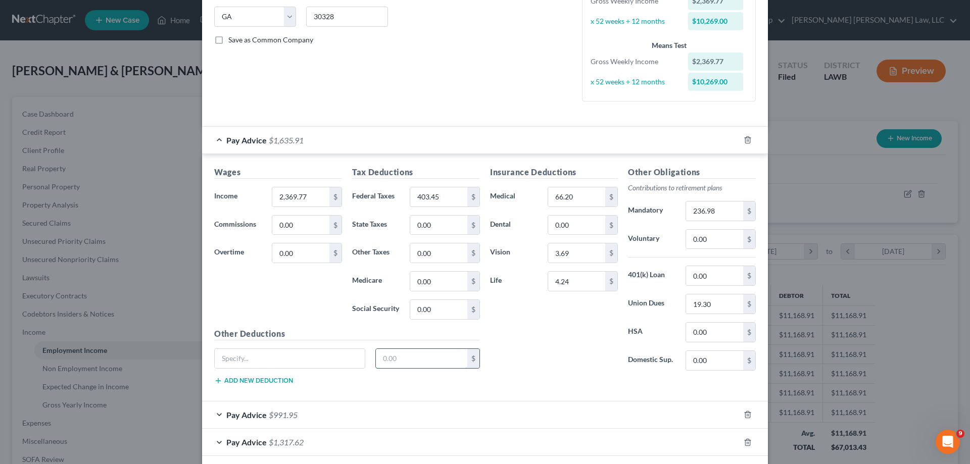
click at [401, 363] on input "text" at bounding box center [422, 358] width 92 height 19
click at [445, 222] on input "0.00" at bounding box center [438, 225] width 57 height 19
click at [568, 282] on input "4.24" at bounding box center [576, 281] width 57 height 19
click at [587, 195] on input "66.20" at bounding box center [576, 196] width 57 height 19
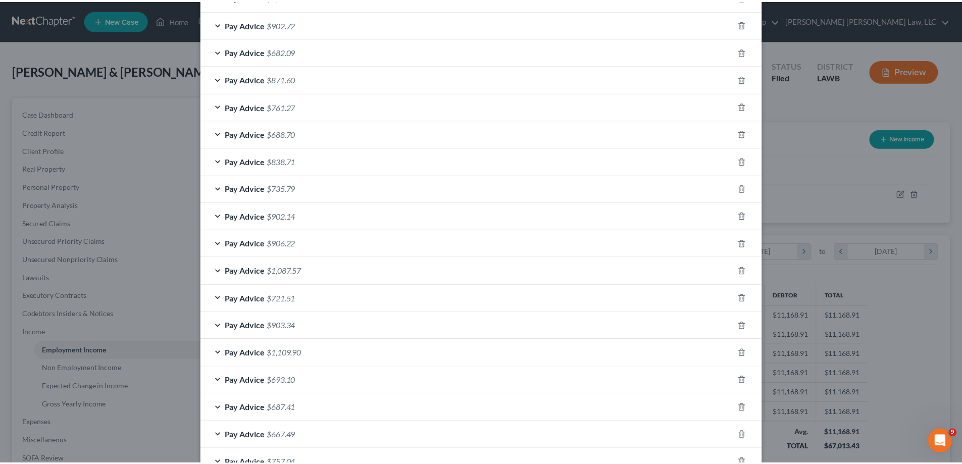
scroll to position [853, 0]
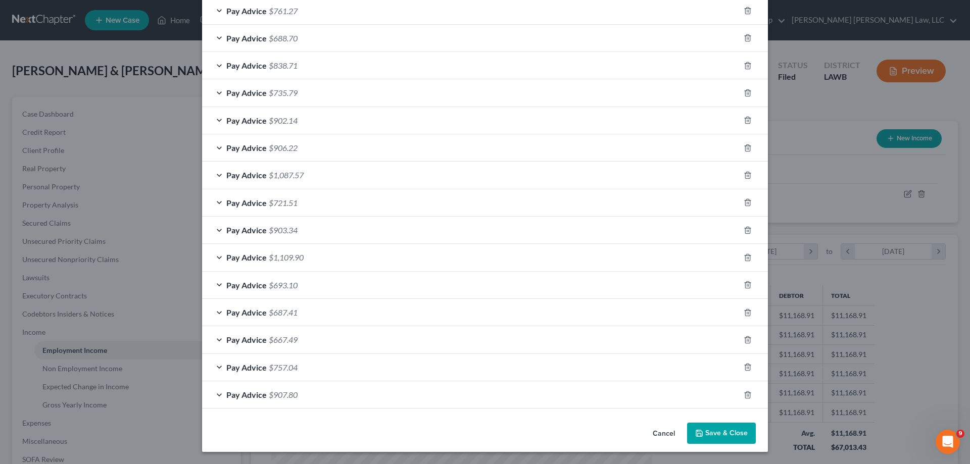
type input "68.20"
click at [723, 440] on button "Save & Close" at bounding box center [721, 433] width 69 height 21
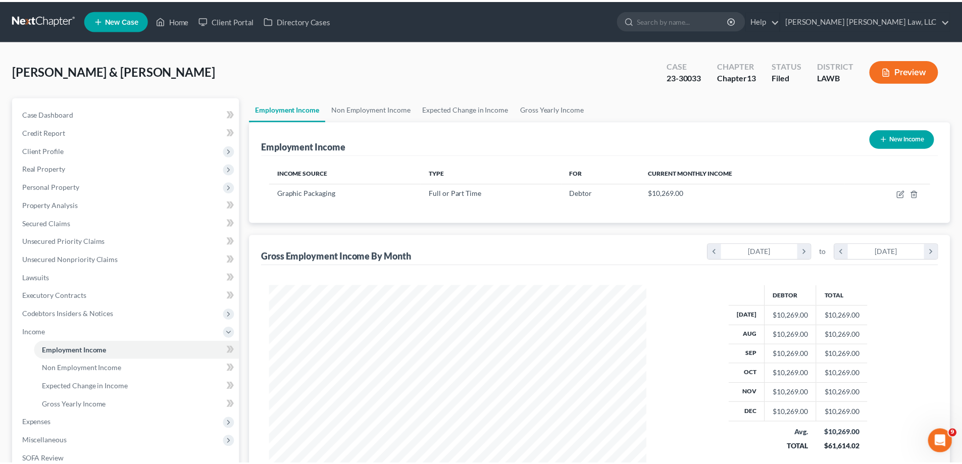
scroll to position [505042, 504833]
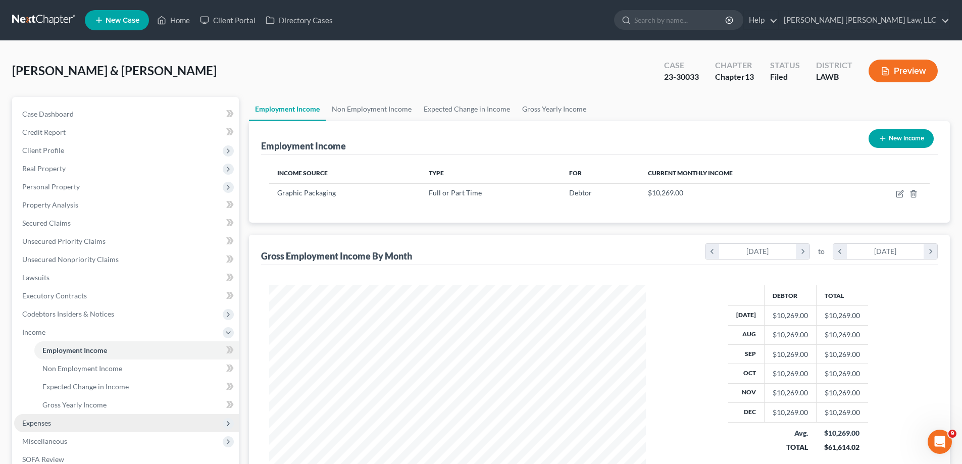
click at [50, 420] on span "Expenses" at bounding box center [36, 423] width 29 height 9
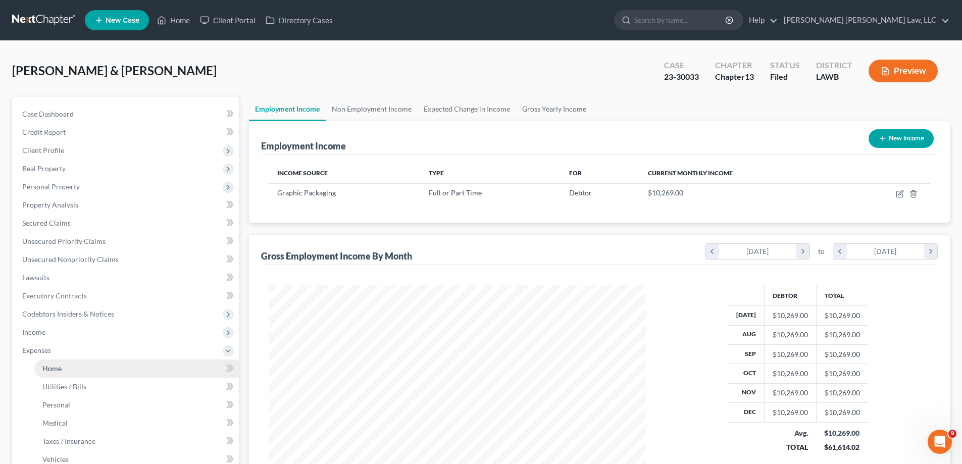
click at [59, 370] on span "Home" at bounding box center [51, 368] width 19 height 9
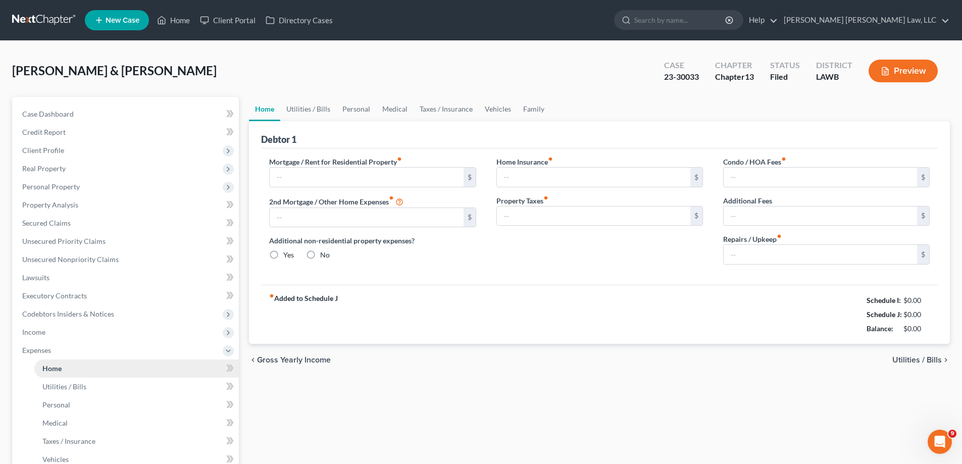
type input "625.00"
type input "0.00"
radio input "true"
type input "100.00"
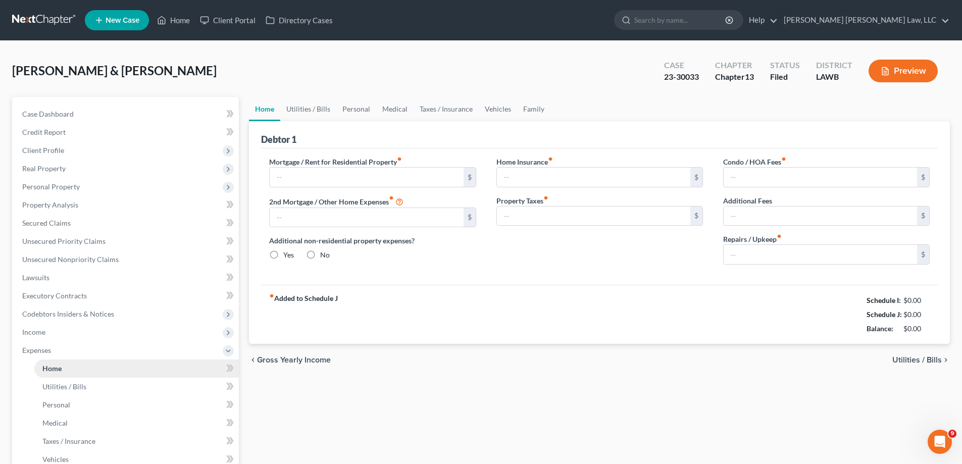
type input "0.00"
click at [355, 107] on link "Personal" at bounding box center [356, 109] width 40 height 24
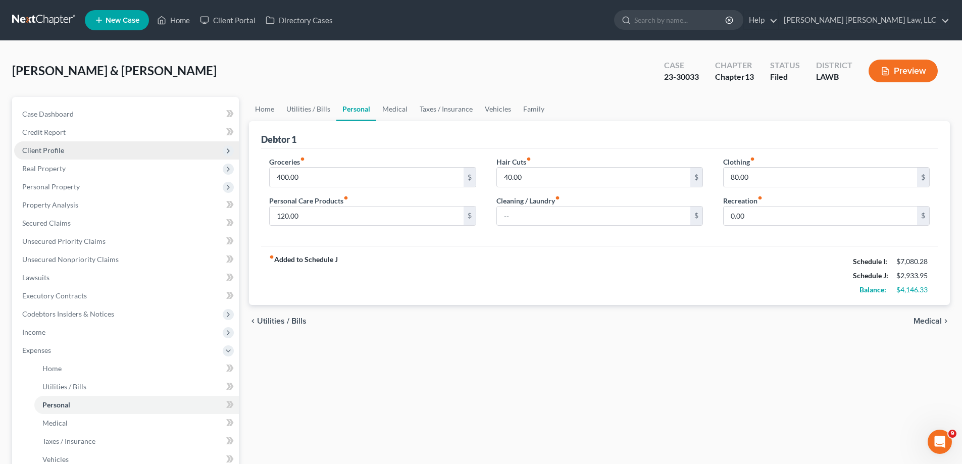
click at [69, 153] on span "Client Profile" at bounding box center [126, 150] width 225 height 18
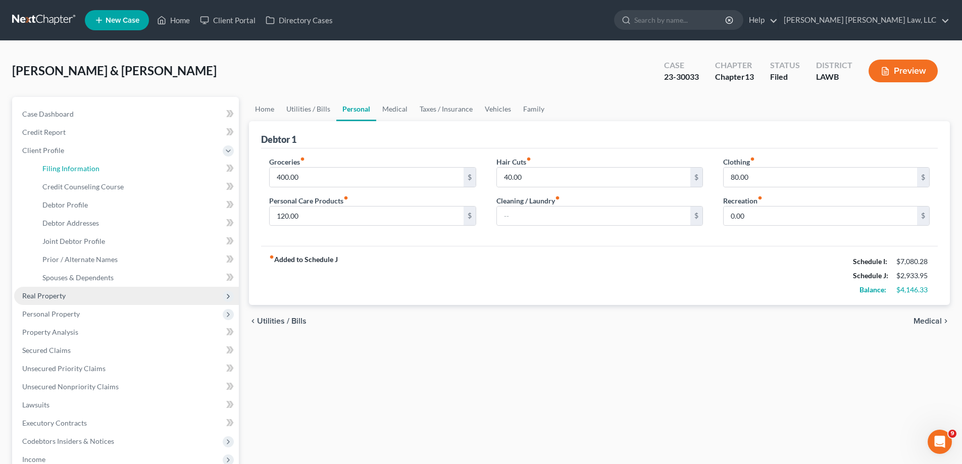
click at [80, 163] on link "Filing Information" at bounding box center [136, 169] width 205 height 18
select select "1"
select select "3"
select select "36"
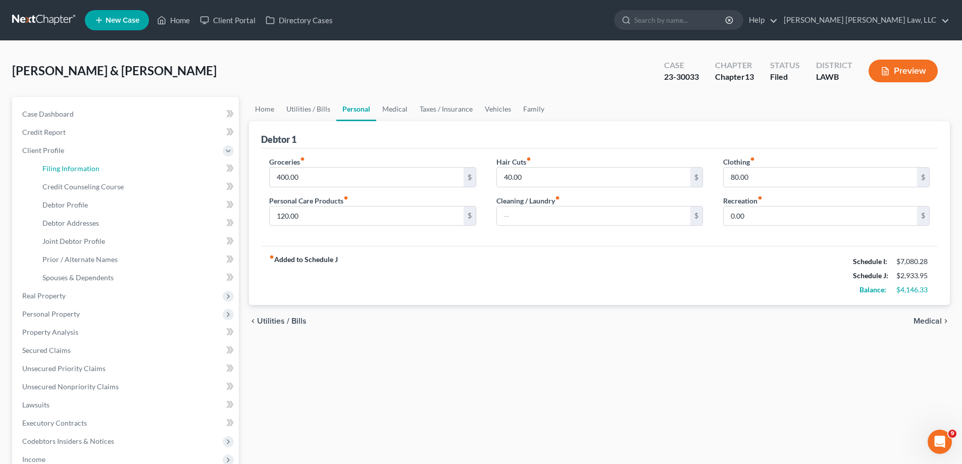
select select "0"
select select "19"
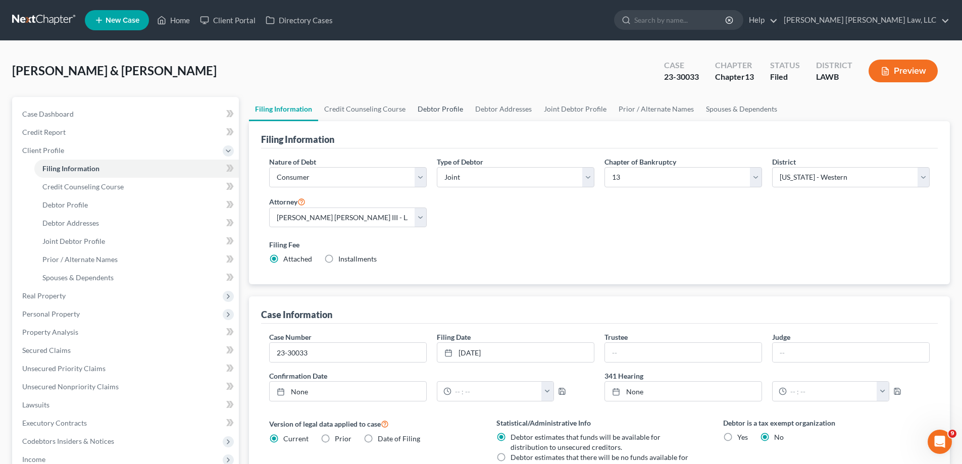
click at [440, 111] on link "Debtor Profile" at bounding box center [441, 109] width 58 height 24
select select "1"
select select "4"
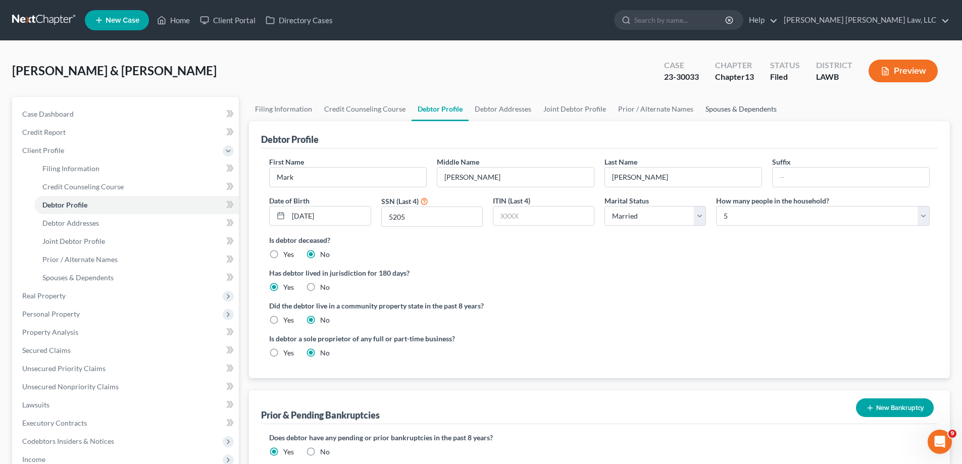
click at [710, 115] on link "Spouses & Dependents" at bounding box center [741, 109] width 83 height 24
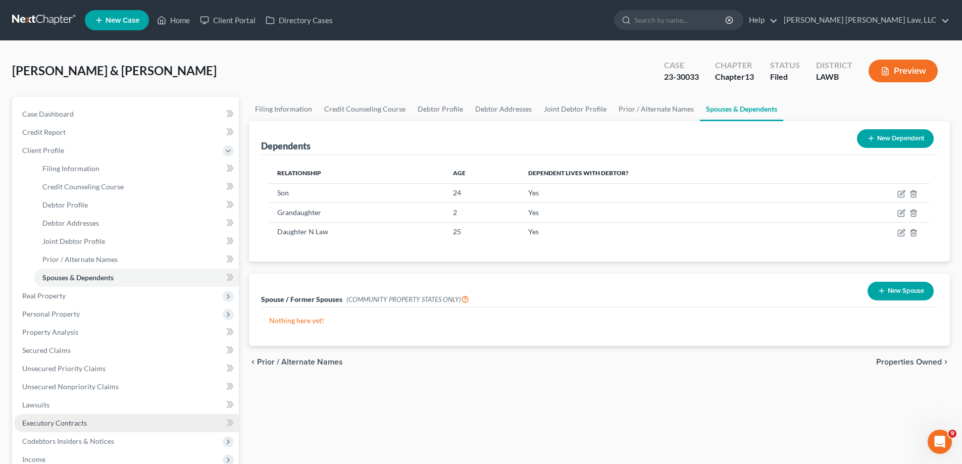
scroll to position [152, 0]
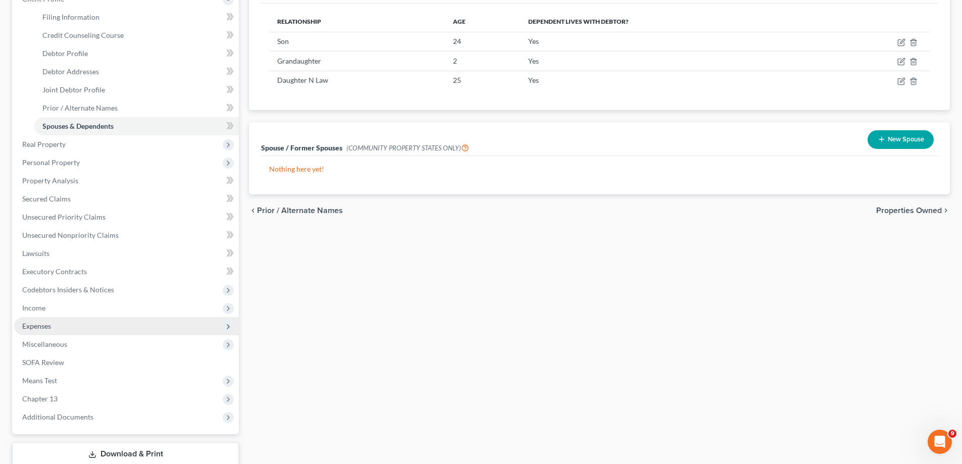
click at [67, 328] on span "Expenses" at bounding box center [126, 326] width 225 height 18
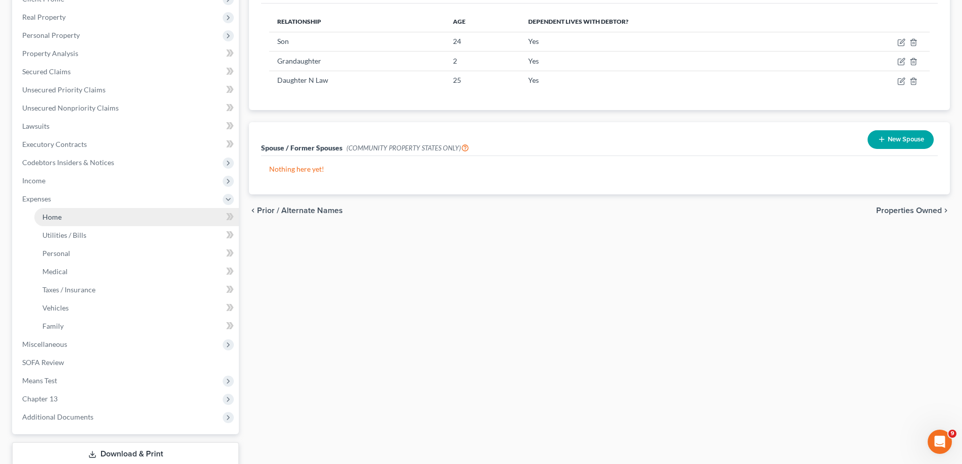
click at [89, 213] on link "Home" at bounding box center [136, 217] width 205 height 18
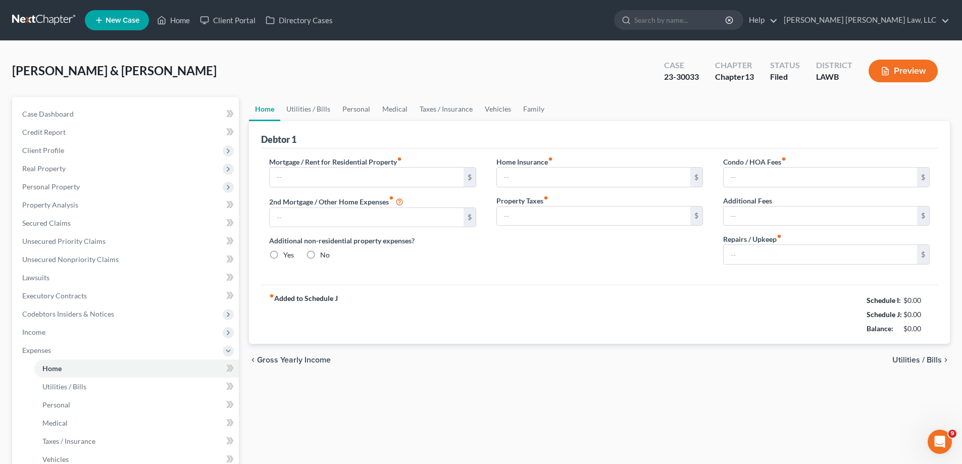
type input "625.00"
type input "0.00"
radio input "true"
type input "100.00"
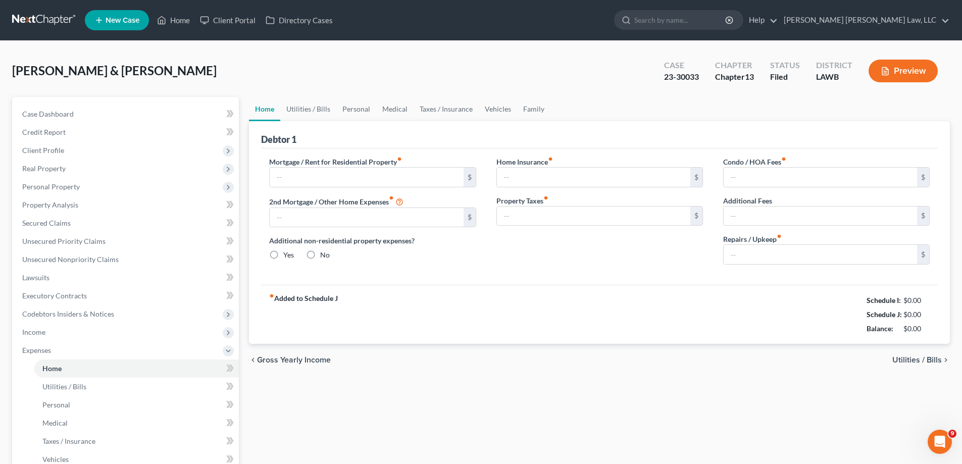
type input "0.00"
click at [355, 106] on link "Personal" at bounding box center [356, 109] width 40 height 24
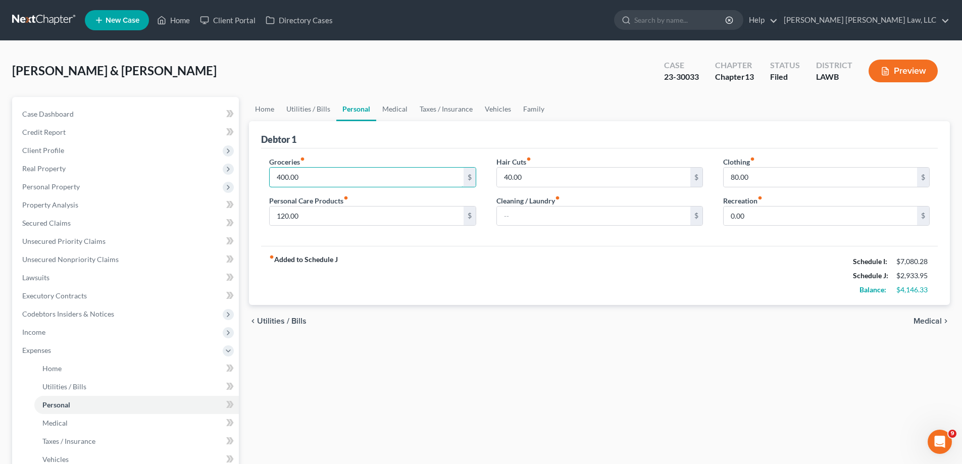
click at [367, 171] on input "400.00" at bounding box center [367, 177] width 194 height 19
type input "863"
type input "271"
type input "91"
type input "75"
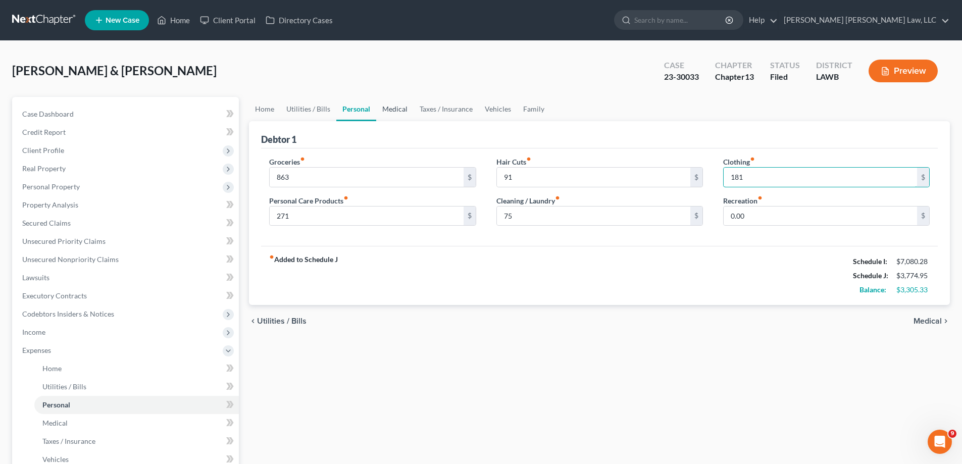
type input "181"
click at [389, 113] on link "Medical" at bounding box center [394, 109] width 37 height 24
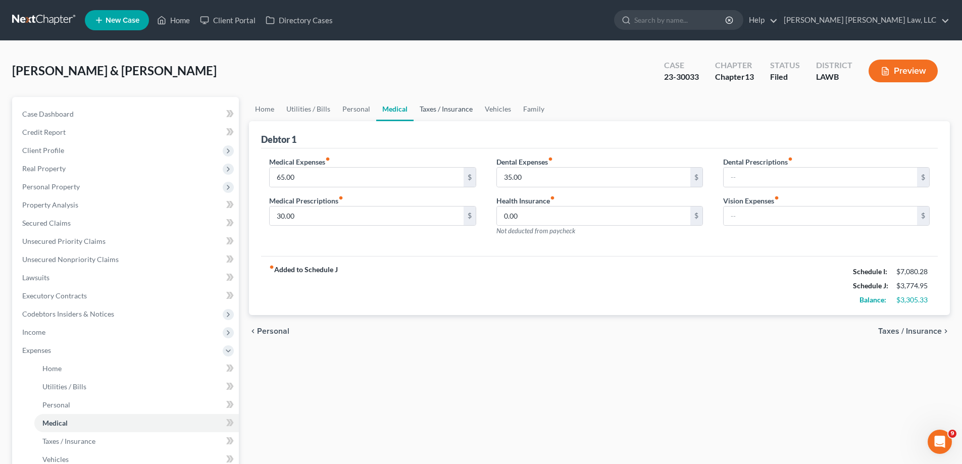
click at [441, 114] on link "Taxes / Insurance" at bounding box center [446, 109] width 65 height 24
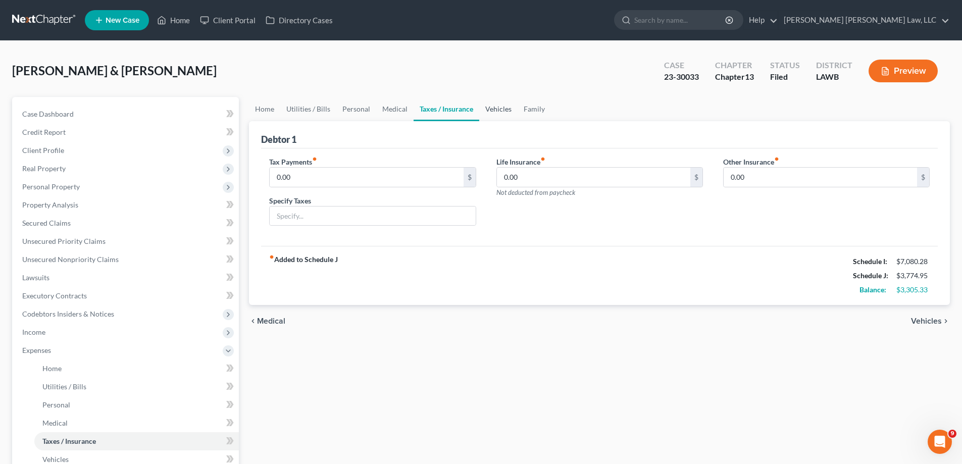
click at [487, 112] on link "Vehicles" at bounding box center [498, 109] width 38 height 24
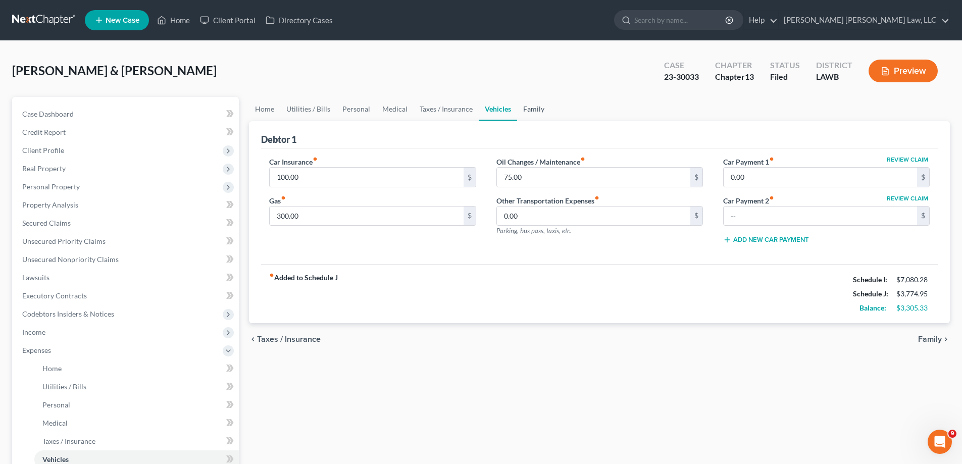
click at [529, 113] on link "Family" at bounding box center [533, 109] width 33 height 24
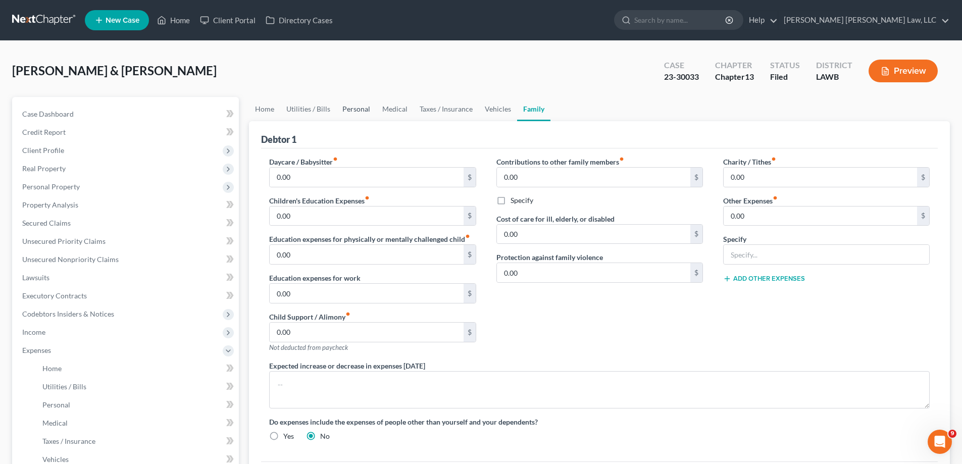
click at [359, 111] on link "Personal" at bounding box center [356, 109] width 40 height 24
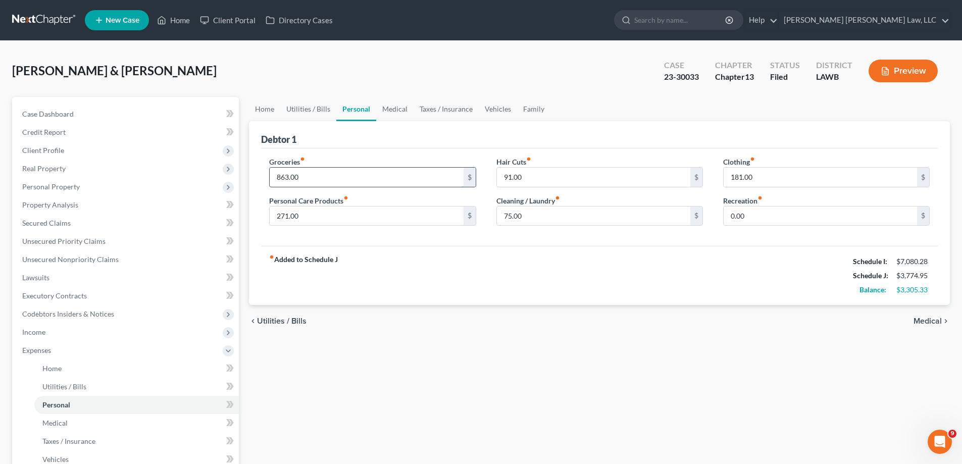
click at [343, 173] on input "863.00" at bounding box center [367, 177] width 194 height 19
type input "1,255"
click at [338, 224] on input "271.00" at bounding box center [367, 216] width 194 height 19
type input "390"
click at [541, 176] on input "91.00" at bounding box center [594, 177] width 194 height 19
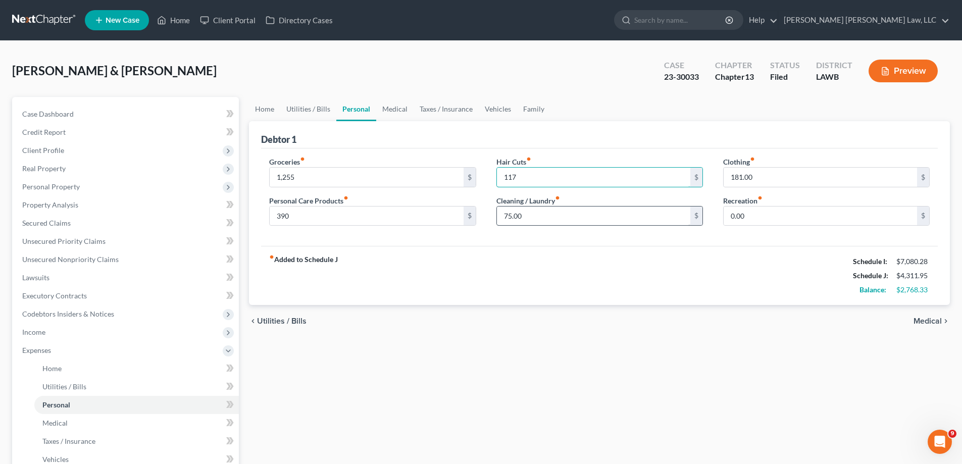
type input "117"
click at [553, 209] on input "75.00" at bounding box center [594, 216] width 194 height 19
type input "91"
click at [825, 183] on input "181.00" at bounding box center [821, 177] width 194 height 19
type input "276"
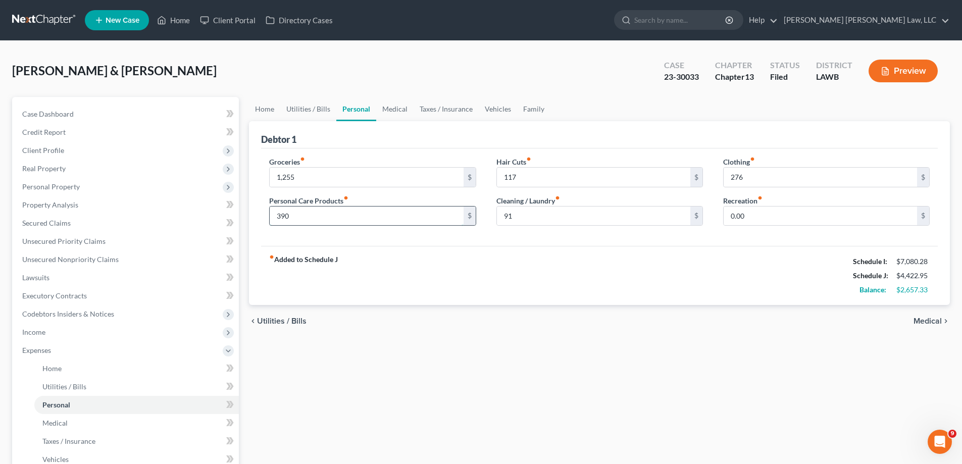
click at [322, 222] on input "390" at bounding box center [367, 216] width 194 height 19
type input "784"
click at [425, 442] on div "Home Utilities / Bills Personal Medical Taxes / Insurance Vehicles Family Debto…" at bounding box center [599, 370] width 711 height 547
click at [372, 395] on div "Home Utilities / Bills Personal Medical Taxes / Insurance Vehicles Family Debto…" at bounding box center [599, 370] width 711 height 547
